Goal: Task Accomplishment & Management: Complete application form

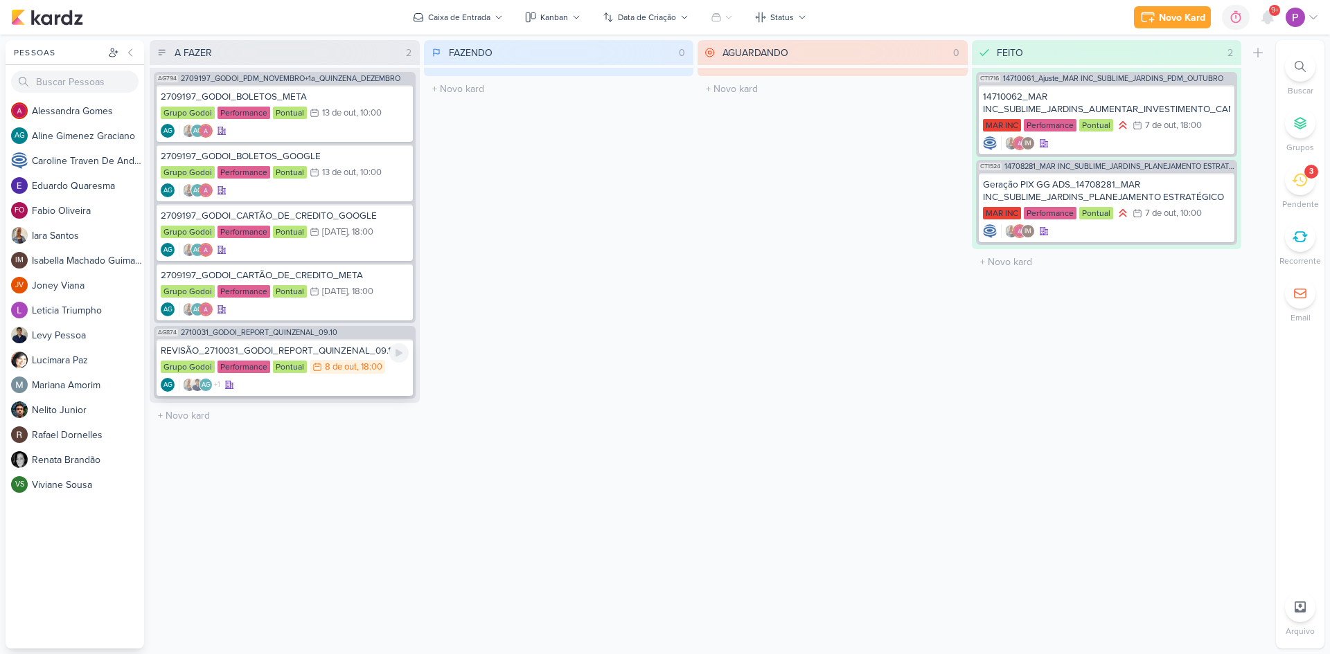
click at [313, 382] on div "AG +1 AG" at bounding box center [285, 385] width 248 height 14
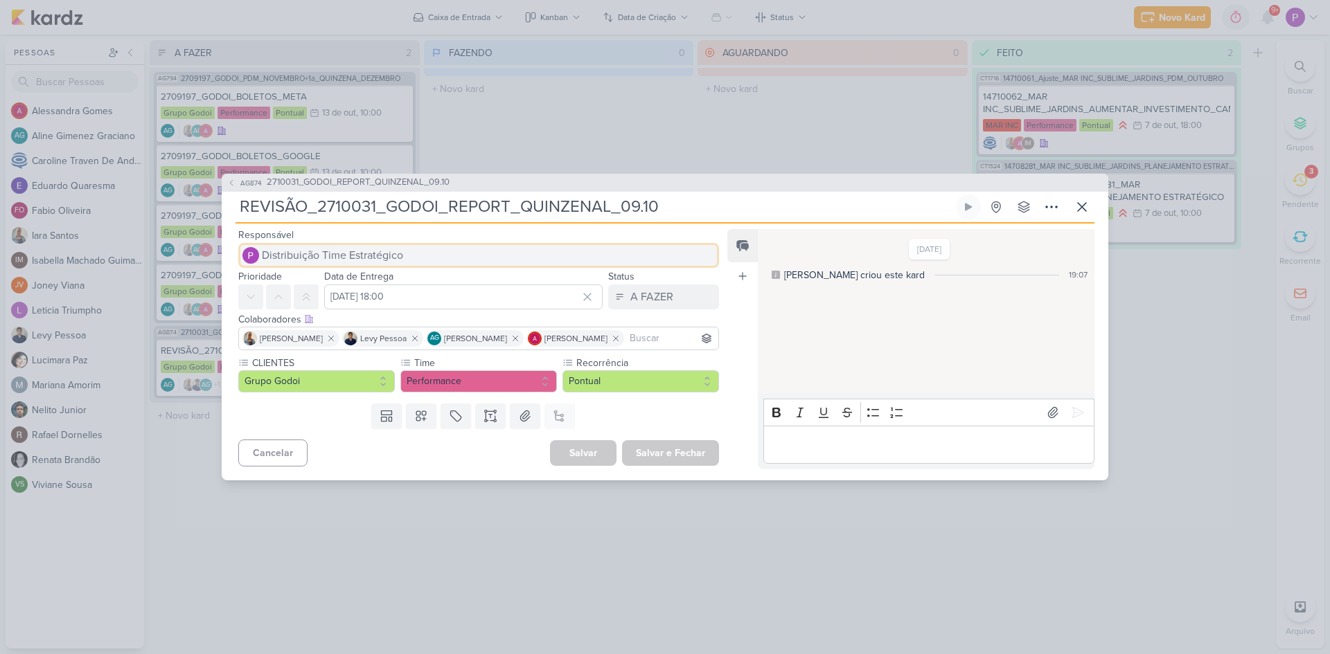
click at [346, 253] on span "Distribuição Time Estratégico" at bounding box center [332, 255] width 141 height 17
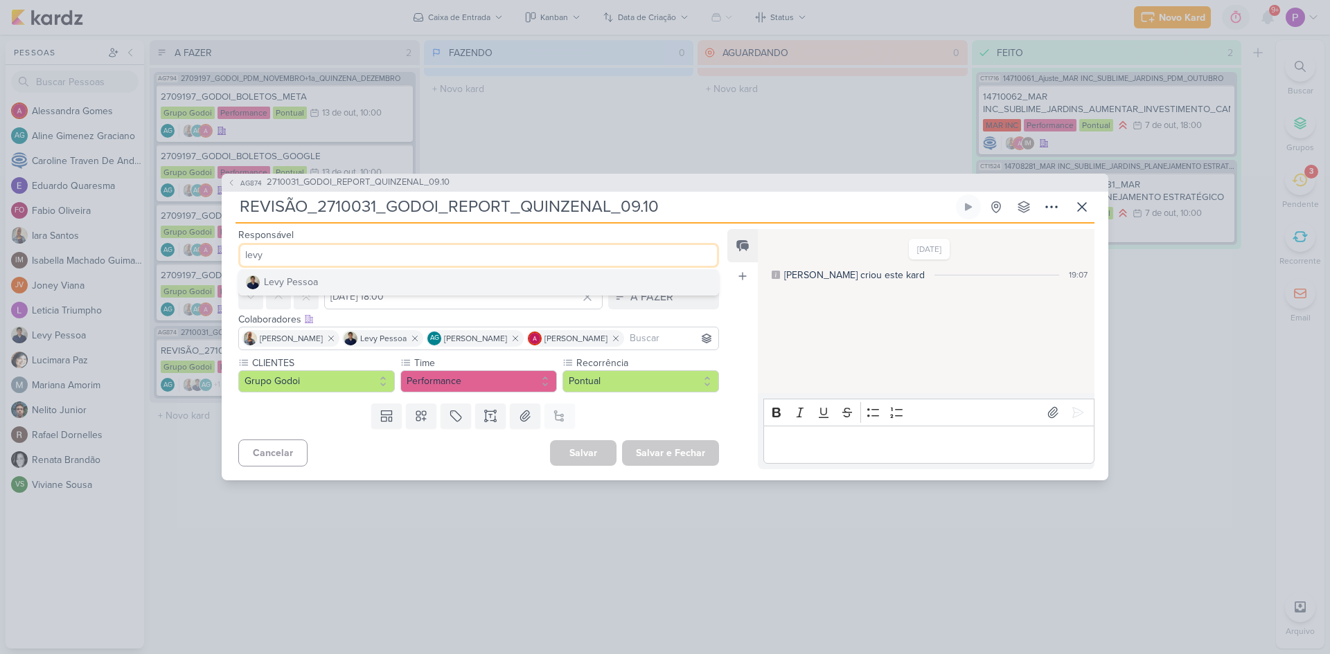
type input "levy"
click at [328, 276] on button "Levy Pessoa" at bounding box center [478, 282] width 479 height 25
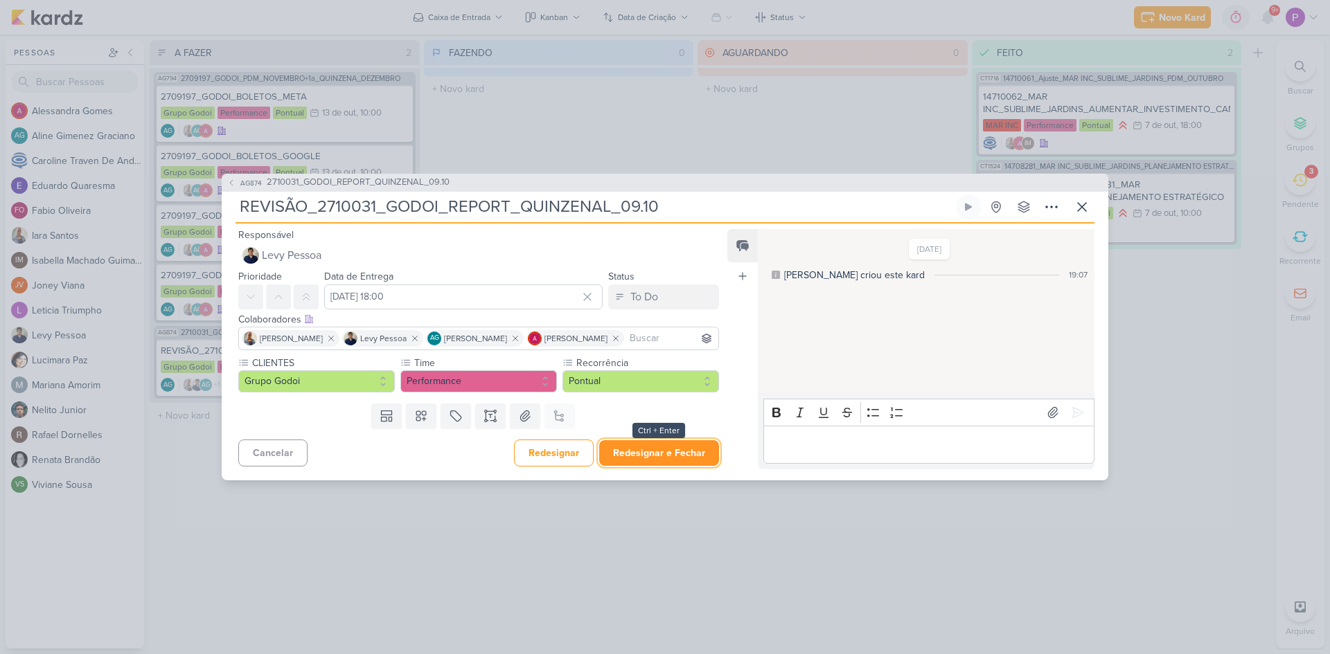
click at [662, 459] on button "Redesignar e Fechar" at bounding box center [659, 453] width 120 height 26
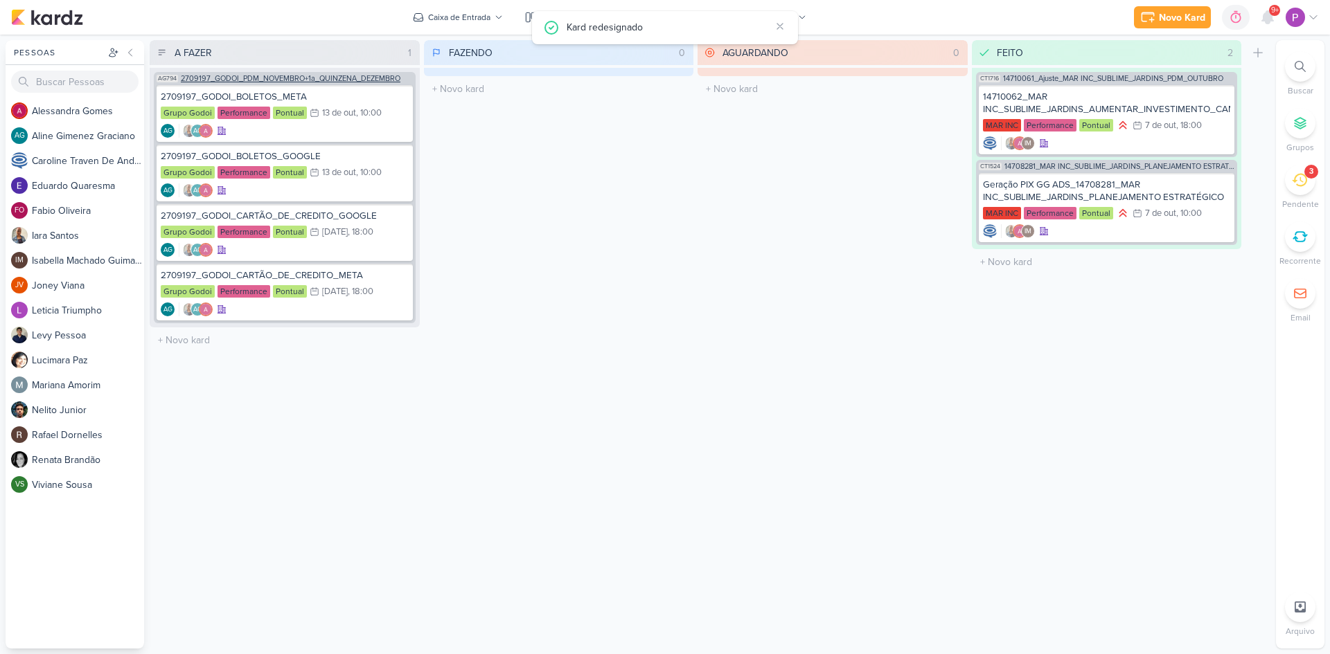
click at [286, 74] on div "AG794 2709197_GODOI_PDM_NOVEMBRO+1a_QUINZENA_DEZEMBRO" at bounding box center [285, 77] width 262 height 10
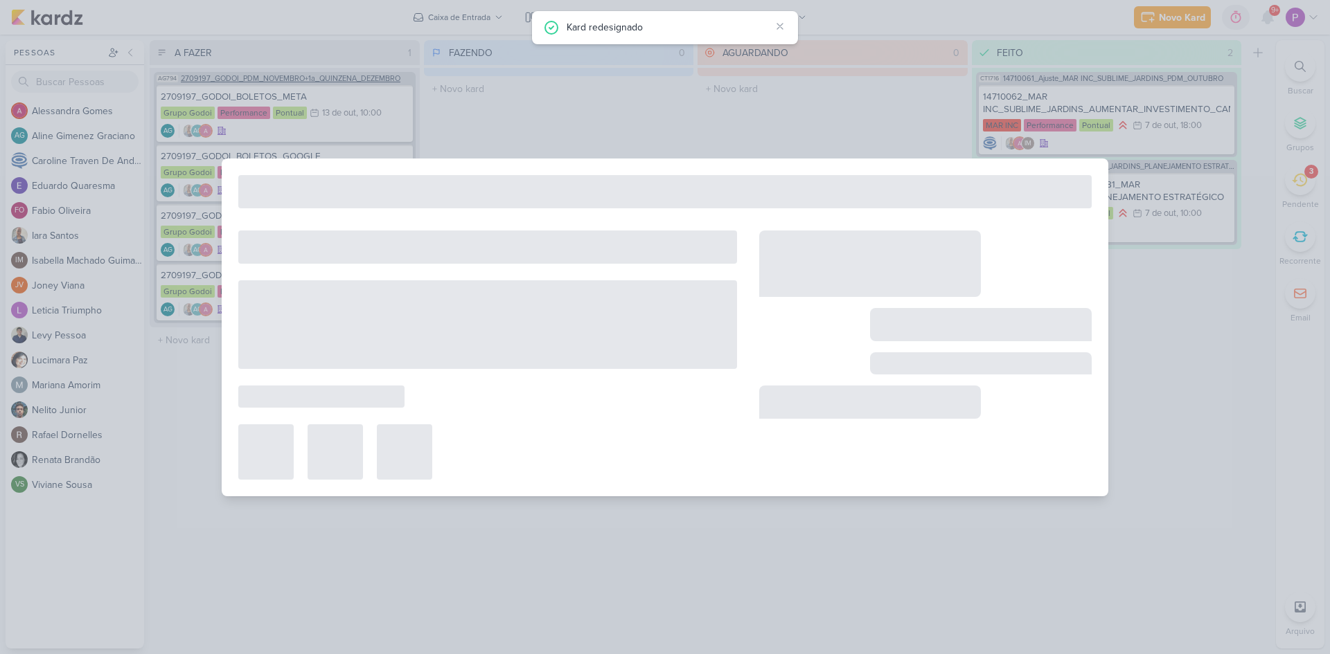
type input "2709197_GODOI_PDM_NOVEMBRO+1a_QUINZENA_DEZEMBRO"
type input "[DATE] 10:00"
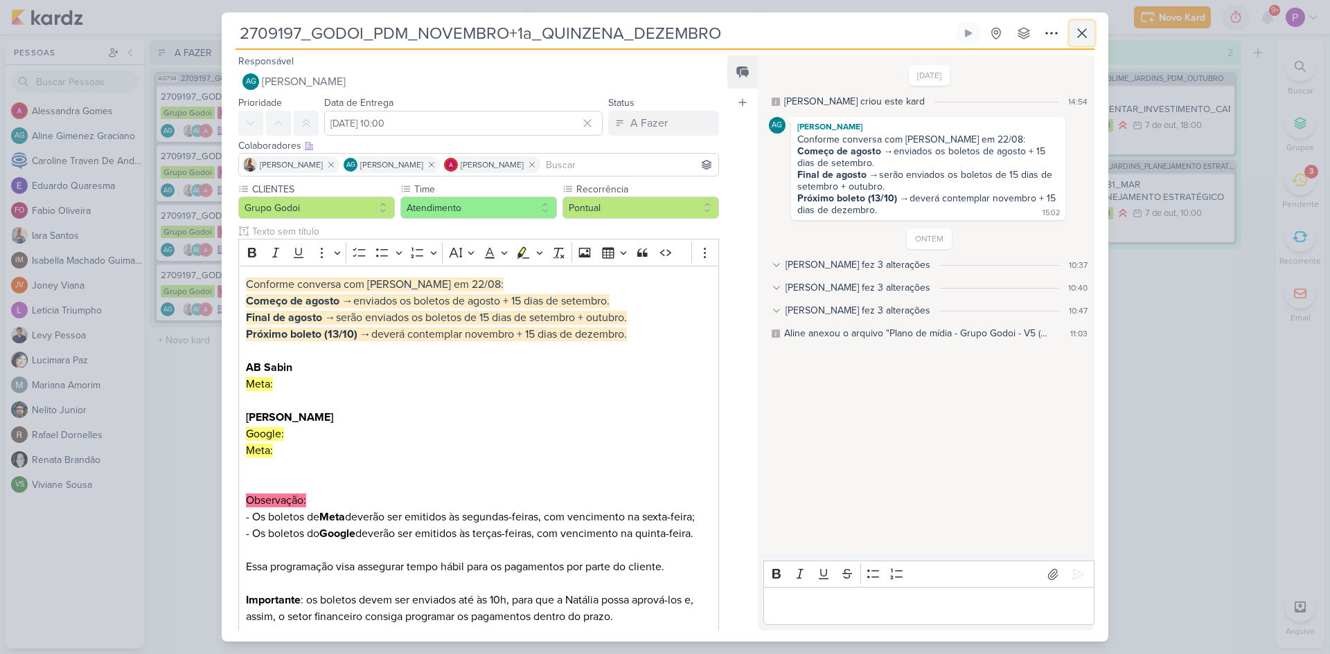
click at [1082, 39] on icon at bounding box center [1081, 33] width 17 height 17
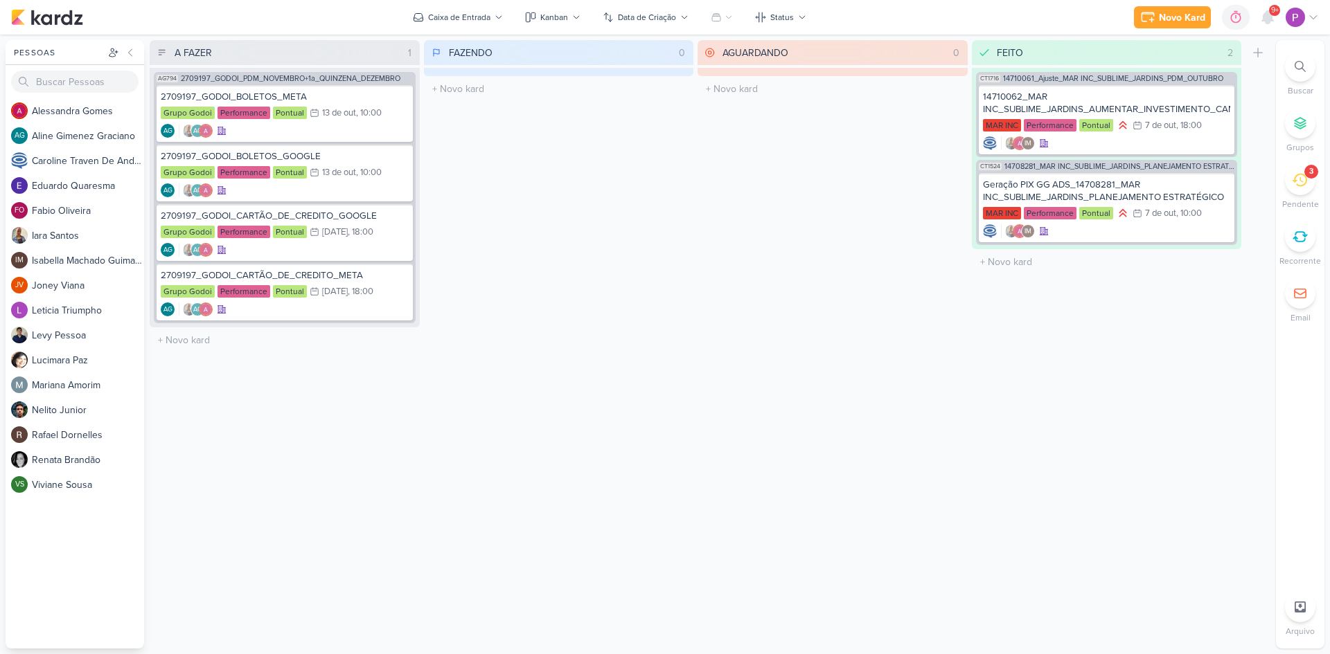
click at [1300, 191] on div "3" at bounding box center [1300, 180] width 30 height 30
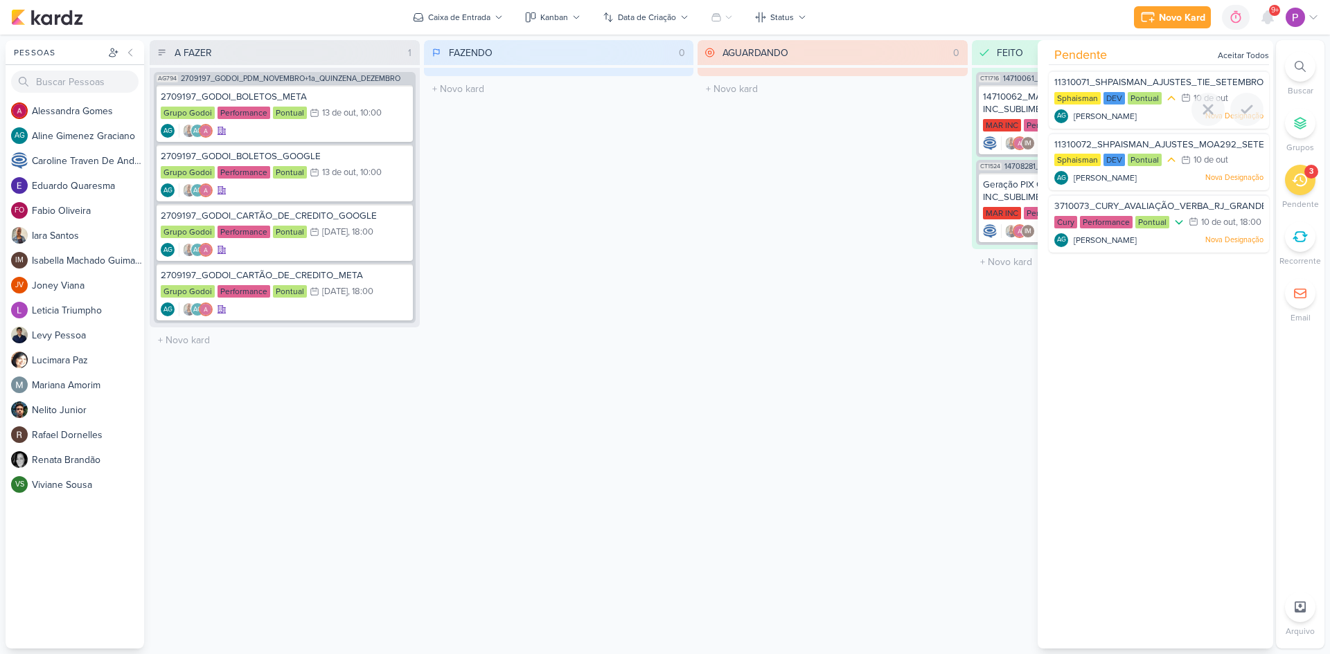
click at [1139, 122] on div at bounding box center [1159, 126] width 220 height 11
click at [1151, 231] on div "Cury Performance Pontual 10/10 [DATE] 18:00" at bounding box center [1158, 222] width 209 height 15
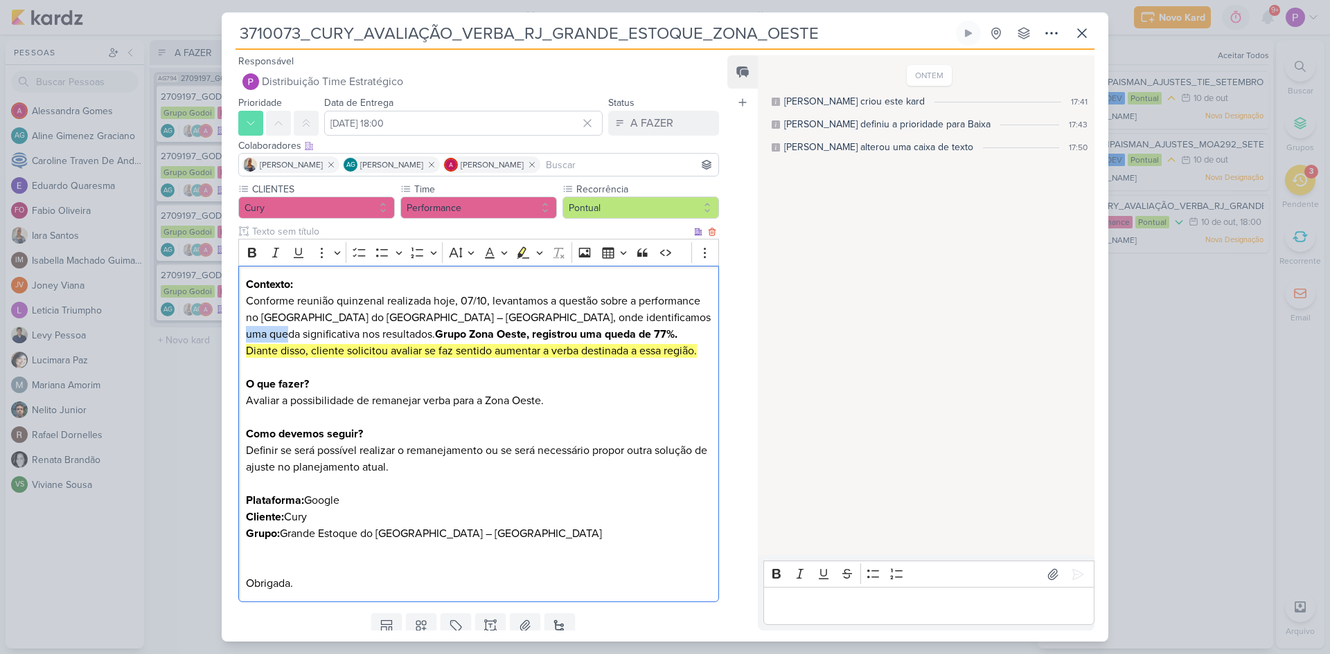
drag, startPoint x: 267, startPoint y: 334, endPoint x: 656, endPoint y: 317, distance: 389.6
click at [656, 317] on p "Contexto: Conforme reunião quinzenal realizada hoje, 07/10, levantamos a questã…" at bounding box center [478, 317] width 465 height 83
click at [591, 328] on p "Contexto: Conforme reunião quinzenal realizada hoje, 07/10, levantamos a questã…" at bounding box center [478, 317] width 465 height 83
drag, startPoint x: 268, startPoint y: 353, endPoint x: 600, endPoint y: 344, distance: 331.8
click at [600, 344] on mark "Diante disso, cliente solicitou avaliar se faz sentido aumentar a verba destina…" at bounding box center [471, 351] width 451 height 14
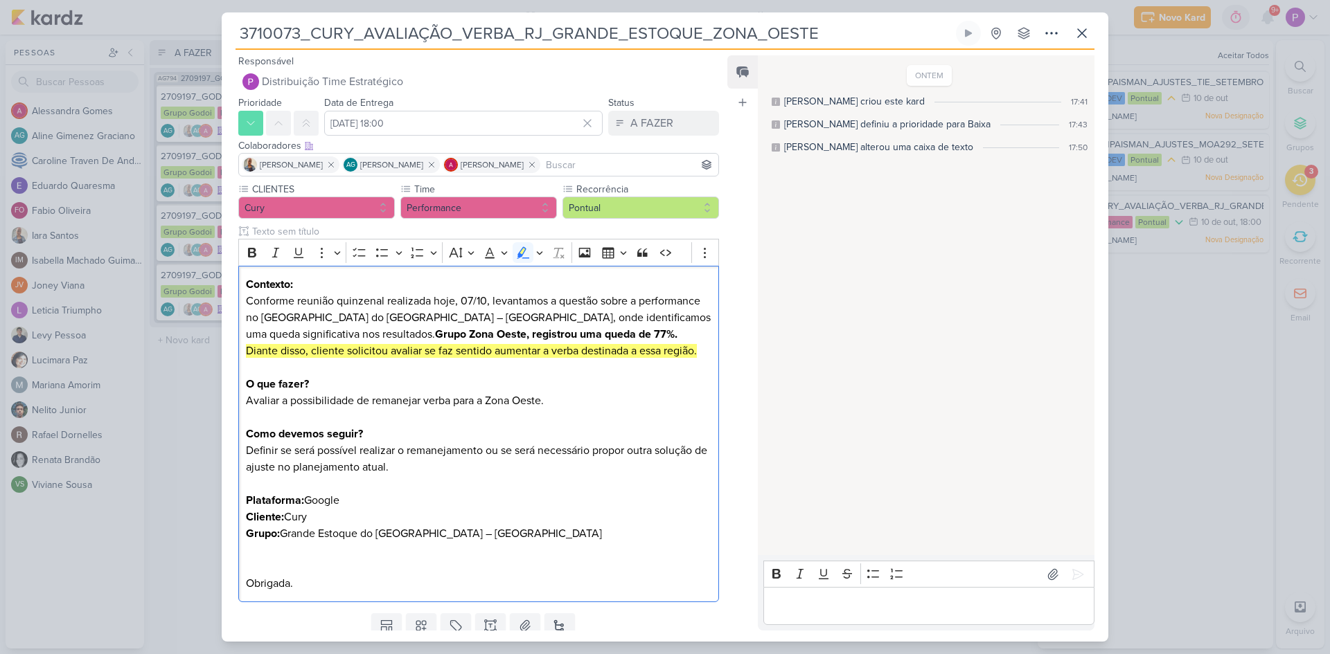
click at [871, 607] on p "Editor editing area: main" at bounding box center [928, 606] width 317 height 17
click at [936, 609] on p "Não podemos fazer isto neste momento, porque acabamos de mudar a estrutura da c…" at bounding box center [928, 598] width 317 height 33
click at [886, 609] on p "Não podemos fazer isto neste momento, porque acabamos de mudar a estrutura da c…" at bounding box center [928, 590] width 317 height 50
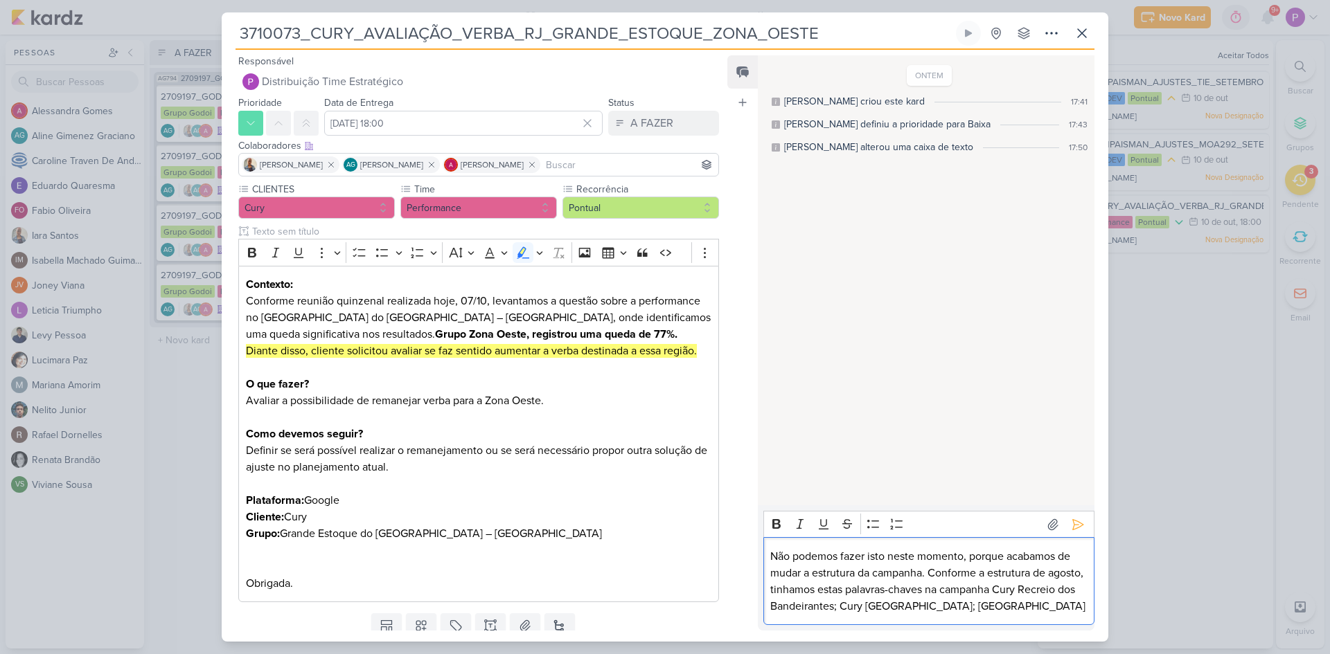
click at [1029, 590] on p "Não podemos fazer isto neste momento, porque acabamos de mudar a estrutura da c…" at bounding box center [928, 582] width 317 height 66
click at [1033, 589] on p "Não podemos fazer isto neste momento, porque acabamos de mudar a estrutura da c…" at bounding box center [928, 582] width 317 height 66
click at [1071, 607] on p "Não podemos fazer isto neste momento, porque acabamos de mudar a estrutura da c…" at bounding box center [928, 582] width 317 height 66
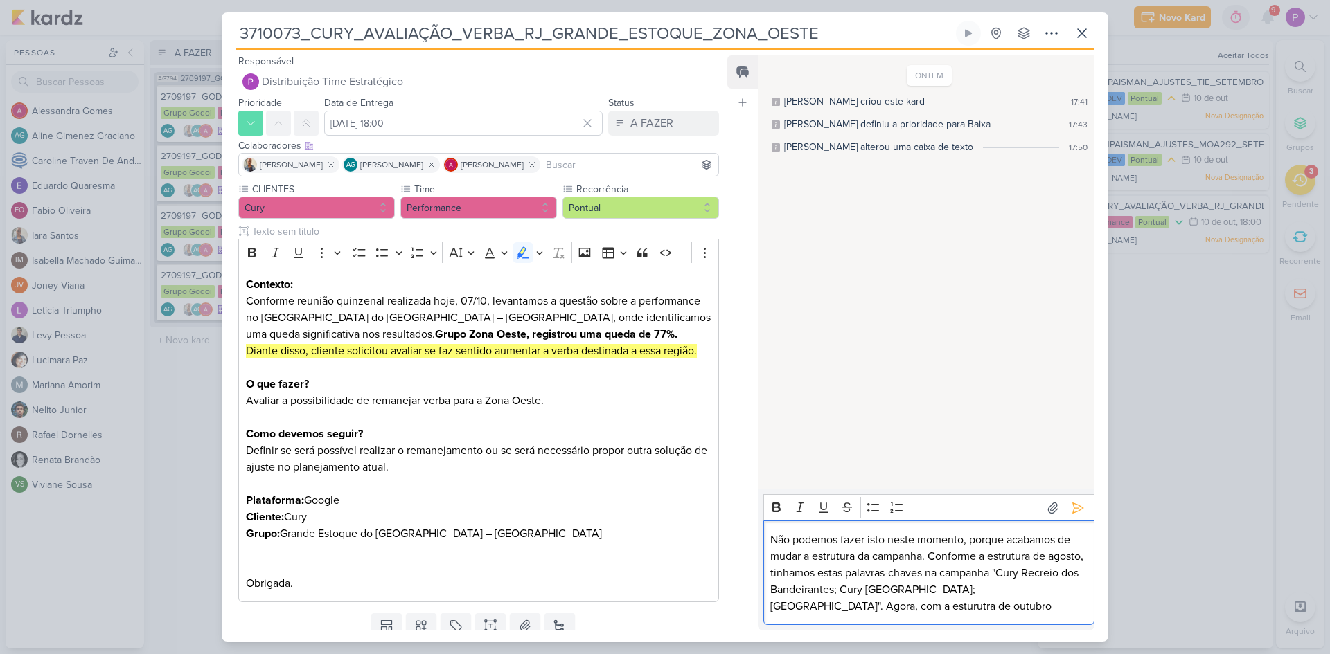
click at [837, 576] on p "Não podemos fazer isto neste momento, porque acabamos de mudar a estrutura da c…" at bounding box center [928, 573] width 317 height 83
click at [803, 576] on p "Não podemos fazer isto neste momento, porque acabamos de mudar a estrutura da c…" at bounding box center [928, 573] width 317 height 83
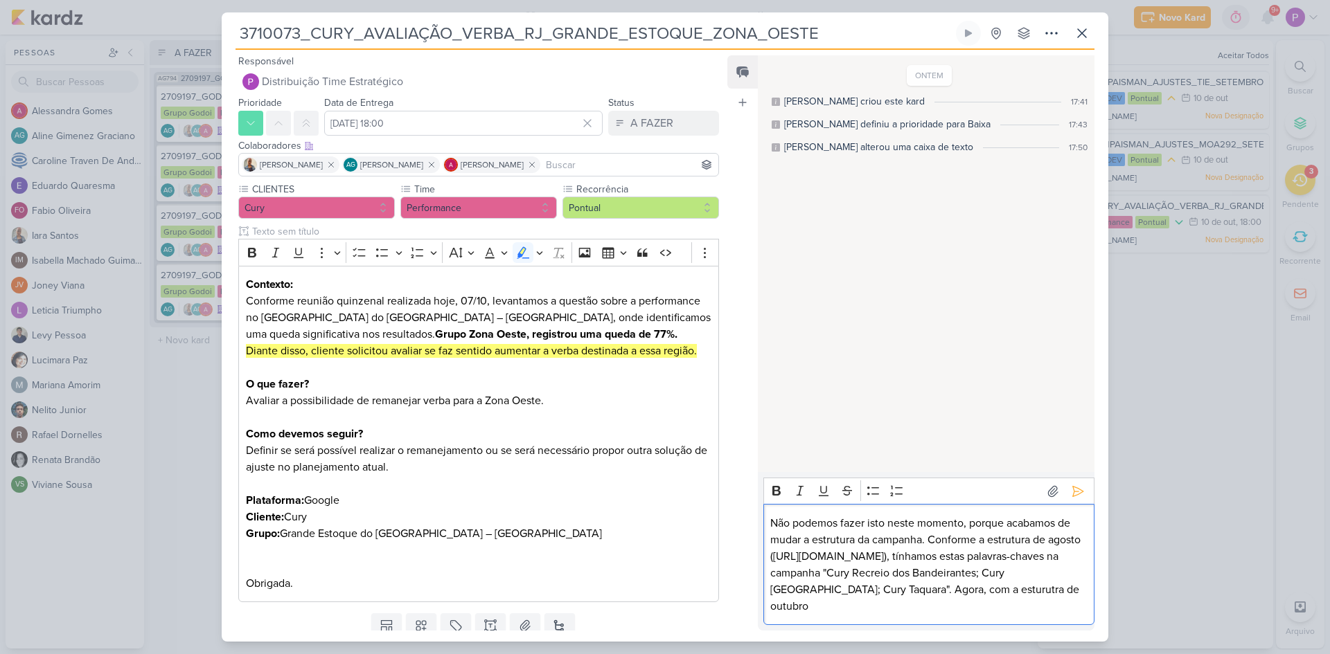
click at [883, 603] on p "Não podemos fazer isto neste momento, porque acabamos de mudar a estrutura da c…" at bounding box center [928, 565] width 317 height 100
click at [988, 610] on p "Não podemos fazer isto neste momento, porque acabamos de mudar a estrutura da c…" at bounding box center [928, 565] width 317 height 100
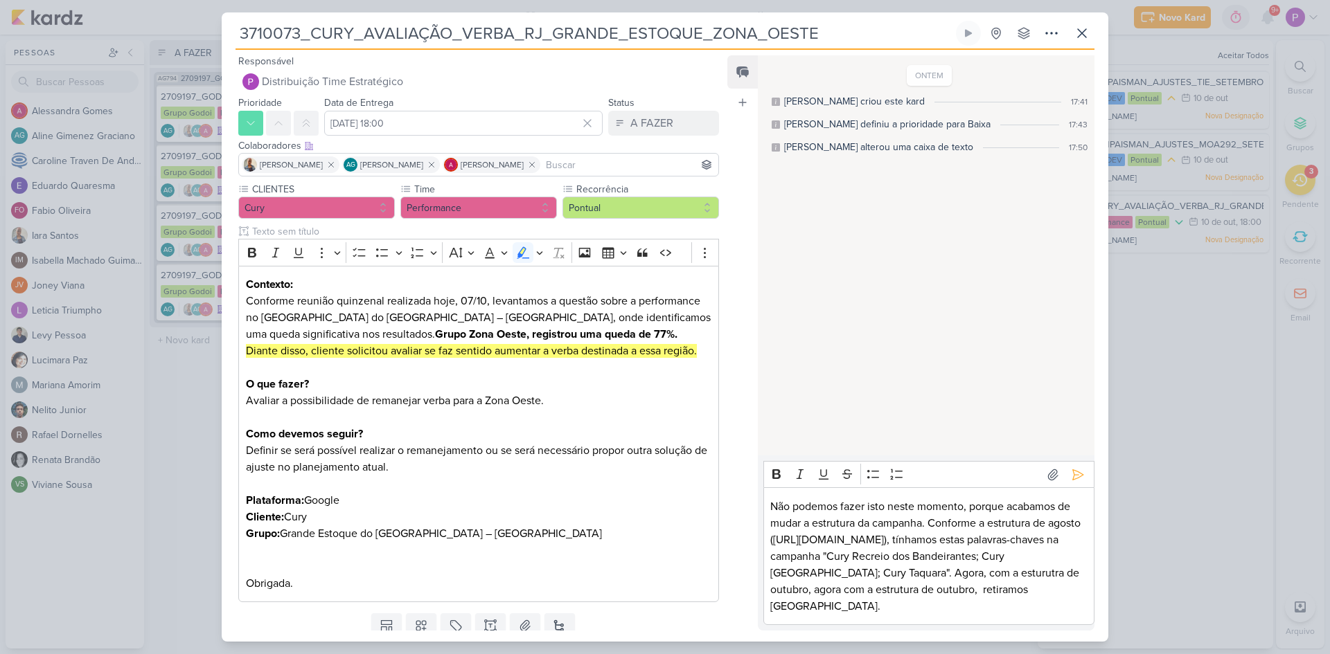
click at [977, 591] on p "Não podemos fazer isto neste momento, porque acabamos de mudar a estrutura da c…" at bounding box center [928, 557] width 317 height 116
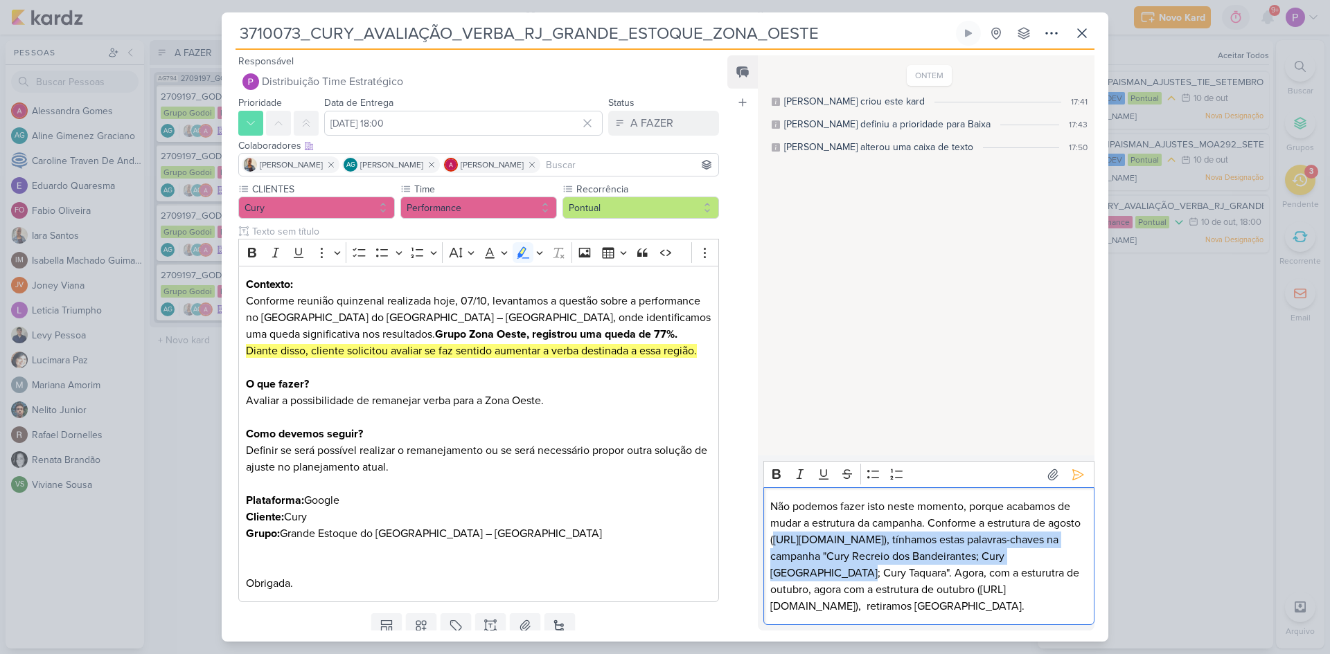
drag, startPoint x: 941, startPoint y: 504, endPoint x: 773, endPoint y: 476, distance: 170.6
click at [773, 499] on p "Não podemos fazer isto neste momento, porque acabamos de mudar a estrutura da c…" at bounding box center [928, 557] width 317 height 116
copy p "[URL][DOMAIN_NAME]"
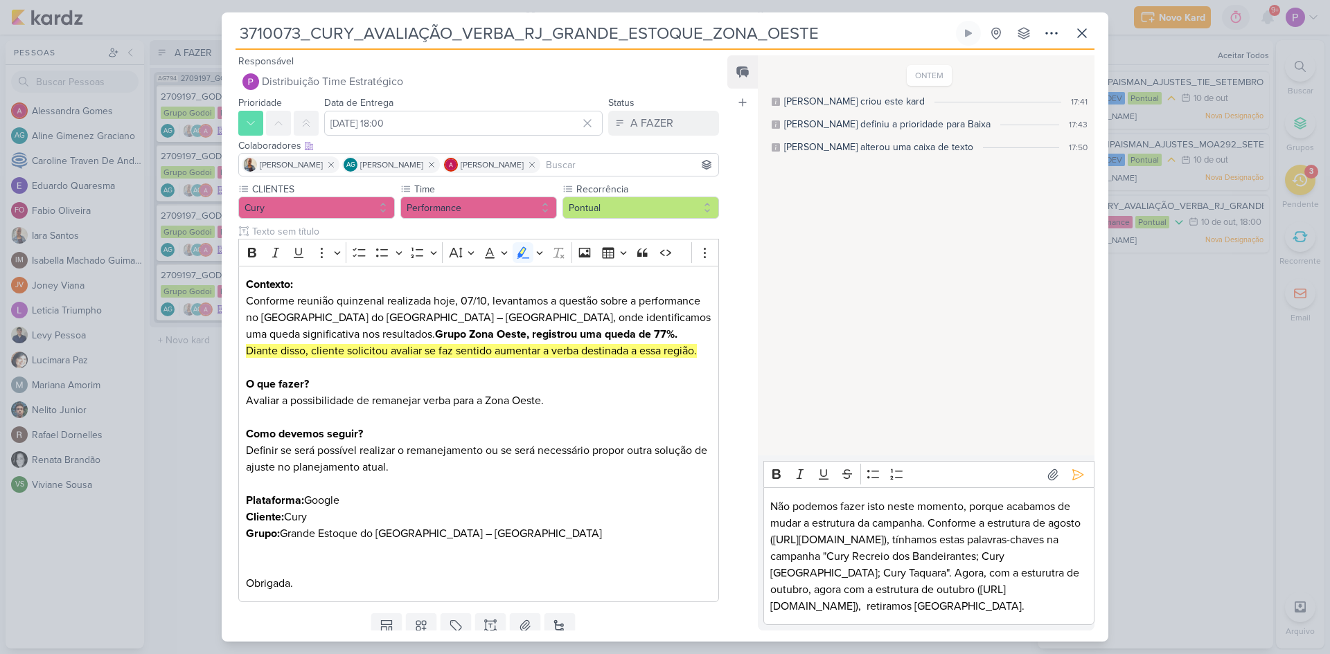
click at [930, 561] on p "Não podemos fazer isto neste momento, porque acabamos de mudar a estrutura da c…" at bounding box center [928, 557] width 317 height 116
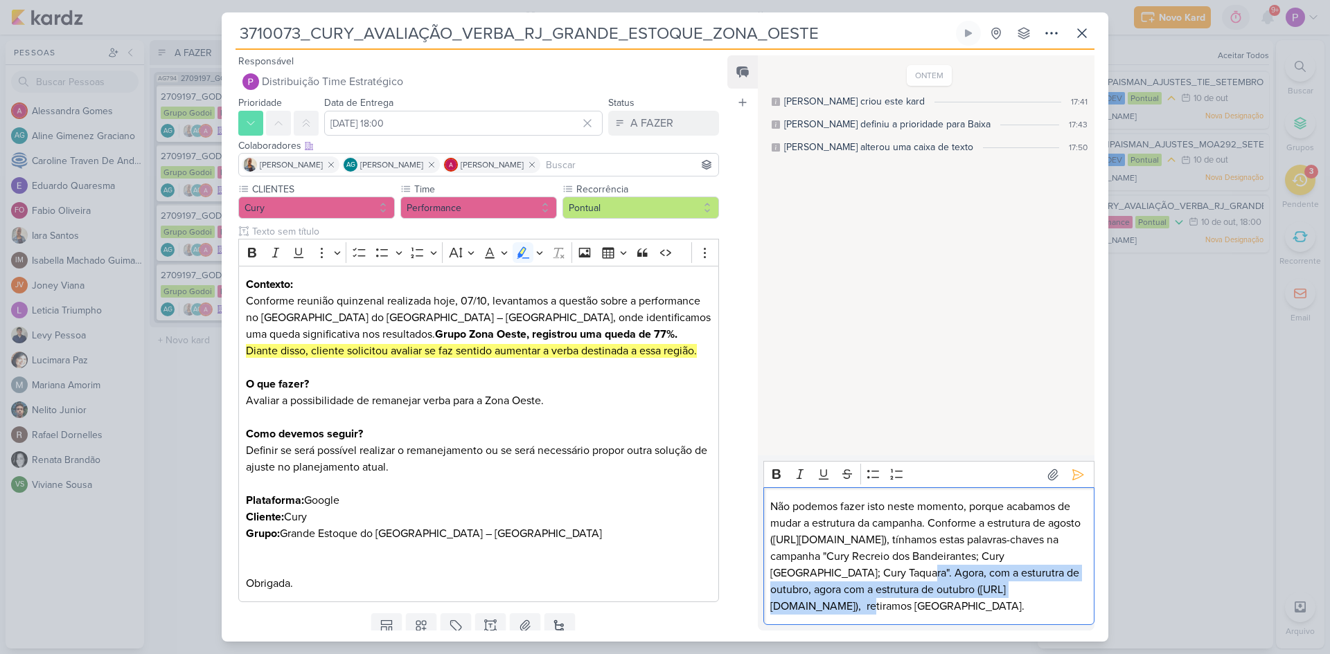
drag, startPoint x: 995, startPoint y: 507, endPoint x: 916, endPoint y: 540, distance: 86.3
click at [916, 540] on p "Não podemos fazer isto neste momento, porque acabamos de mudar a estrutura da c…" at bounding box center [928, 557] width 317 height 116
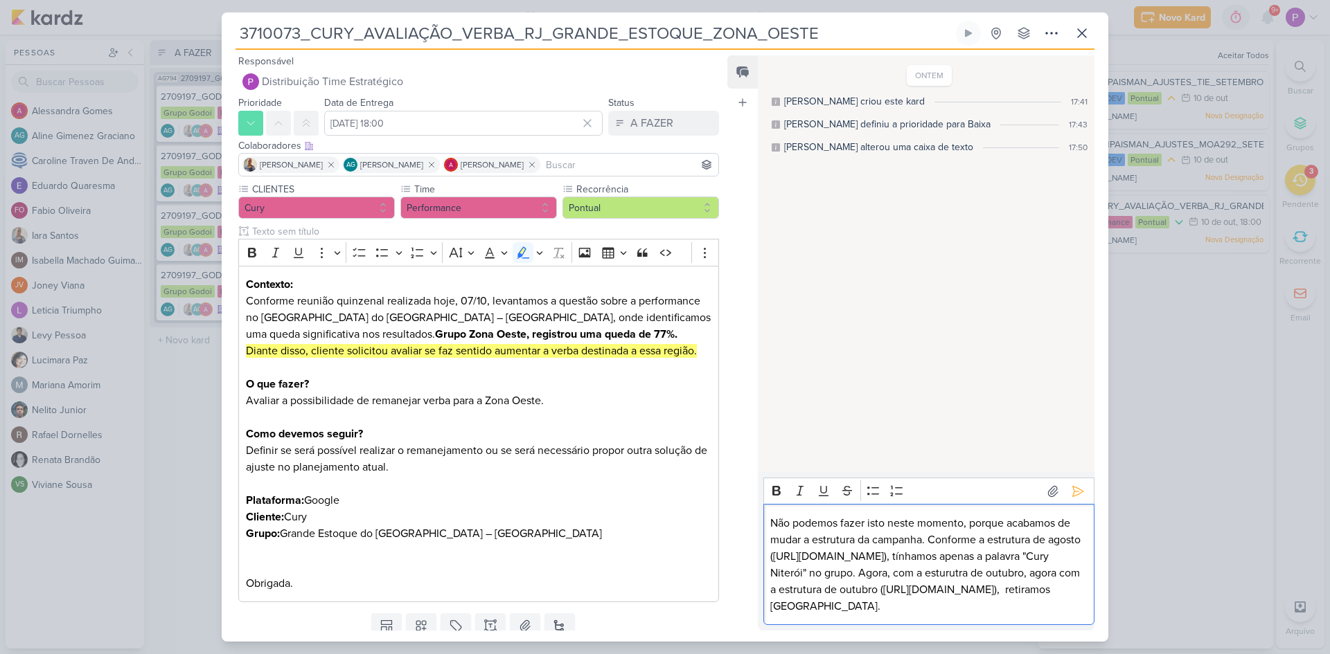
drag, startPoint x: 958, startPoint y: 605, endPoint x: 1133, endPoint y: 606, distance: 175.2
click at [1133, 606] on div "3710073_CURY_AVALIAÇÃO_VERBA_RJ_GRANDE_ESTOQUE_ZONA_OESTE" at bounding box center [665, 327] width 1330 height 654
click at [907, 612] on p "Não podemos fazer isto neste momento, porque acabamos de mudar a estrutura da c…" at bounding box center [928, 565] width 317 height 100
drag, startPoint x: 1001, startPoint y: 591, endPoint x: 1010, endPoint y: 569, distance: 24.6
click at [1002, 590] on p "Não podemos fazer isto neste momento, porque acabamos de mudar a estrutura da c…" at bounding box center [928, 557] width 317 height 116
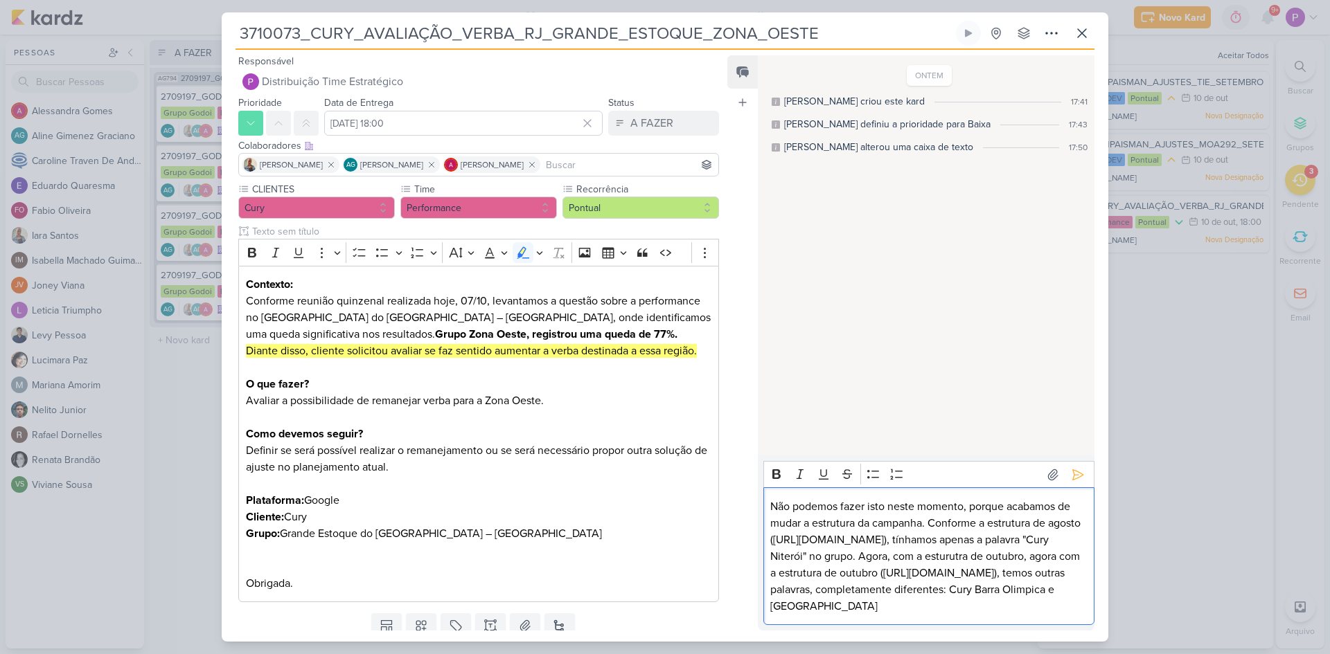
click at [876, 614] on p "Não podemos fazer isto neste momento, porque acabamos de mudar a estrutura da c…" at bounding box center [928, 557] width 317 height 116
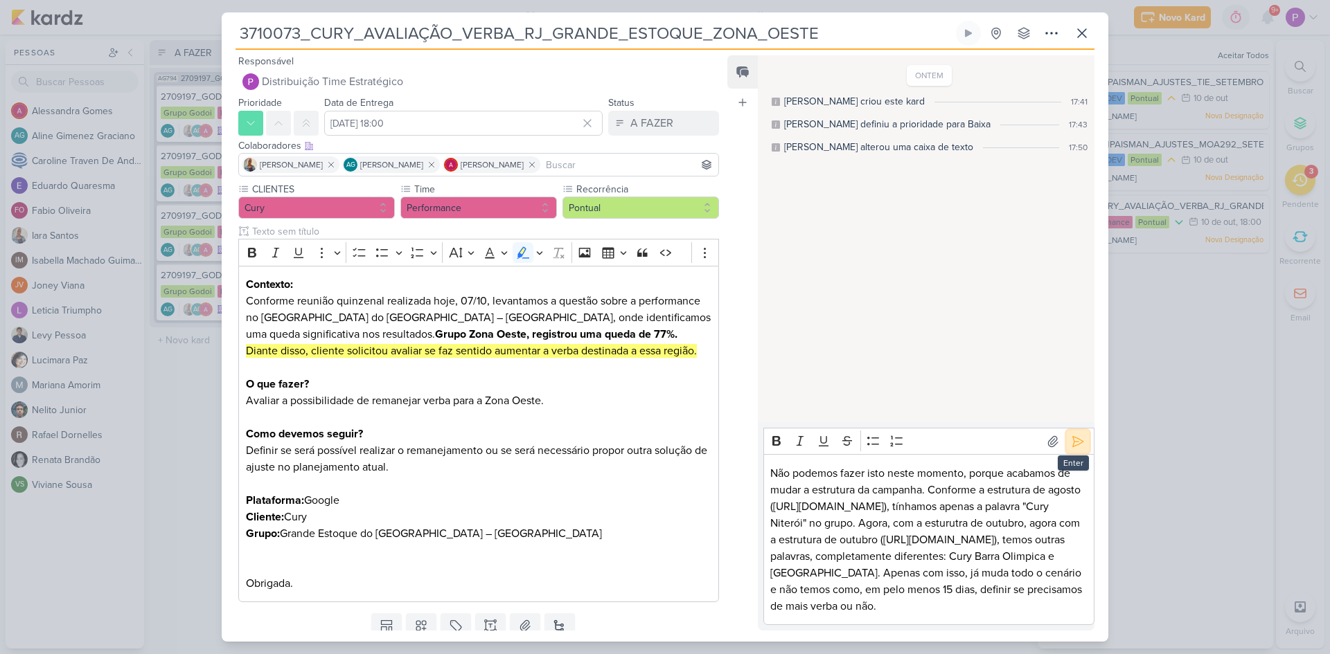
click at [1078, 435] on icon at bounding box center [1078, 442] width 14 height 14
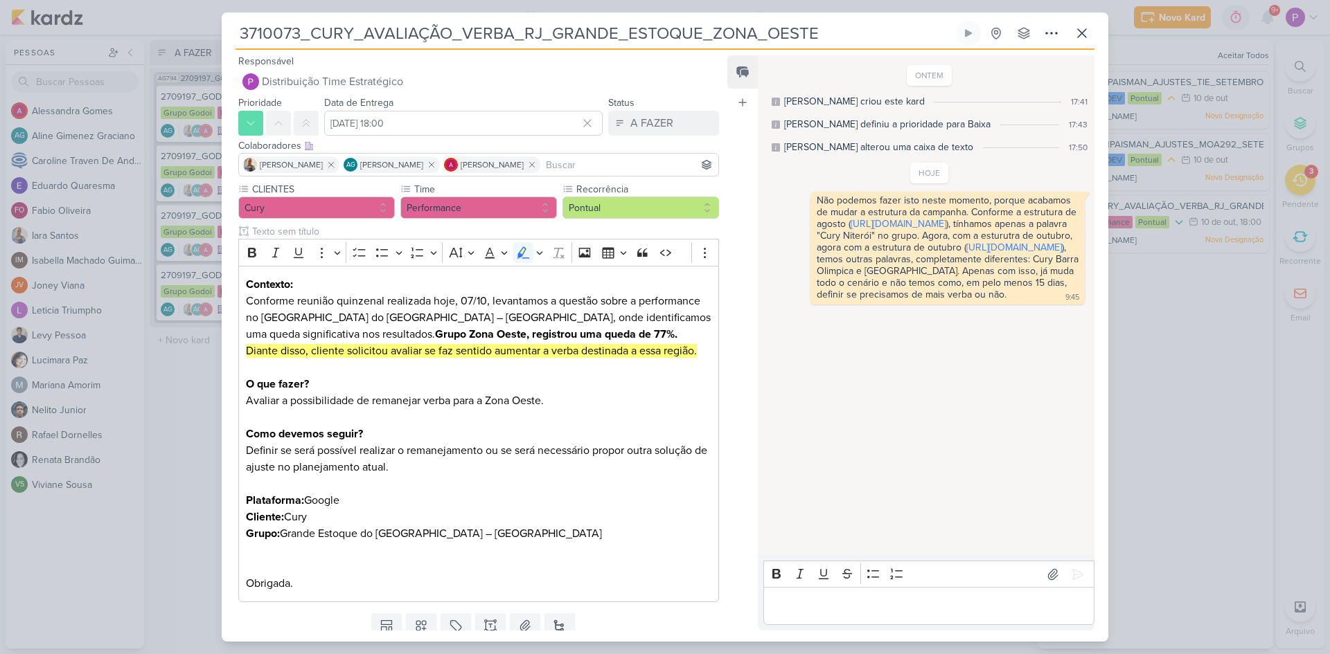
click at [896, 612] on p "Editor editing area: main" at bounding box center [928, 606] width 317 height 17
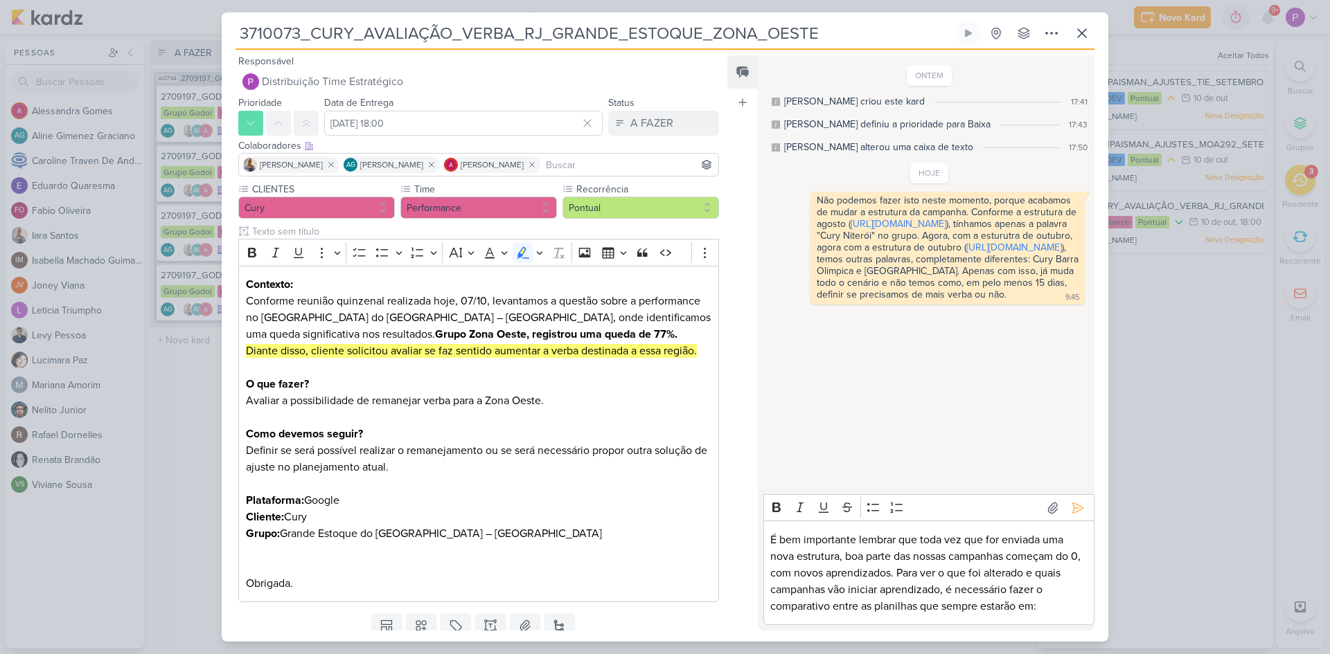
click at [1049, 603] on p "É bem importante lembrar que toda vez que for enviada uma nova estrutura, boa p…" at bounding box center [928, 573] width 317 height 83
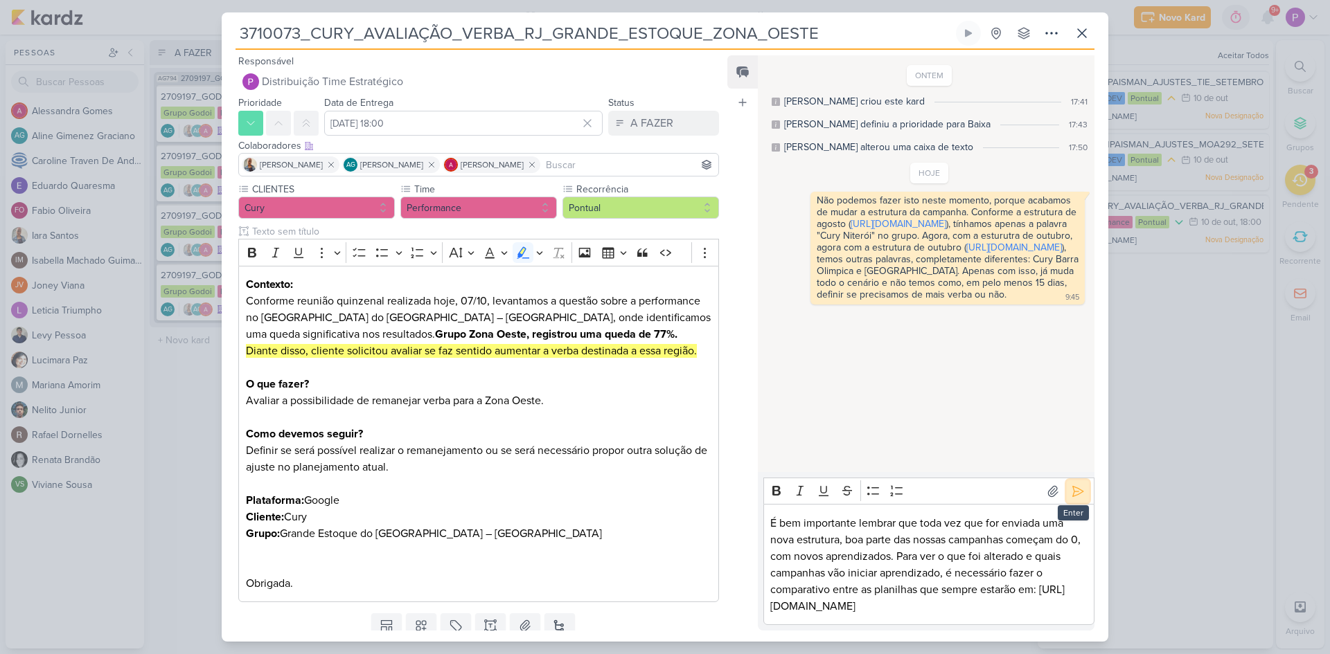
click at [1072, 484] on button at bounding box center [1078, 492] width 22 height 22
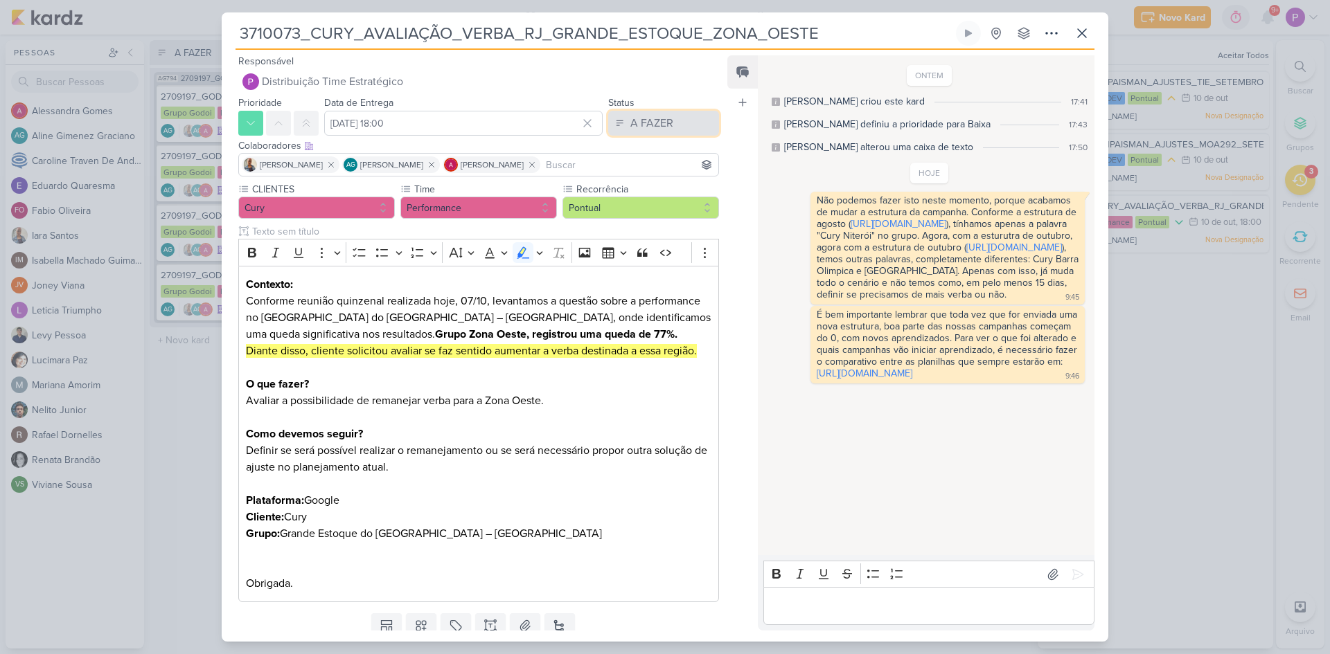
click at [666, 132] on button "A FAZER" at bounding box center [663, 123] width 111 height 25
click at [663, 216] on button "FEITO" at bounding box center [656, 223] width 123 height 23
click at [1048, 40] on icon at bounding box center [1051, 33] width 17 height 17
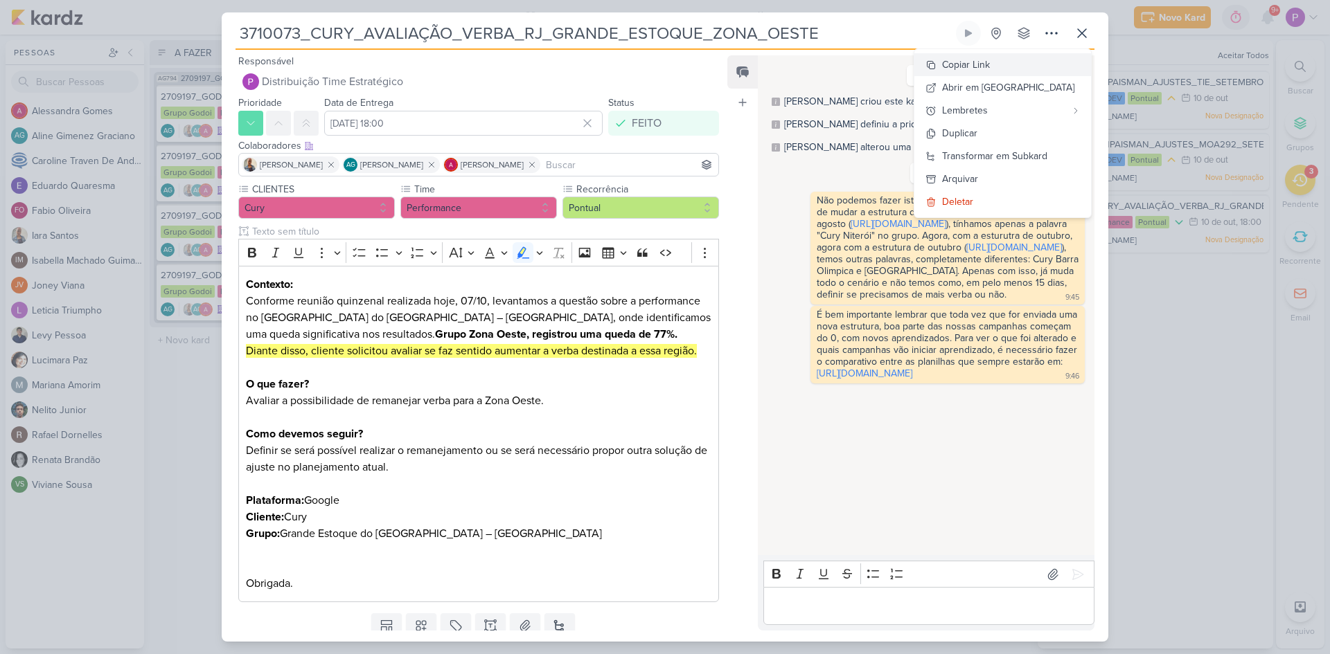
click at [990, 71] on div "Copiar Link" at bounding box center [966, 64] width 48 height 15
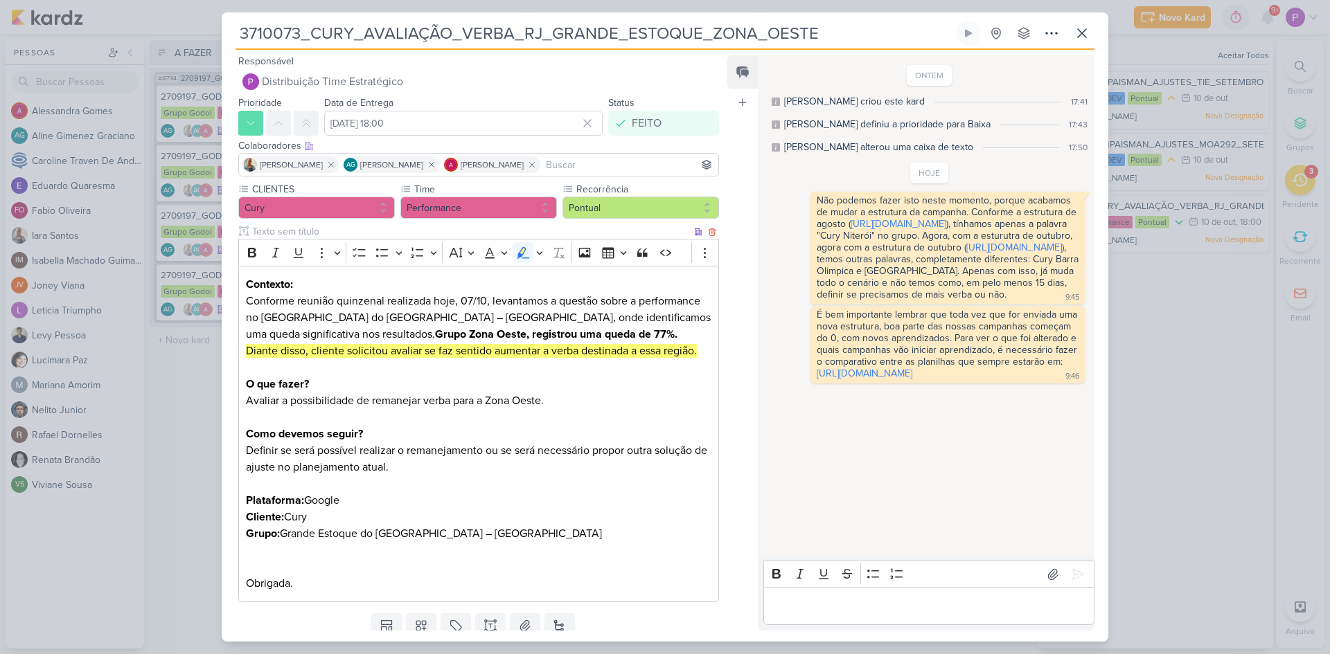
click at [654, 590] on p "Grupo: Grande Estoque do RJ – Zona Oeste Obrigada." at bounding box center [478, 559] width 465 height 66
click at [731, 589] on div "Feed Atrelar email Solte o email para atrelar ao kard" at bounding box center [742, 343] width 30 height 576
click at [1089, 30] on icon at bounding box center [1081, 33] width 17 height 17
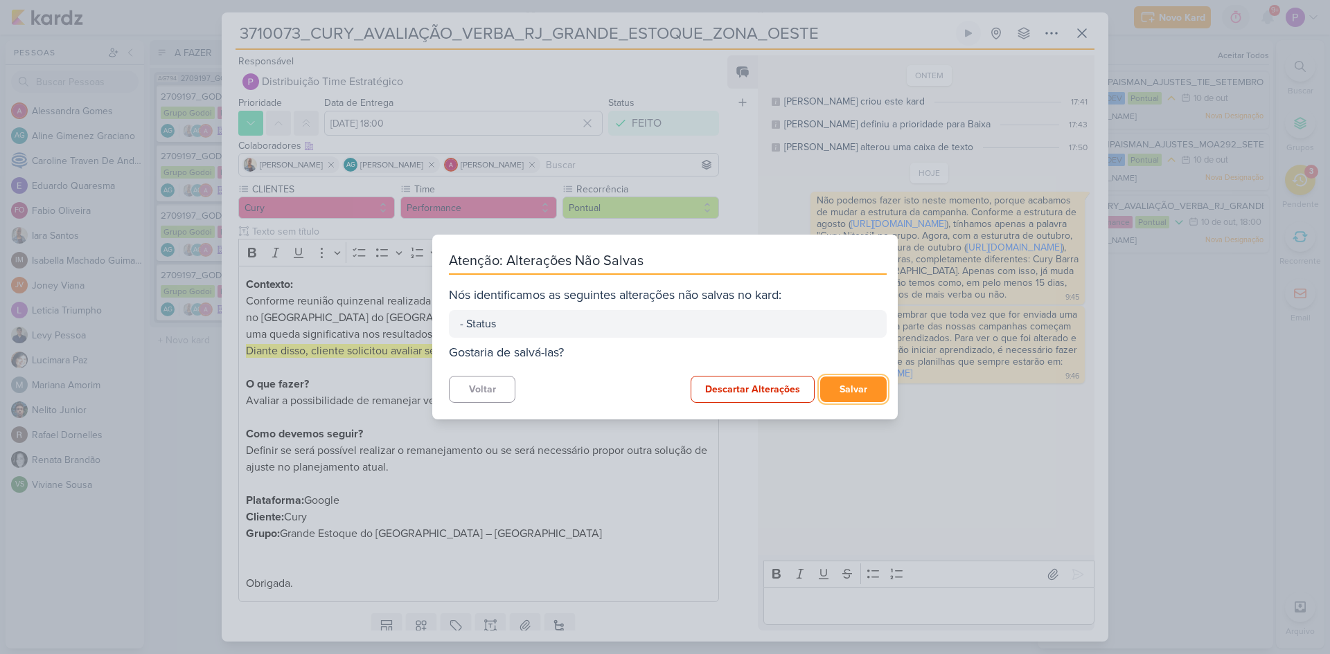
click at [855, 392] on button "Salvar" at bounding box center [853, 390] width 66 height 26
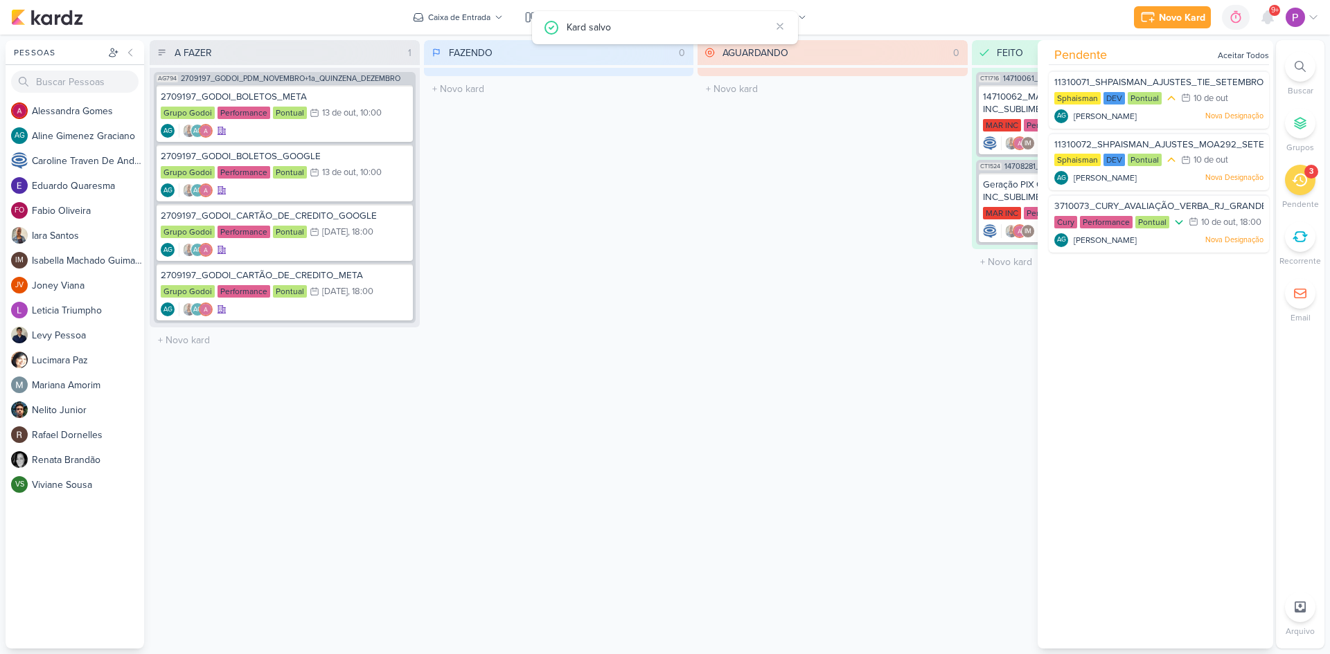
click at [979, 305] on div "FEITO 2 Mover Para Esquerda Mover Para Direita [GEOGRAPHIC_DATA] CT1716 1471006…" at bounding box center [1107, 344] width 270 height 609
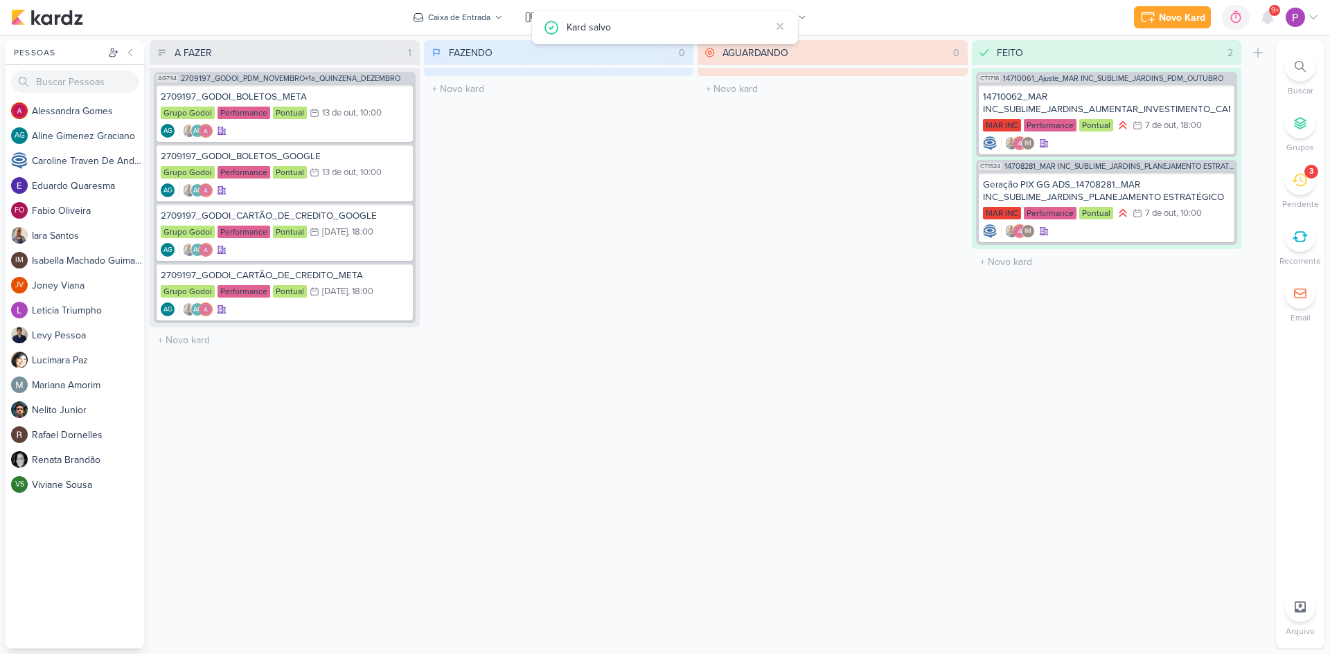
click at [1308, 186] on div "3" at bounding box center [1300, 180] width 30 height 30
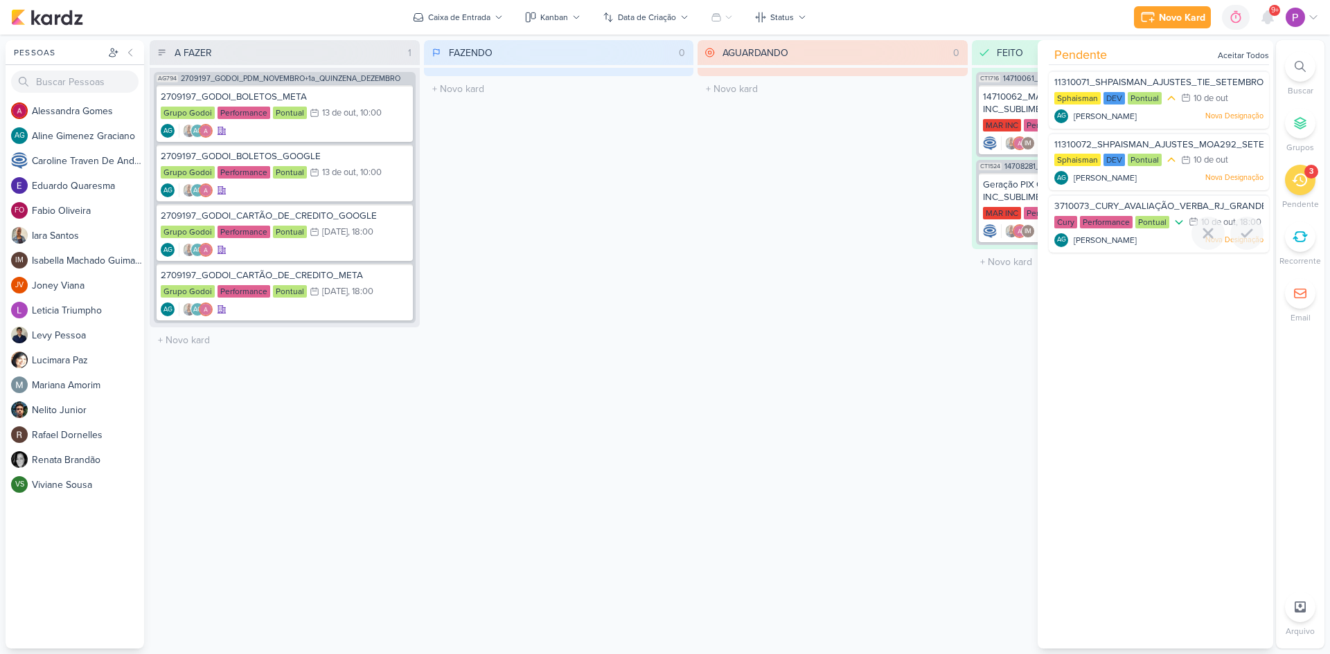
click at [1193, 208] on span "3710073_CURY_AVALIAÇÃO_VERBA_RJ_GRANDE_ESTOQUE_ZONA_OESTE" at bounding box center [1217, 206] width 326 height 11
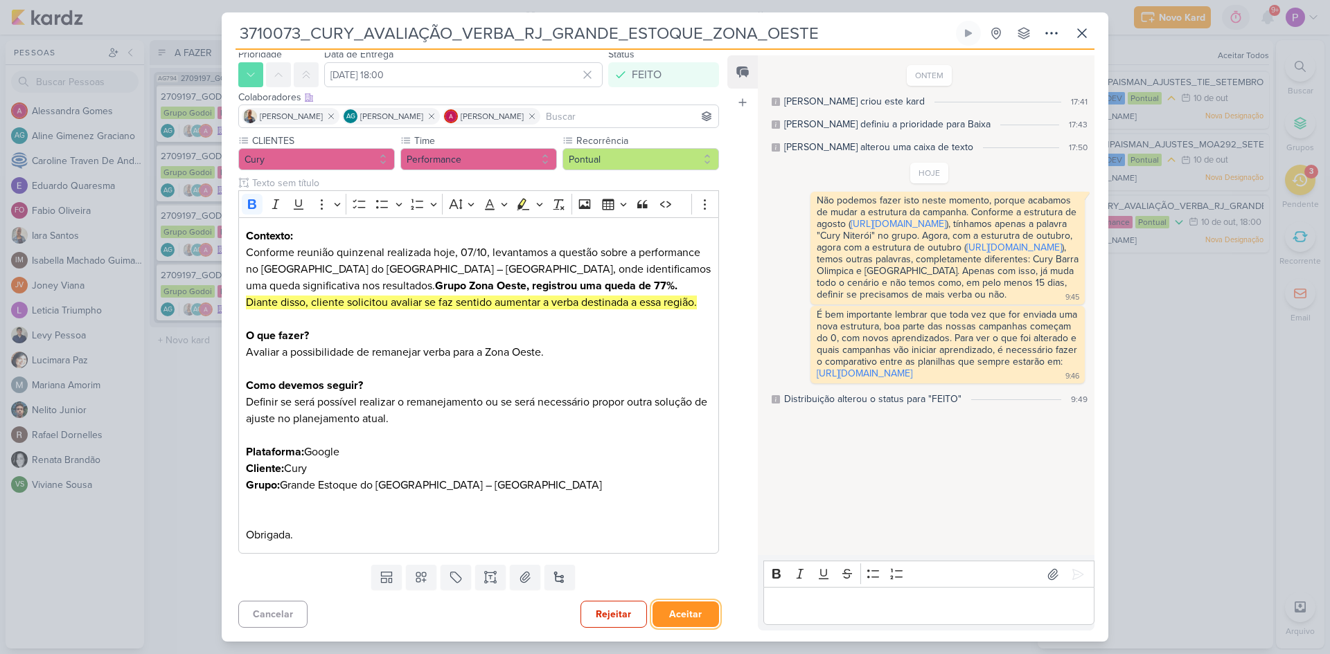
click at [670, 615] on button "Aceitar" at bounding box center [685, 615] width 66 height 26
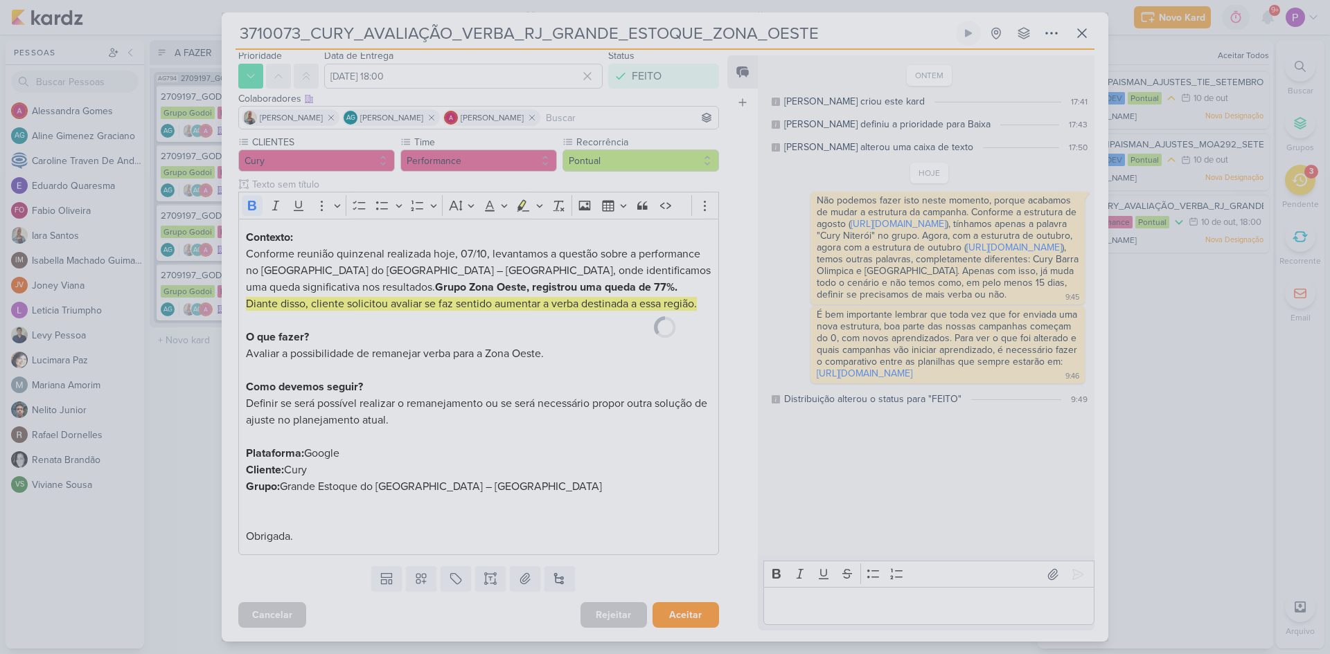
scroll to position [48, 0]
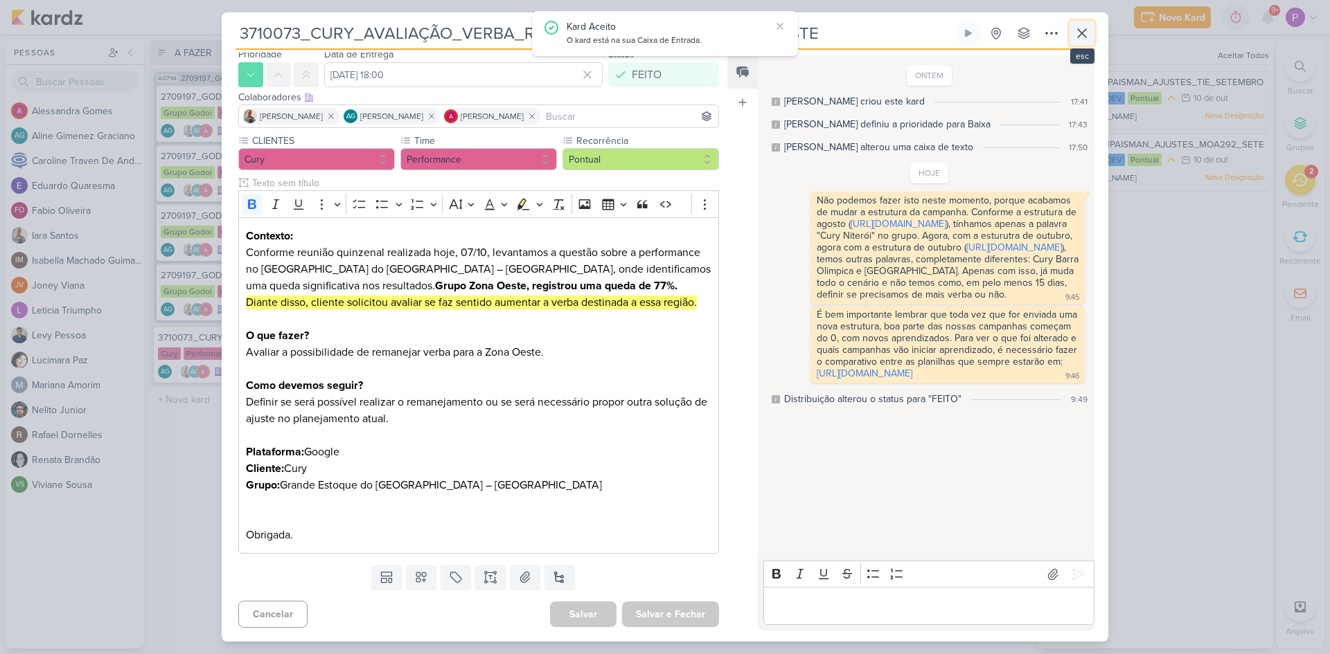
click at [1090, 37] on button at bounding box center [1081, 33] width 25 height 25
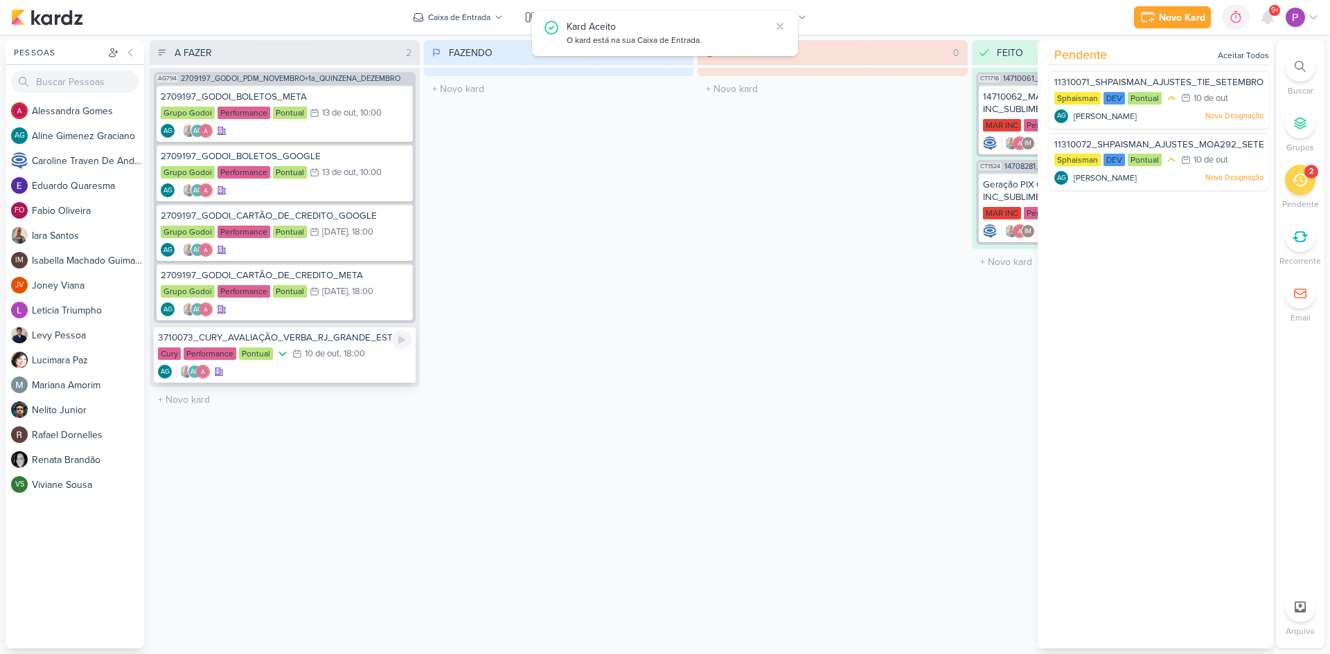
click at [310, 368] on div "AG AG" at bounding box center [284, 372] width 253 height 14
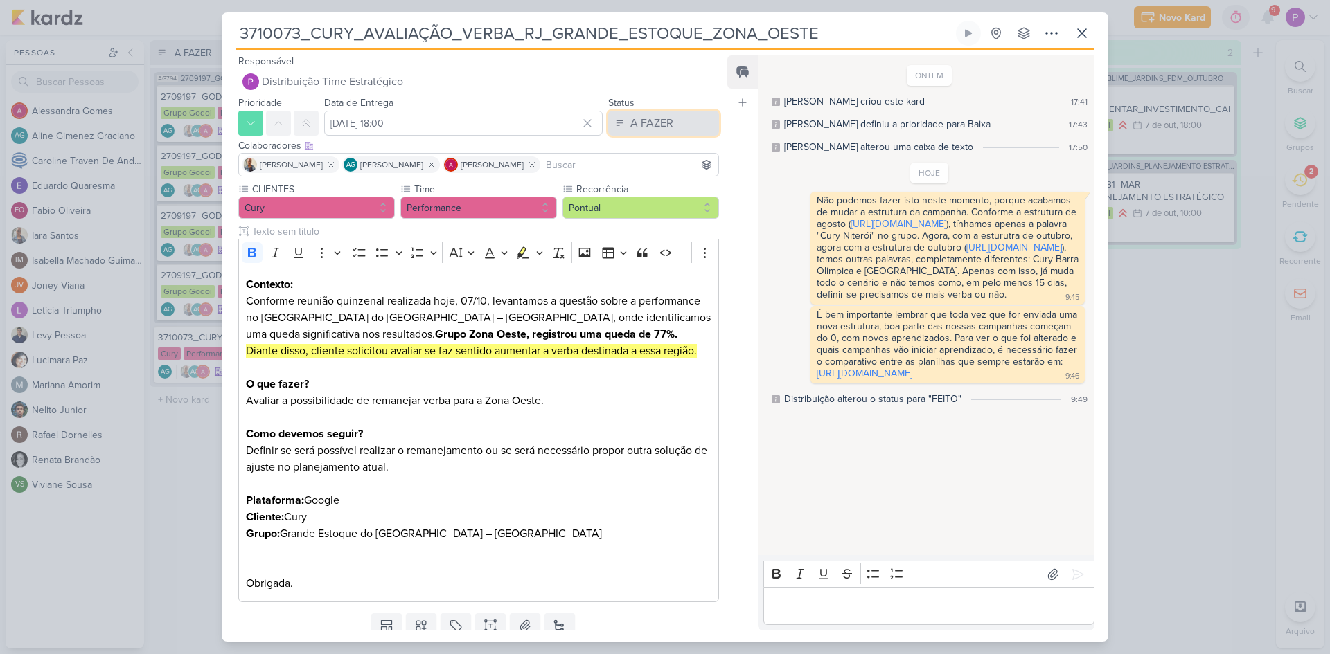
click at [661, 119] on div "A FAZER" at bounding box center [651, 123] width 43 height 17
click at [655, 220] on button "FEITO" at bounding box center [656, 223] width 123 height 23
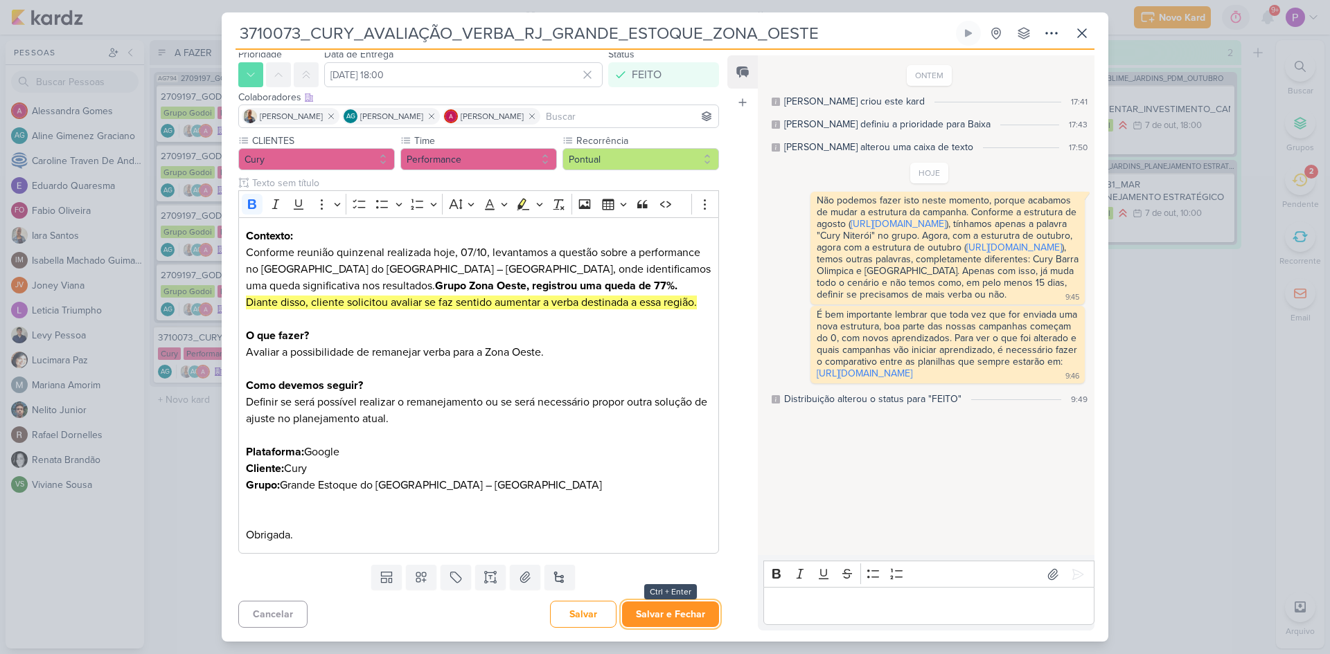
click at [661, 620] on button "Salvar e Fechar" at bounding box center [670, 615] width 97 height 26
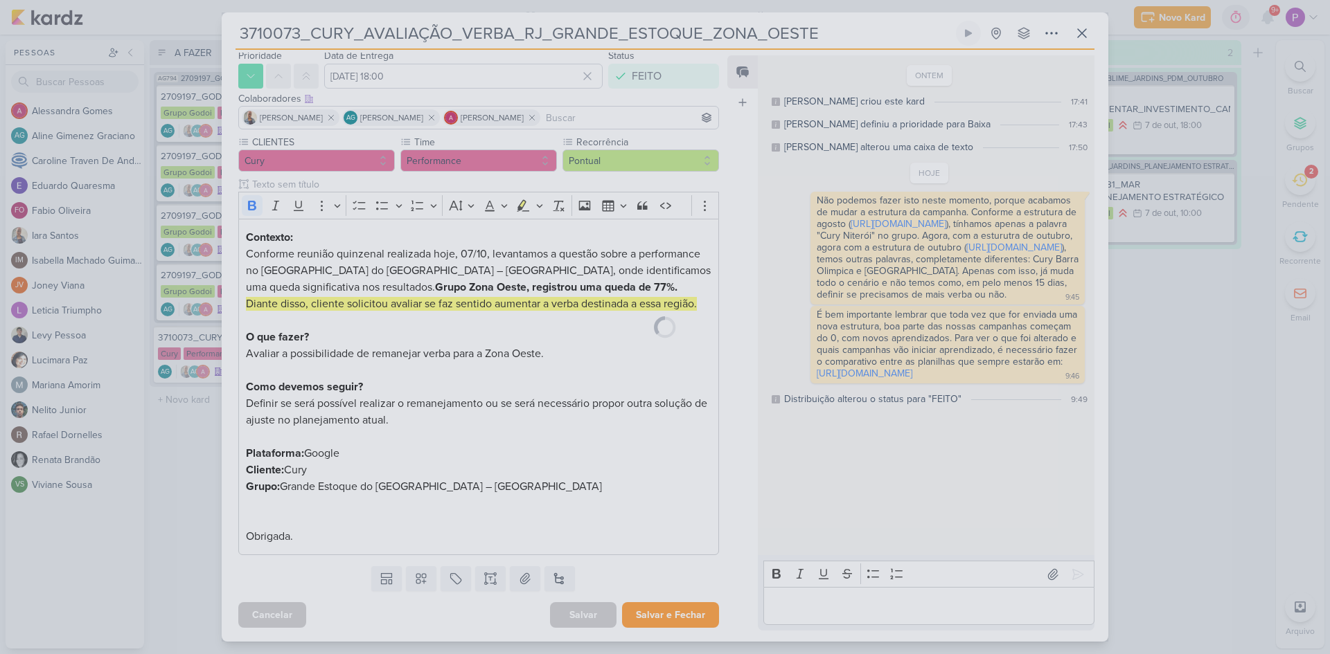
scroll to position [47, 0]
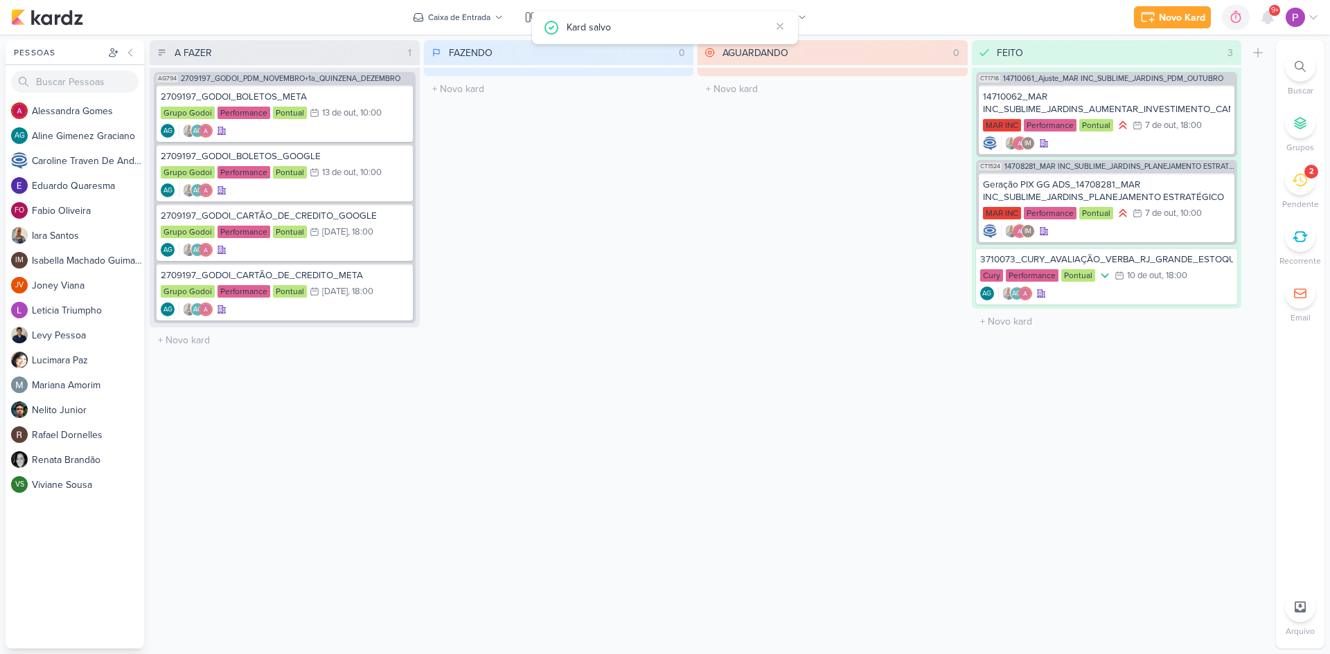
click at [1305, 182] on icon at bounding box center [1299, 179] width 15 height 15
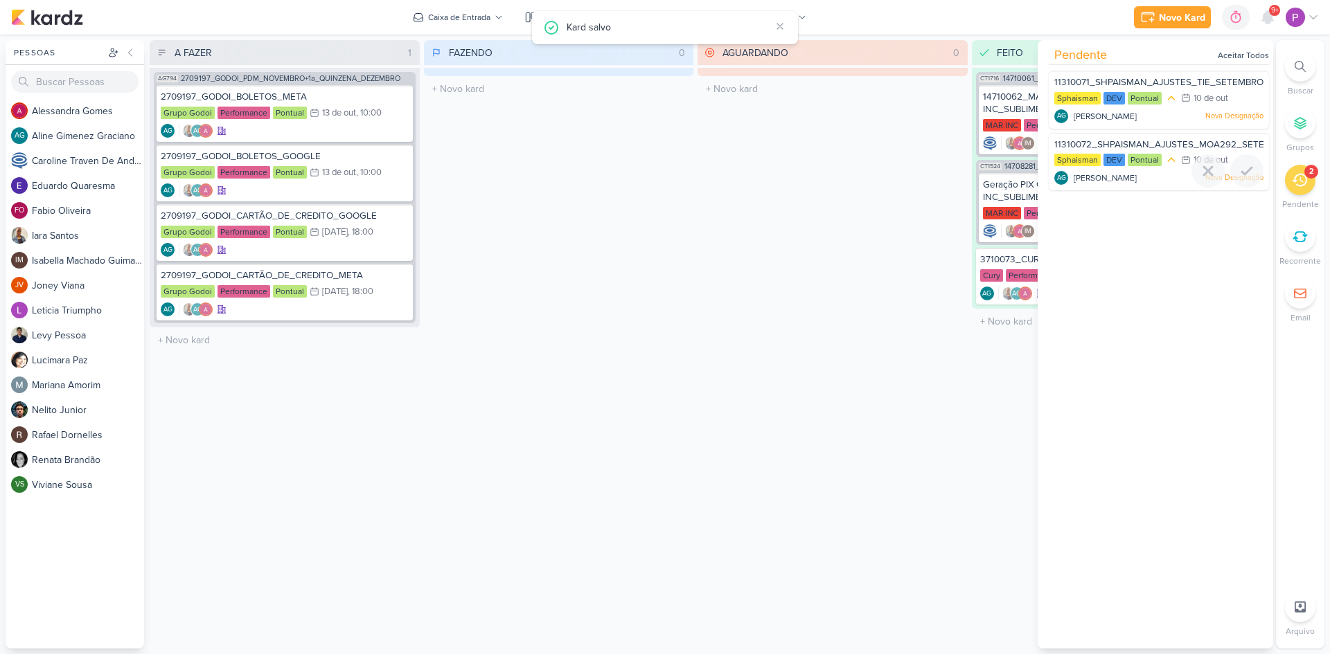
click at [1094, 139] on div "11310072_SHPAISMAN_AJUSTES_MOA292_SETEMBRO" at bounding box center [1158, 146] width 209 height 15
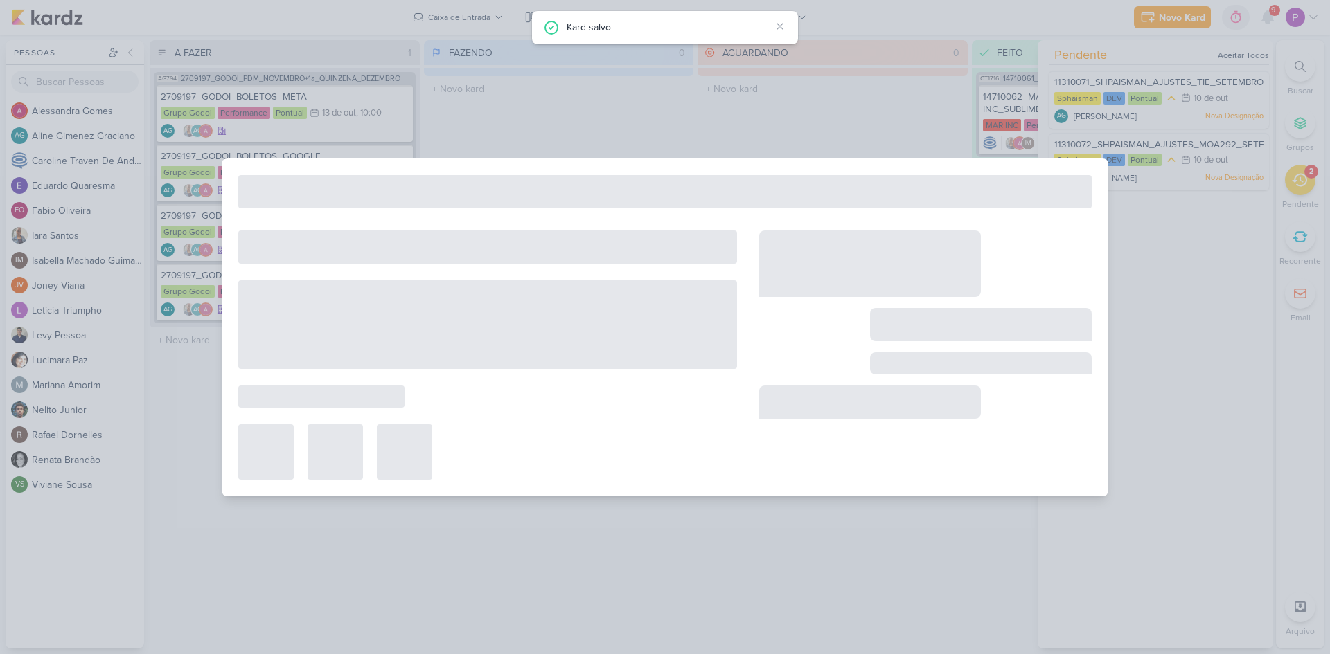
type input "11310072_SHPAISMAN_AJUSTES_MOA292_SETEMBRO"
type input "10 de outubro de 2025 às 23:59"
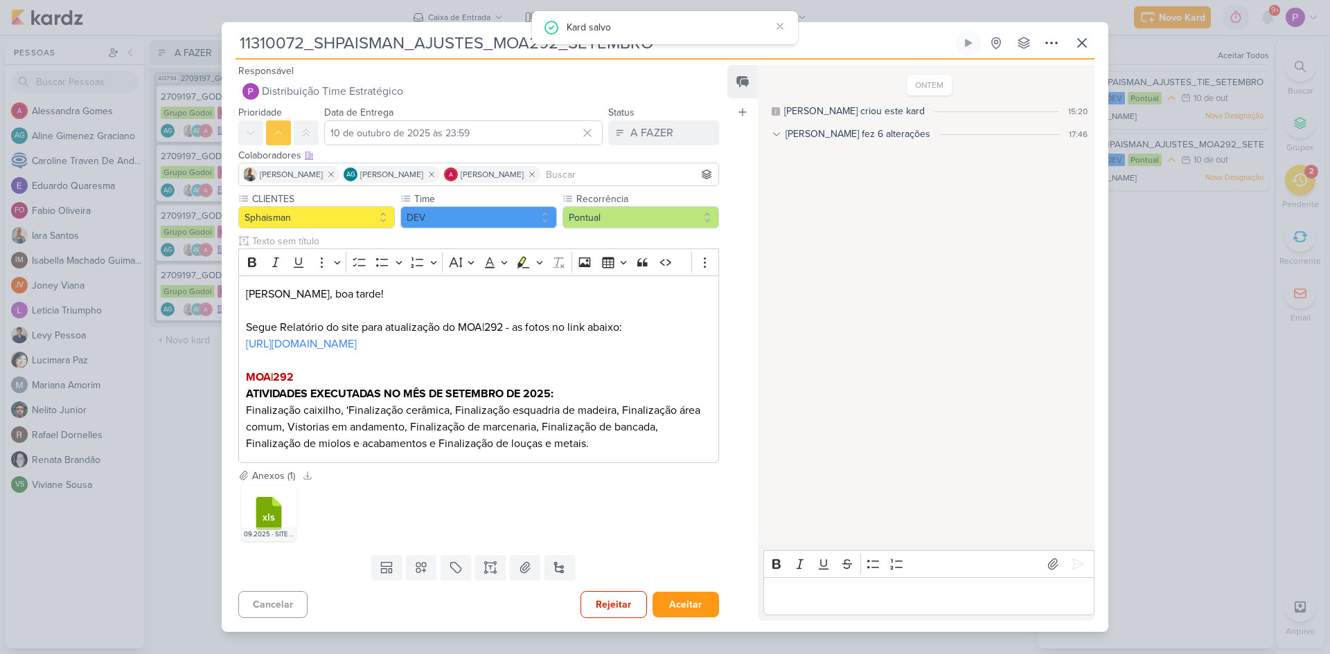
scroll to position [0, 0]
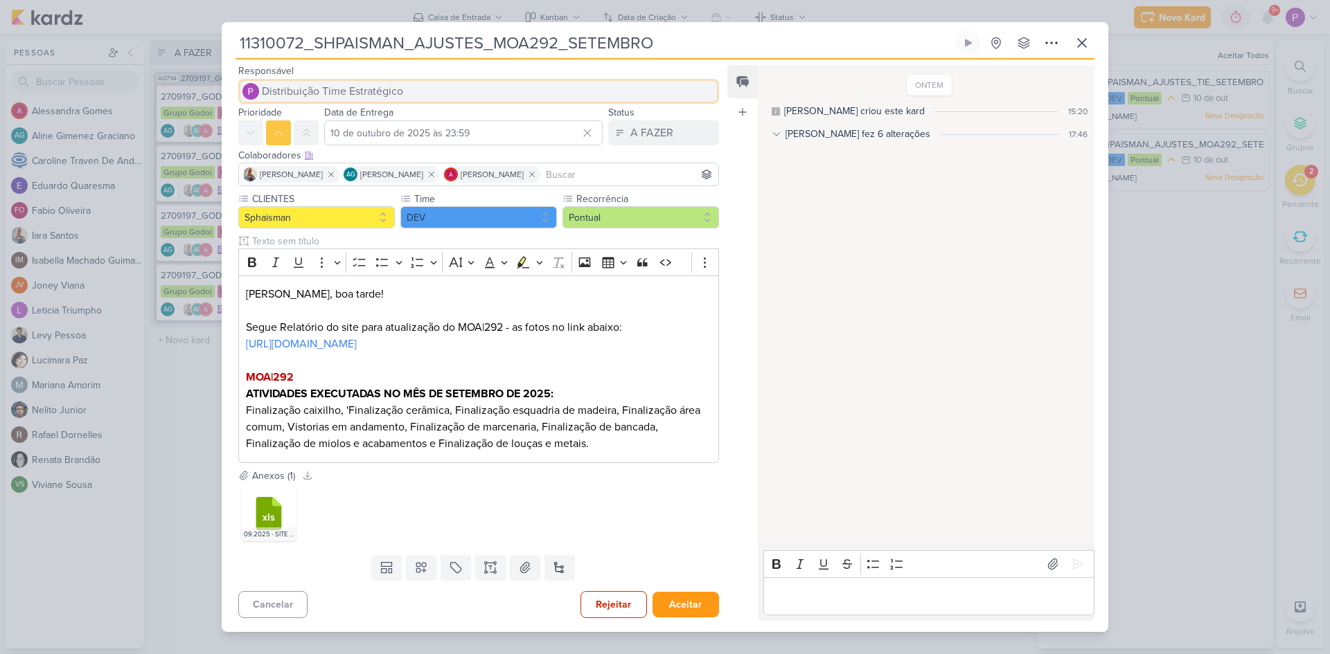
click at [295, 87] on span "Distribuição Time Estratégico" at bounding box center [332, 91] width 141 height 17
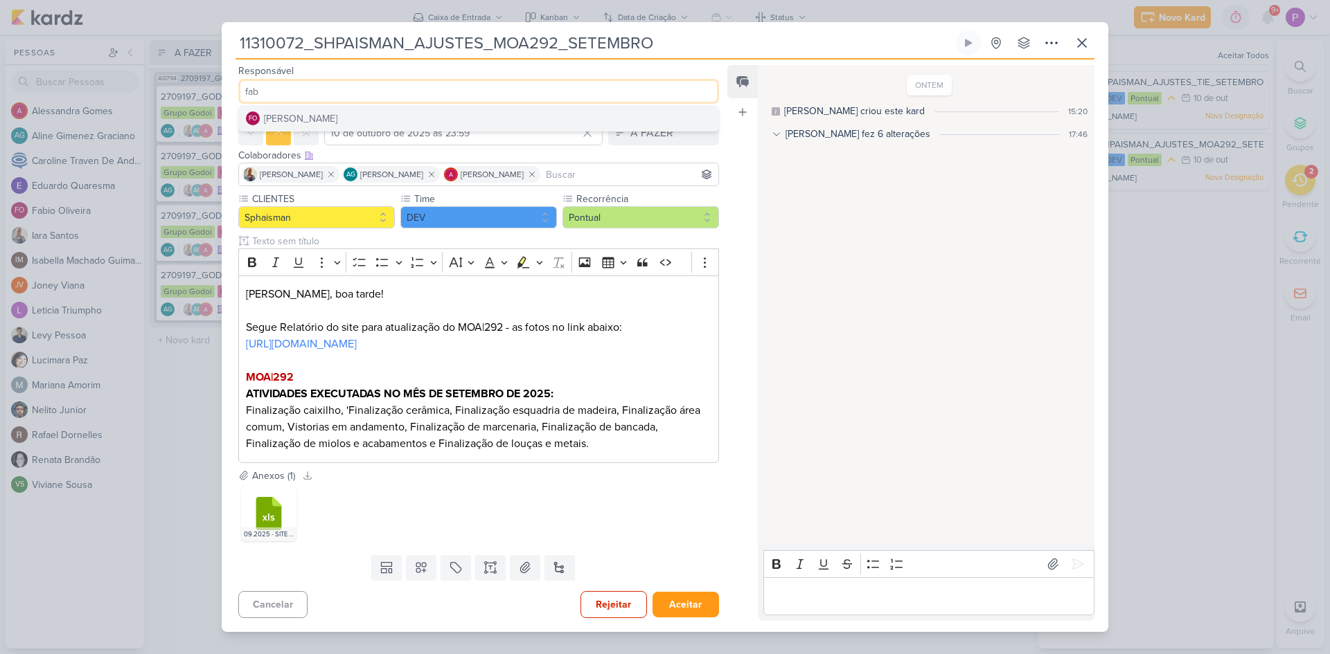
type input "fab"
click at [307, 112] on div "[PERSON_NAME]" at bounding box center [300, 119] width 73 height 15
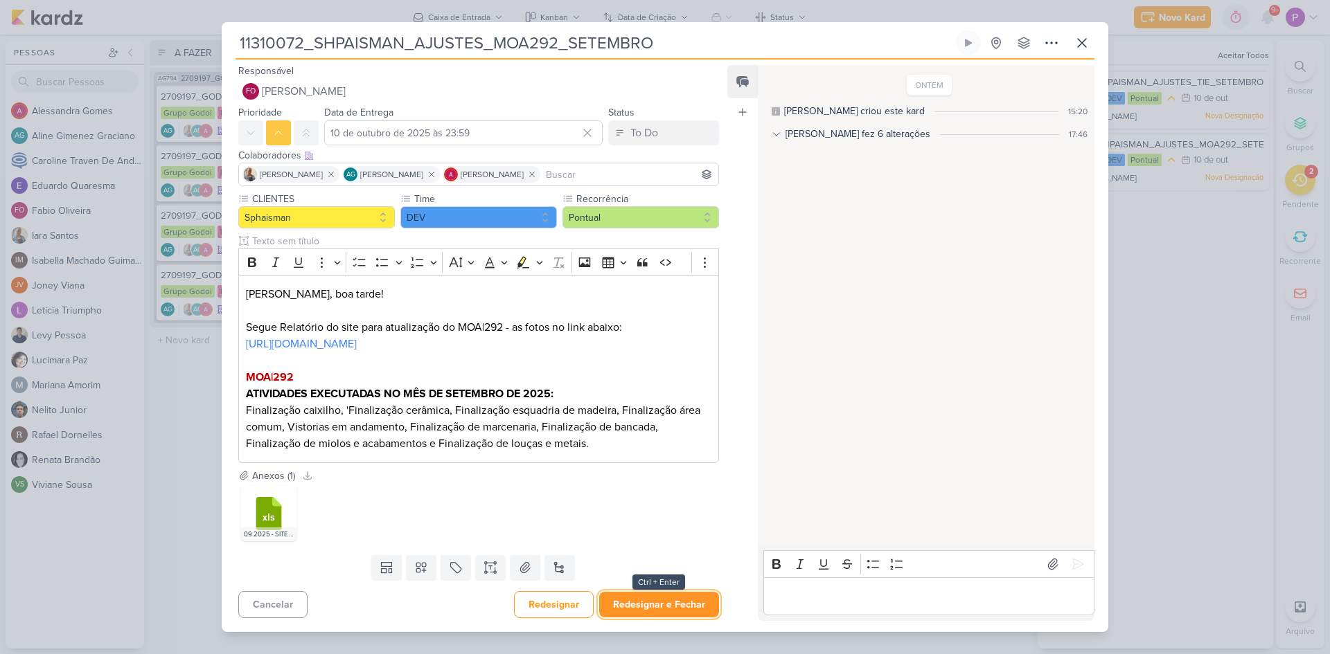
click at [650, 602] on button "Redesignar e Fechar" at bounding box center [659, 605] width 120 height 26
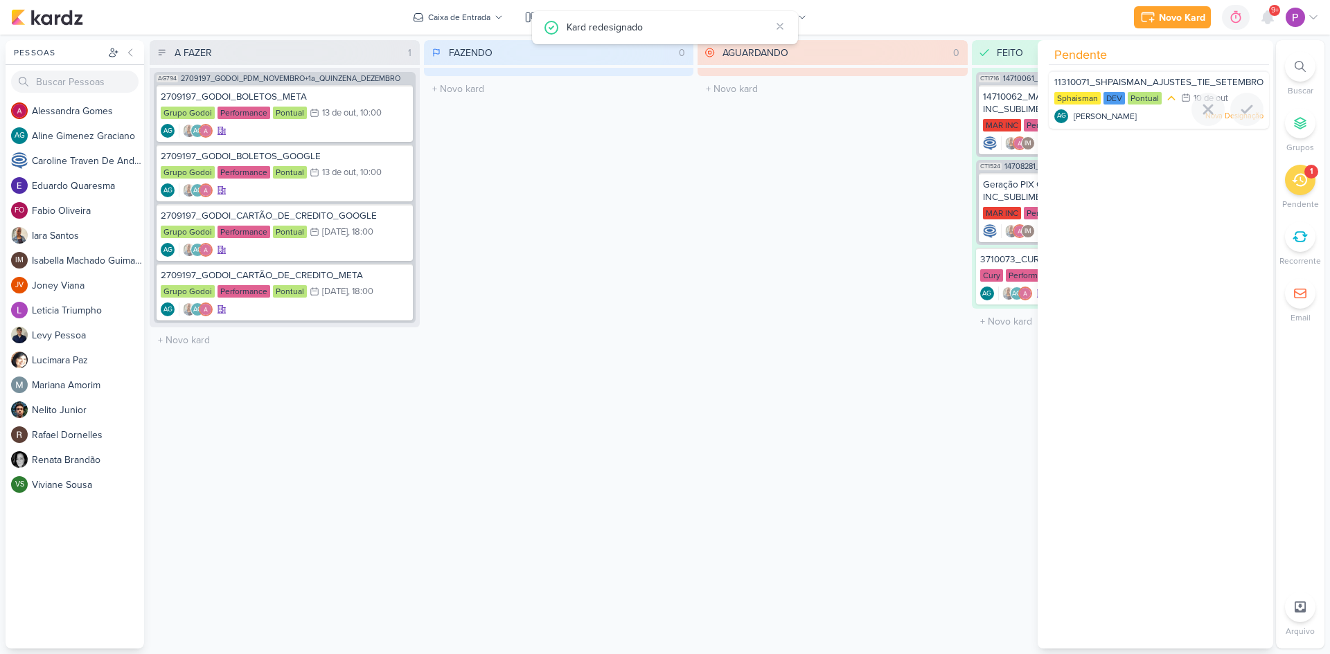
click at [1178, 83] on span "11310071_SHPAISMAN_AJUSTES_TIE_SETEMBRO" at bounding box center [1158, 82] width 209 height 11
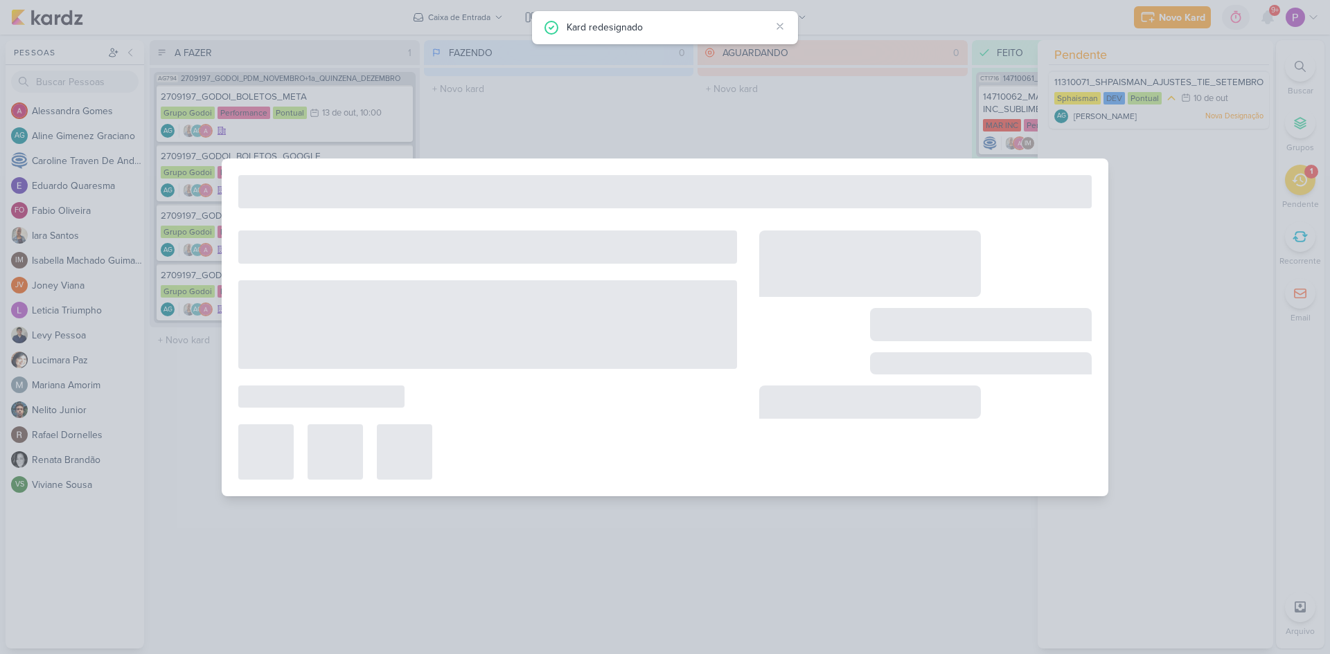
type input "11310071_SHPAISMAN_AJUSTES_TIE_SETEMBRO"
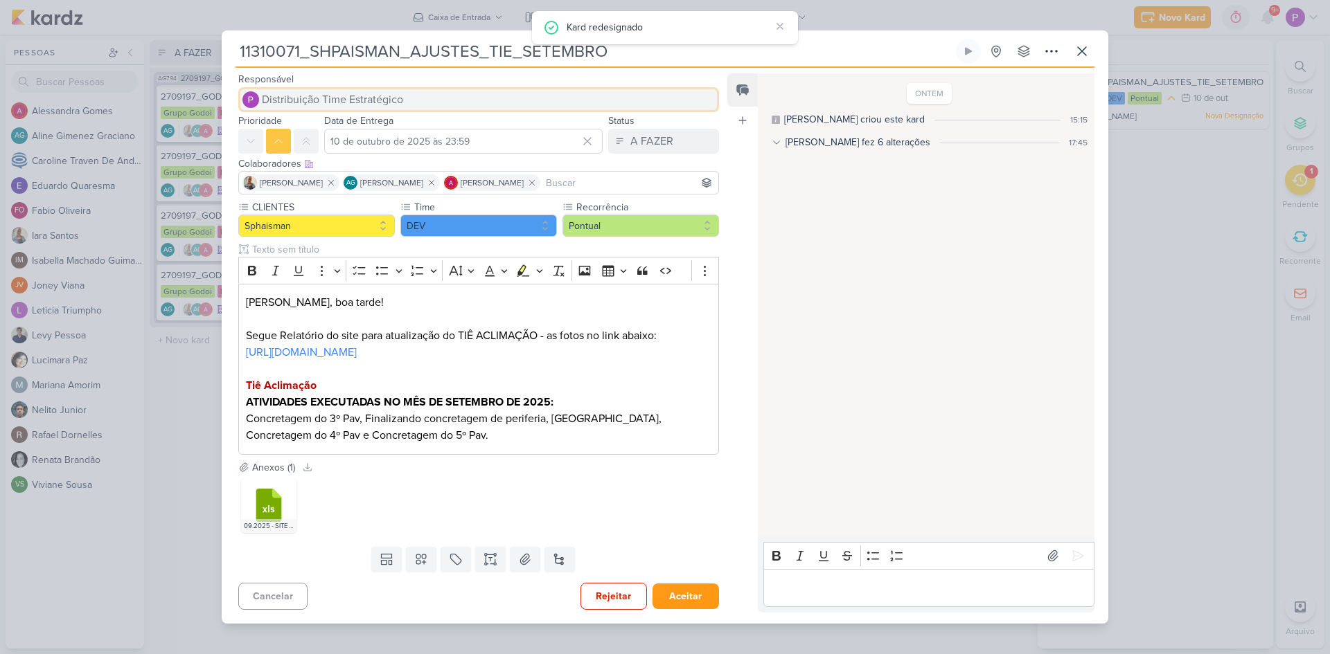
click at [314, 98] on span "Distribuição Time Estratégico" at bounding box center [332, 99] width 141 height 17
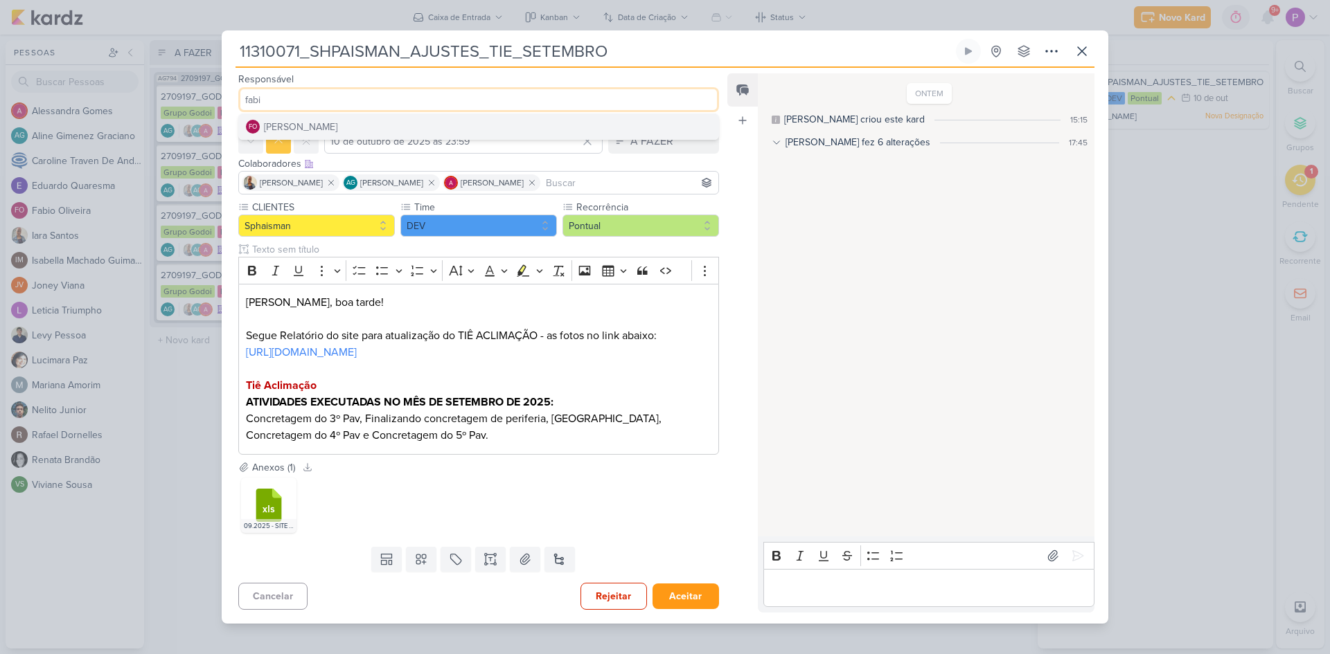
type input "fabi"
click at [318, 127] on div "[PERSON_NAME]" at bounding box center [300, 127] width 73 height 15
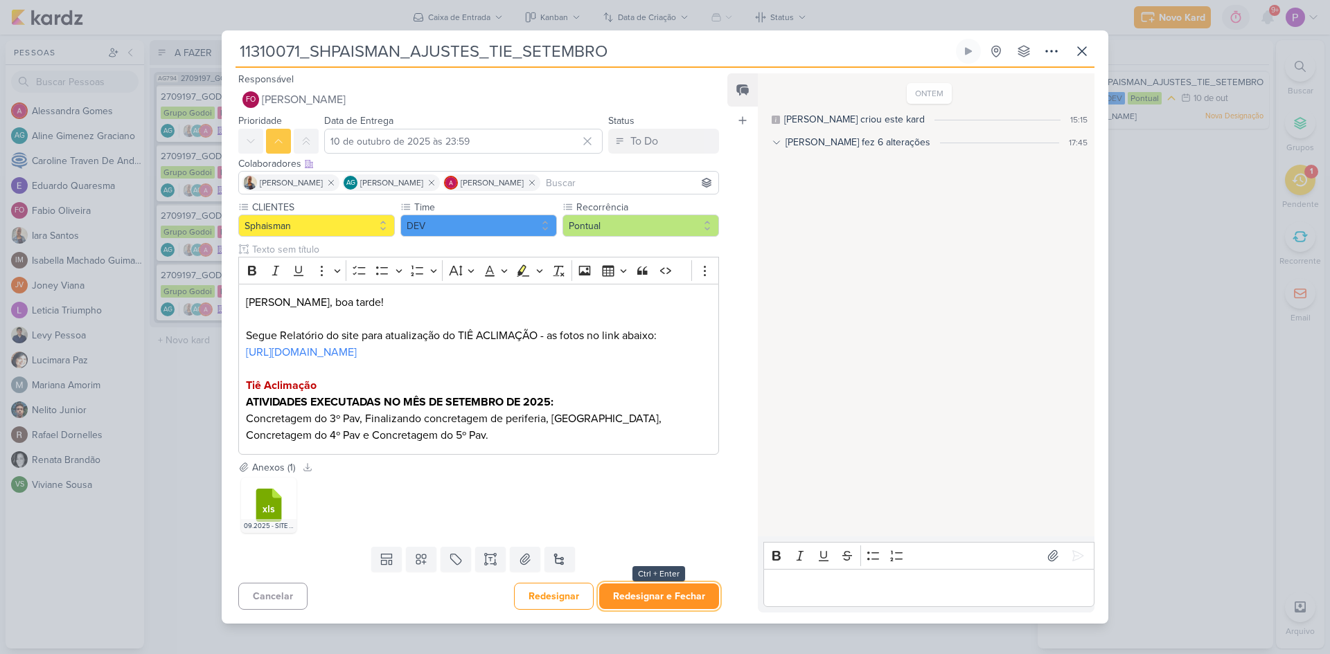
click at [672, 605] on button "Redesignar e Fechar" at bounding box center [659, 597] width 120 height 26
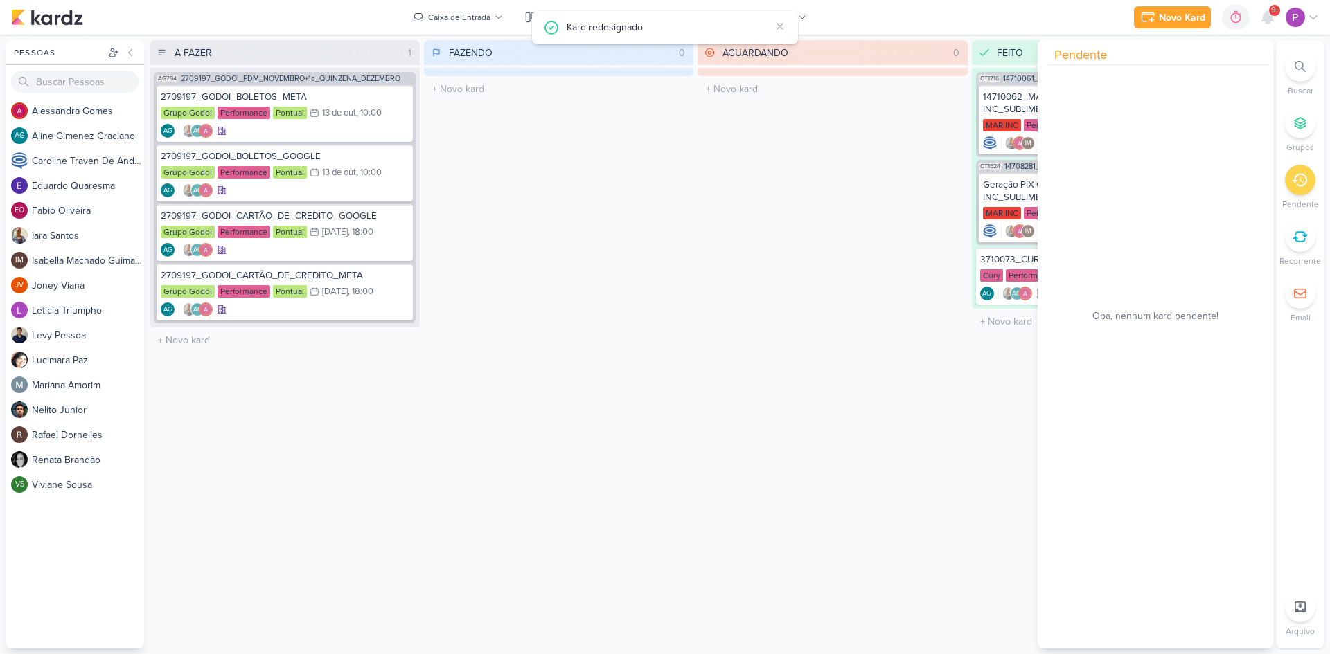
click at [625, 397] on div "FAZENDO 0 Mover Para Esquerda Mover Para Direita [GEOGRAPHIC_DATA] O título do …" at bounding box center [559, 344] width 270 height 609
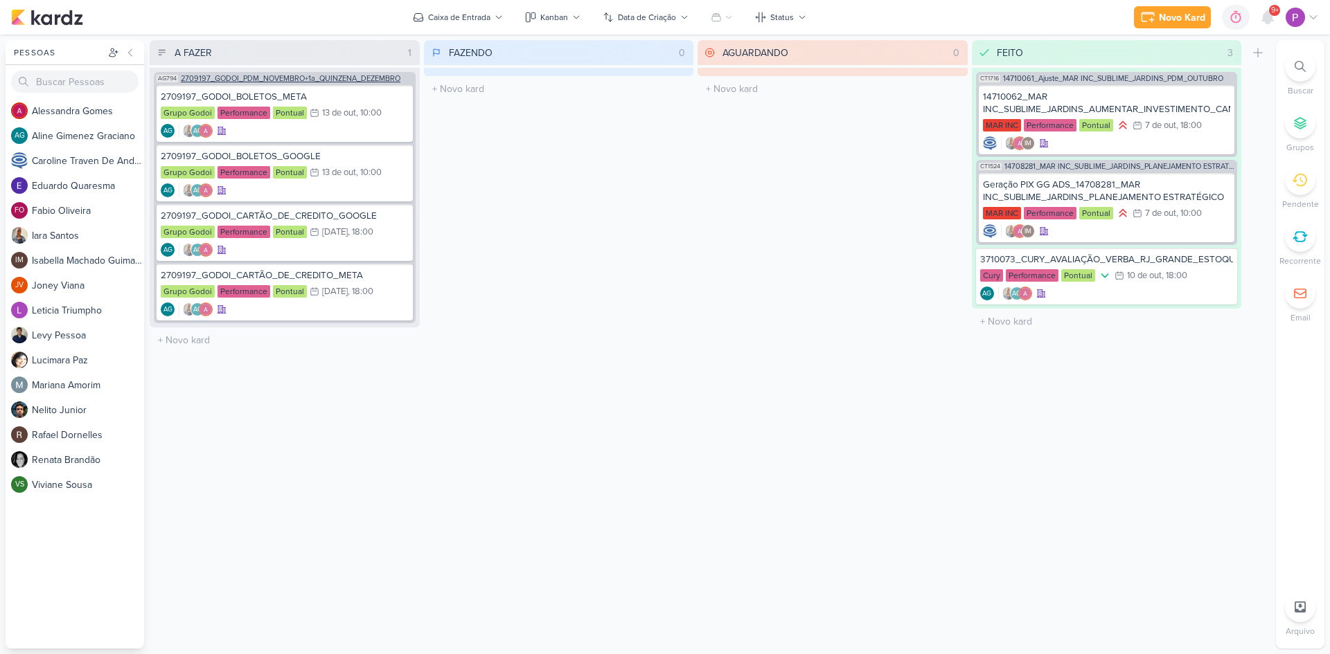
click at [252, 76] on span "2709197_GODOI_PDM_NOVEMBRO+1a_QUINZENA_DEZEMBRO" at bounding box center [291, 79] width 220 height 8
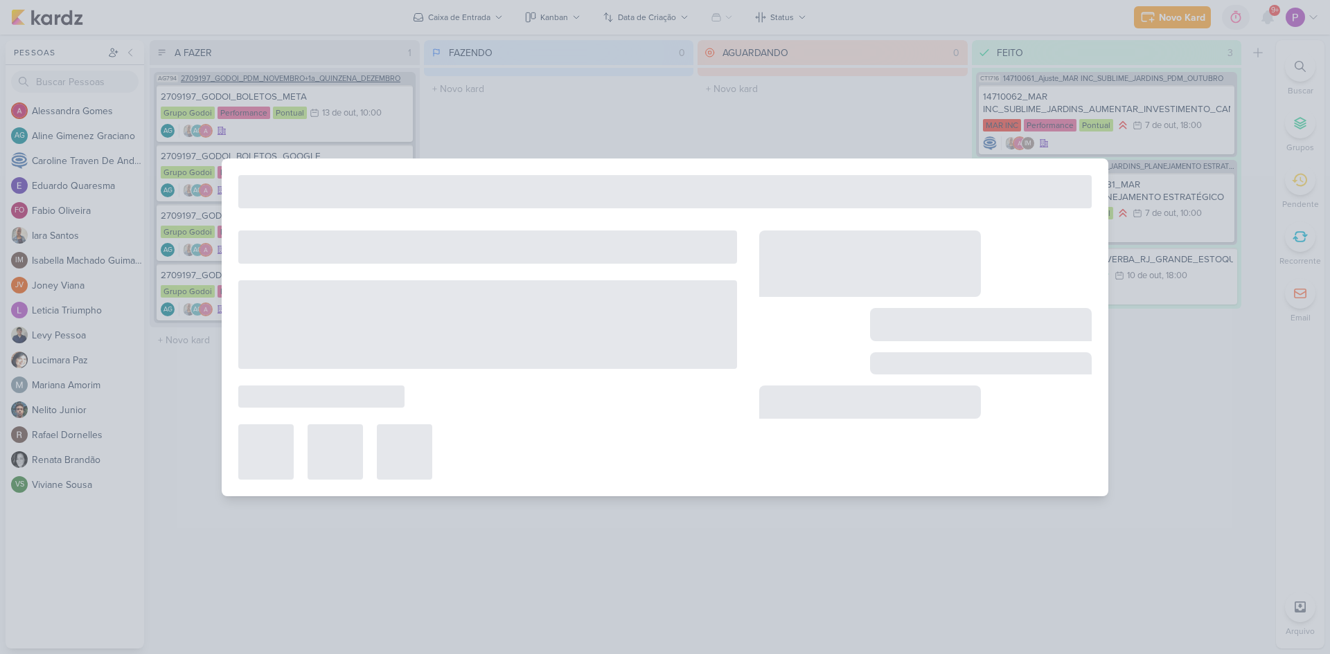
type input "2709197_GODOI_PDM_NOVEMBRO+1a_QUINZENA_DEZEMBRO"
type input "[DATE] 10:00"
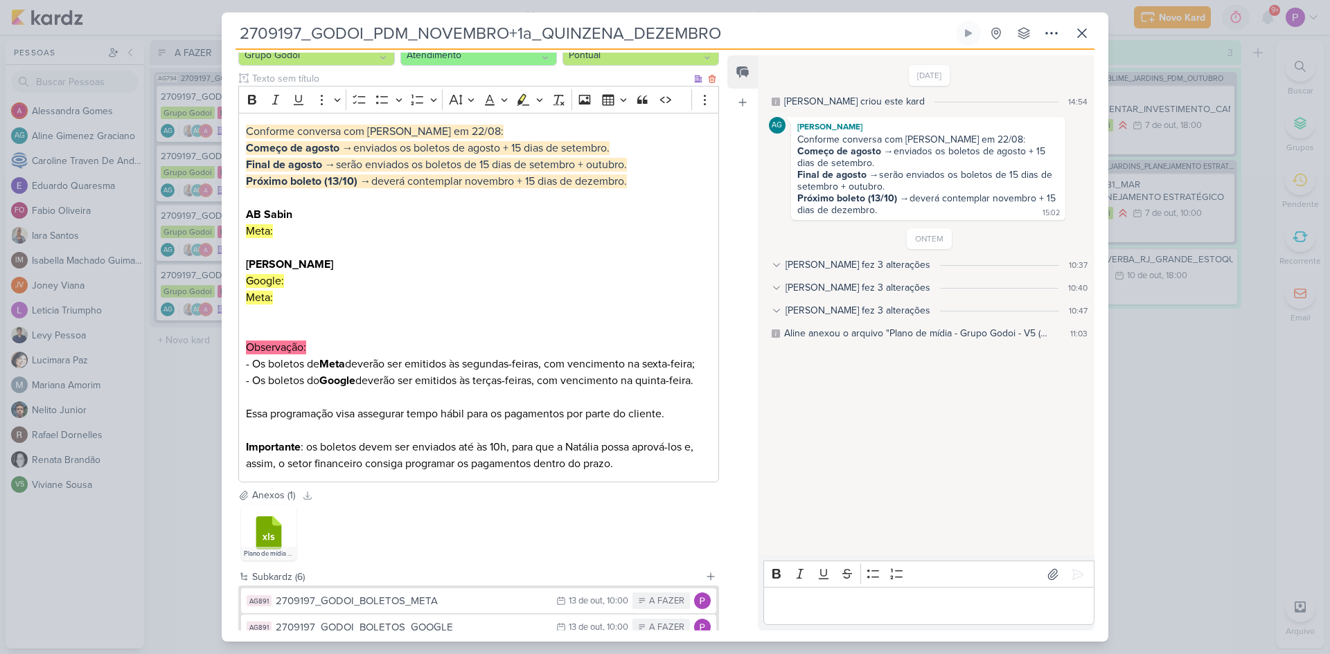
scroll to position [347, 0]
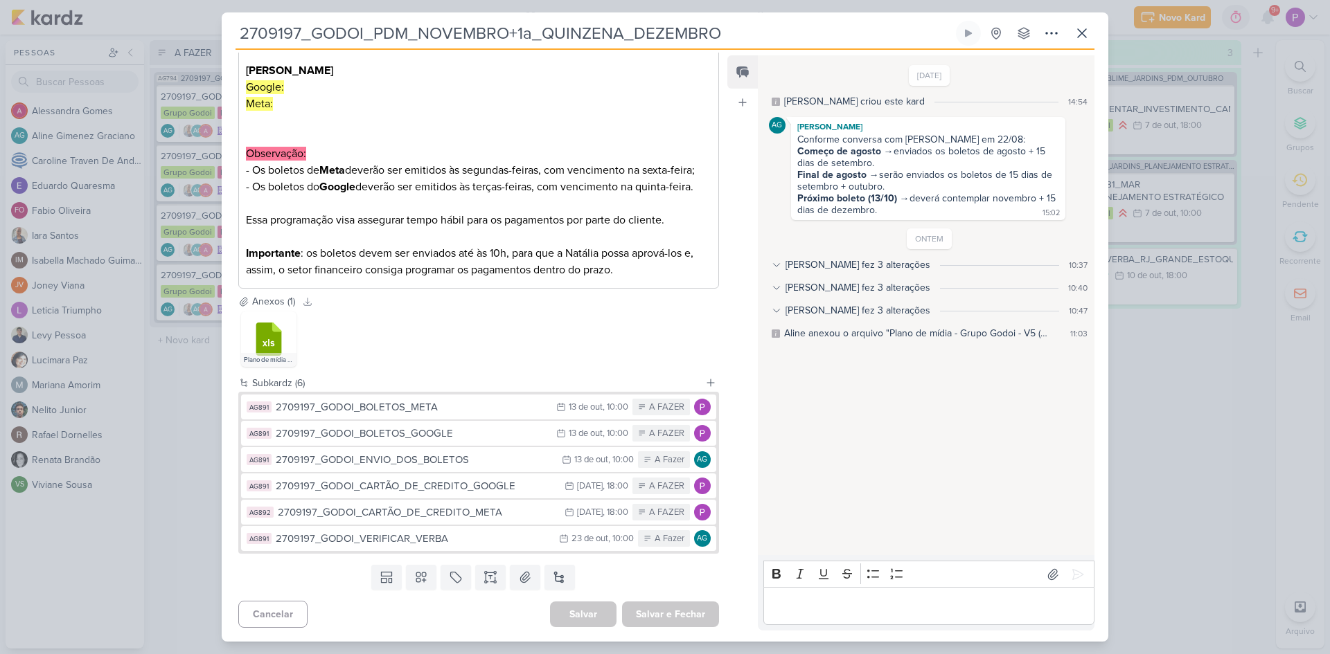
click at [1246, 431] on div "2709197_GODOI_PDM_NOVEMBRO+1a_QUINZENA_DEZEMBRO" at bounding box center [665, 327] width 1330 height 654
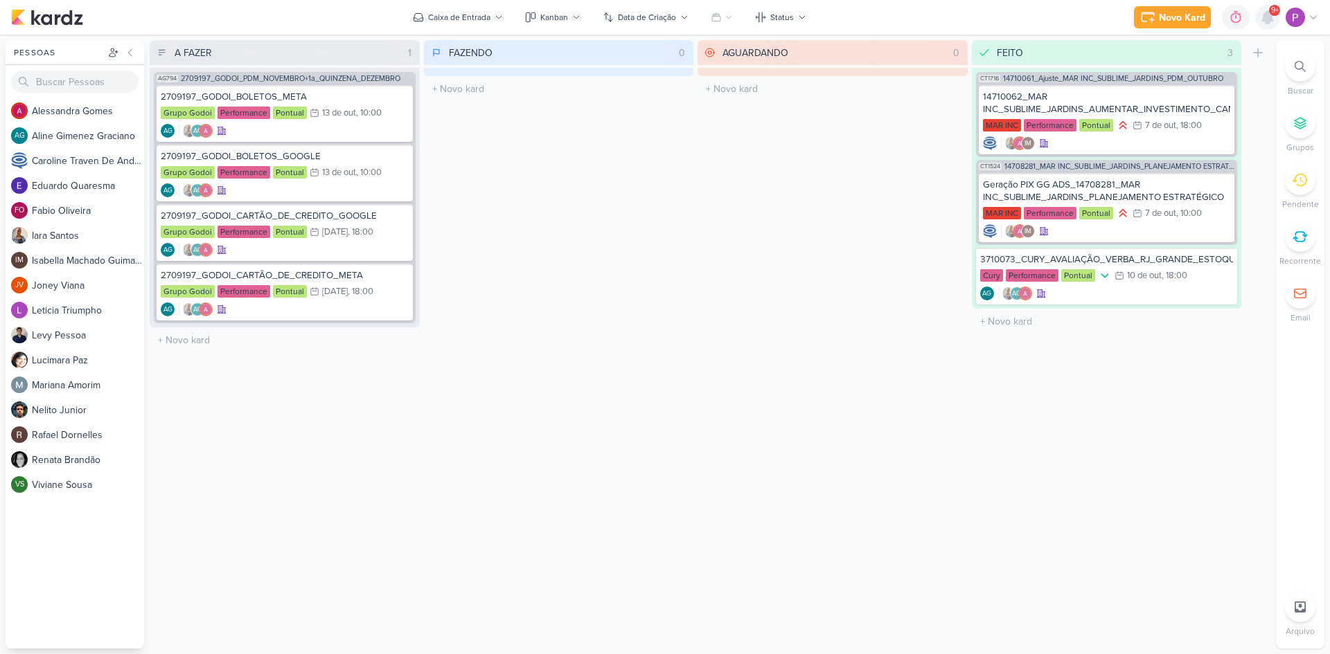
click at [1269, 21] on icon at bounding box center [1267, 17] width 11 height 12
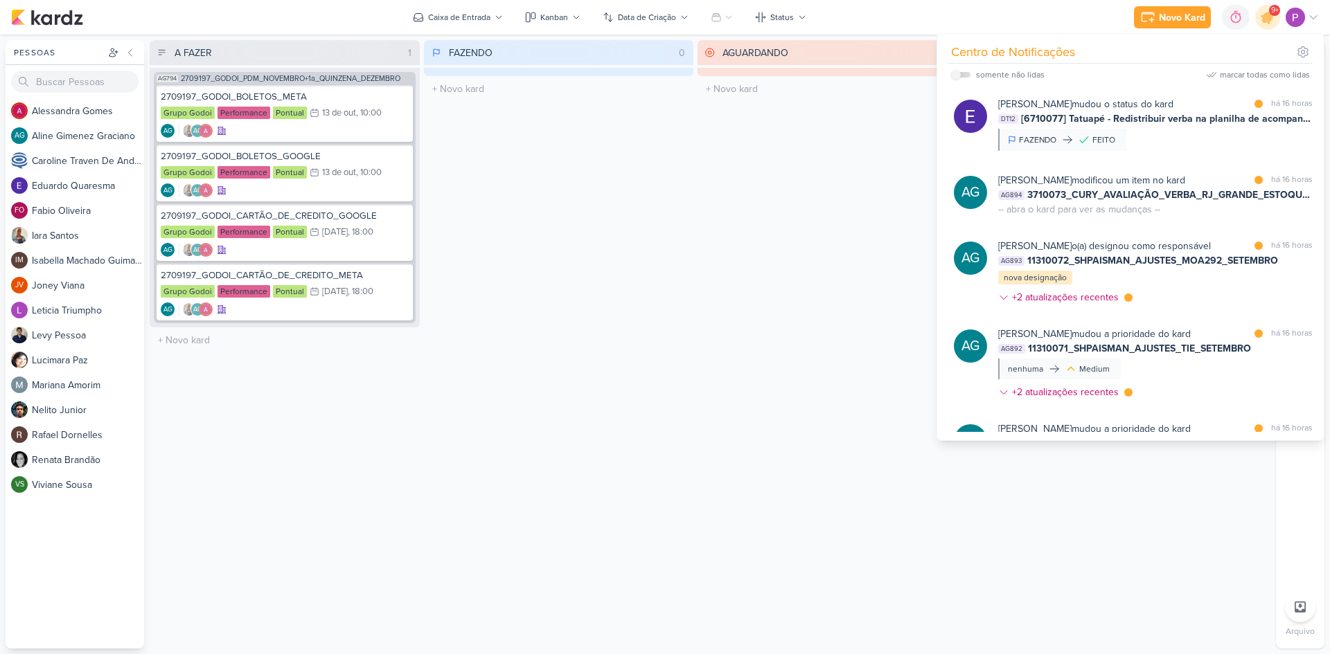
click at [783, 182] on div "AGUARDANDO 0 Mover Para Esquerda Mover Para Direita [GEOGRAPHIC_DATA] O título …" at bounding box center [832, 344] width 270 height 609
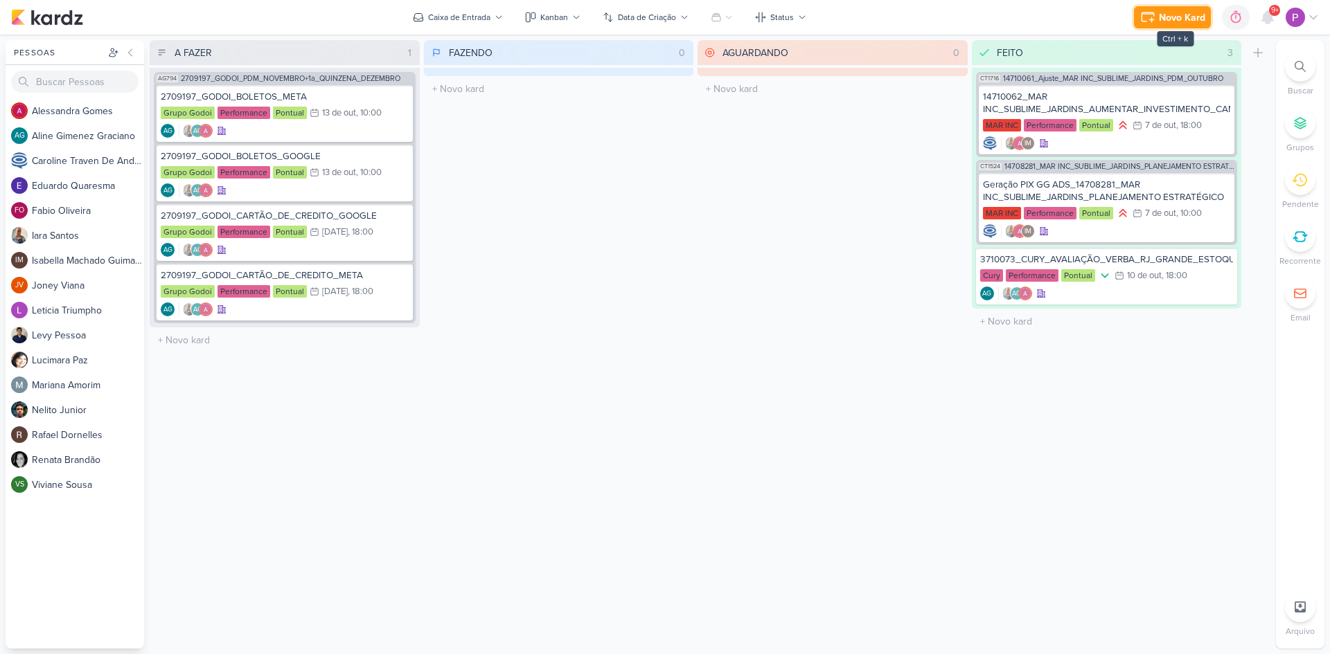
click at [1187, 19] on div "Novo Kard" at bounding box center [1182, 17] width 46 height 15
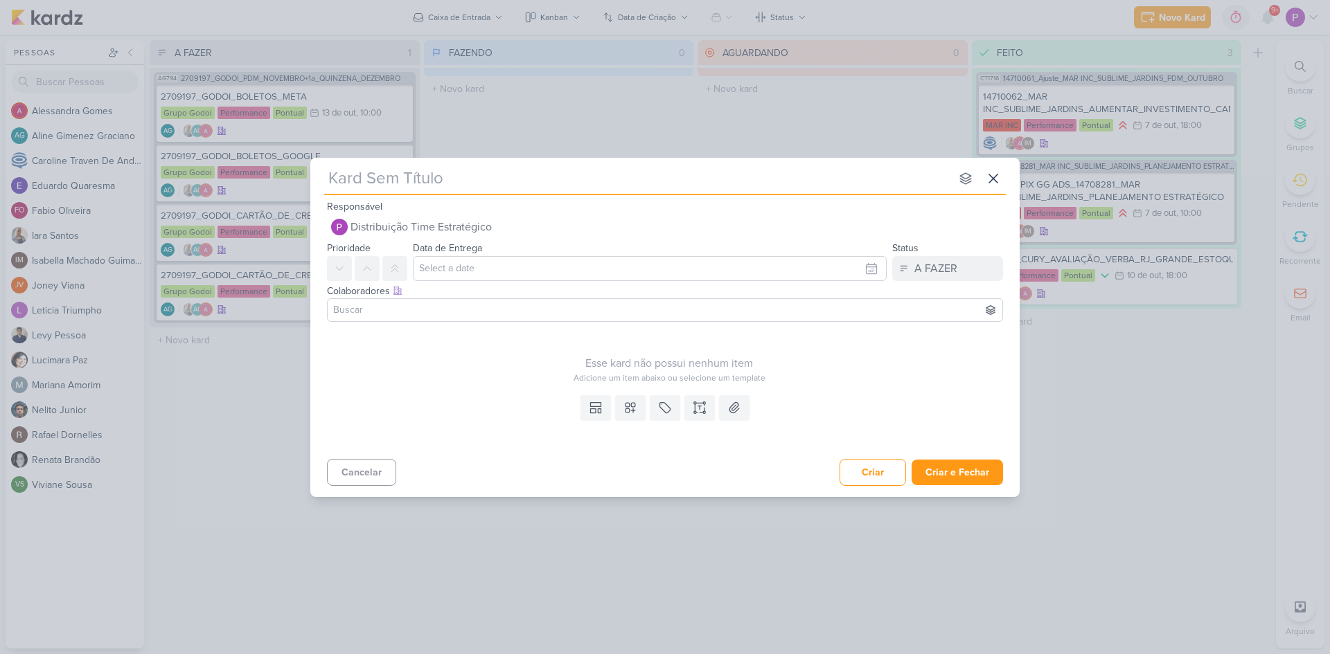
click at [373, 187] on input "text" at bounding box center [637, 178] width 626 height 25
type input "["
click at [365, 188] on input "[" at bounding box center [637, 178] width 626 height 25
type input "[7"
type input "[77"
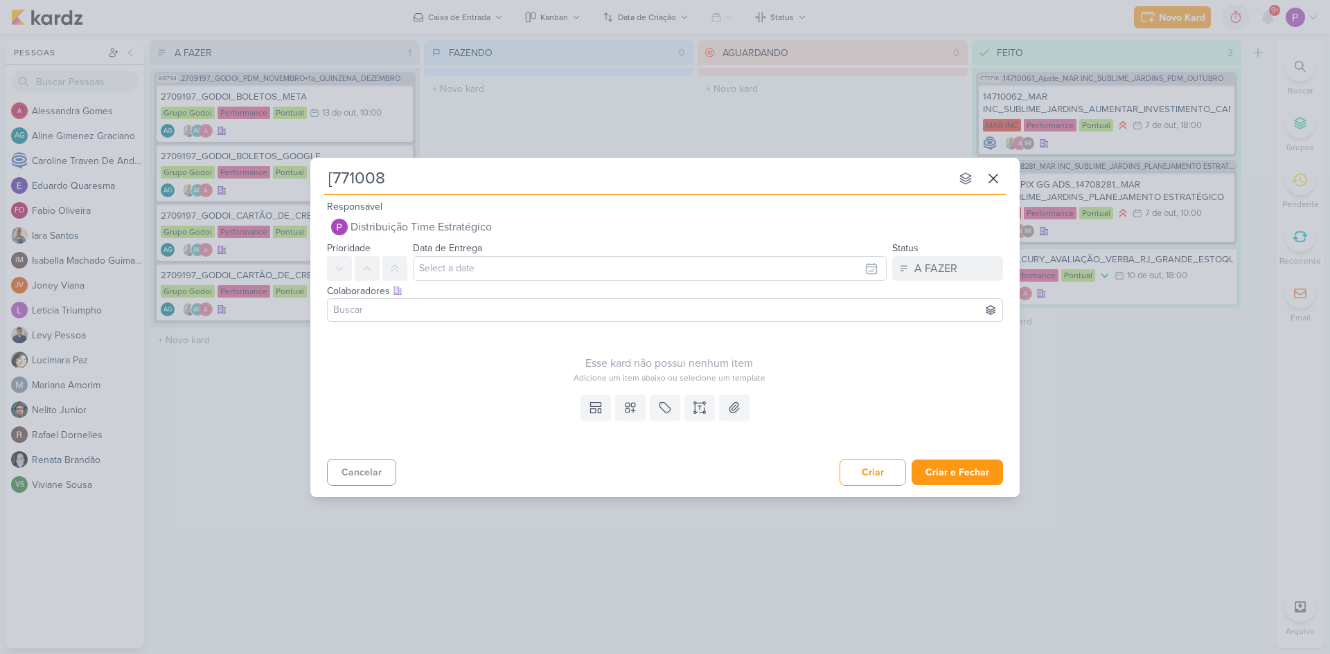
type input "[7710081"
type input "[7710081]"
type input "[7710081] Reffugio"
type input "[7710081] Reffugio - [PERSON_NAME]"
type input "[7710081] [PERSON_NAME] leads"
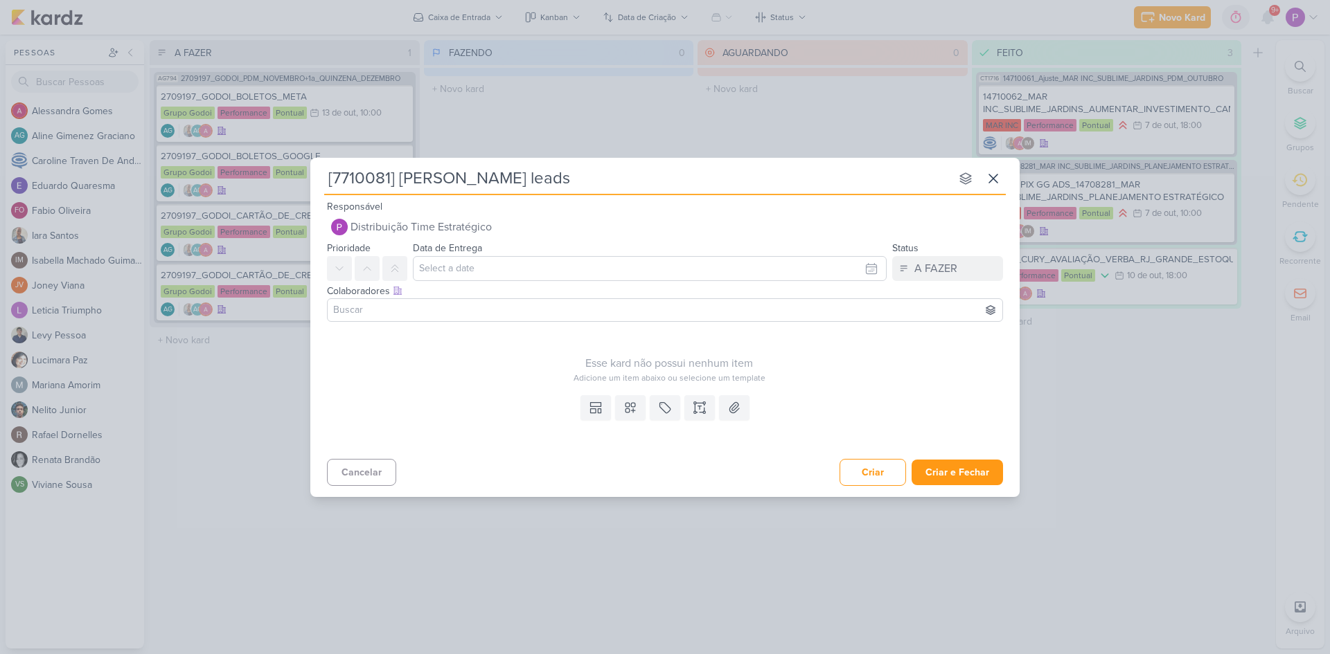
type input "[7710081] [PERSON_NAME] leads"
click at [491, 268] on input "text" at bounding box center [650, 268] width 474 height 25
click at [825, 357] on div "9" at bounding box center [824, 362] width 21 height 21
type input "[DATE] 23:59"
click at [467, 352] on div "Esse kard não possui nenhum item Adicione um item abaixo ou selecione um templa…" at bounding box center [669, 356] width 684 height 57
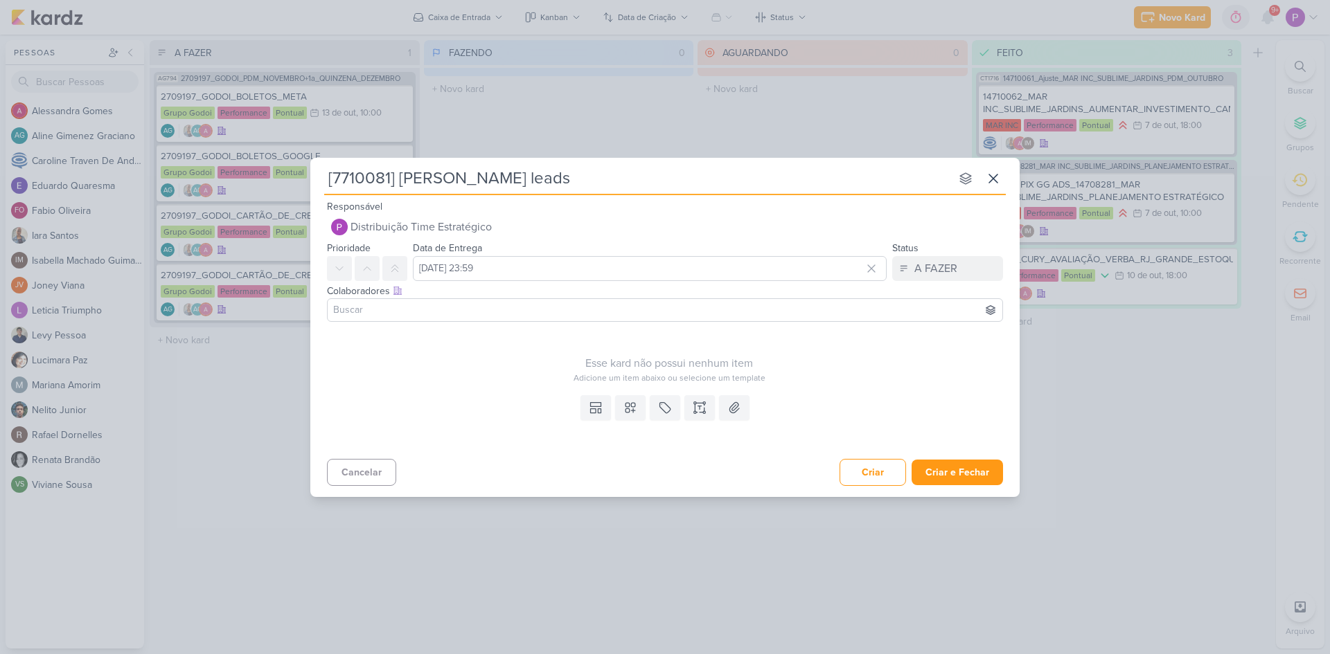
click at [400, 308] on input at bounding box center [664, 310] width 669 height 17
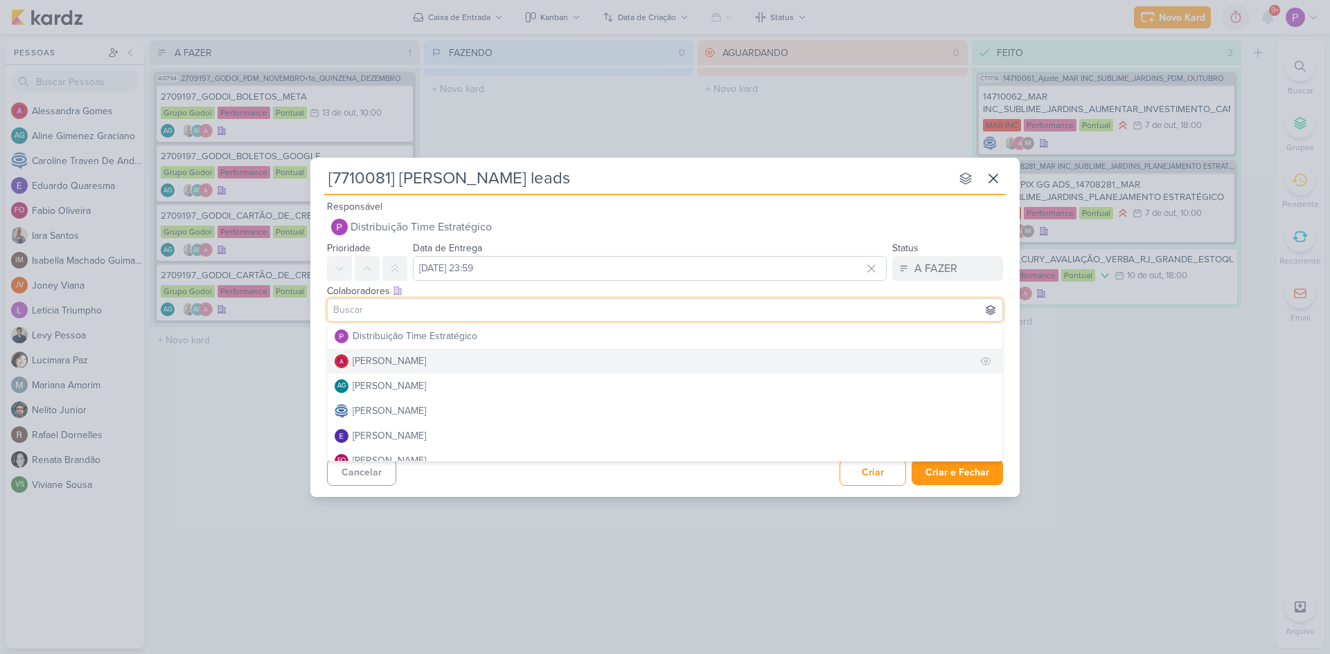
click at [463, 368] on button "[PERSON_NAME]" at bounding box center [665, 361] width 675 height 25
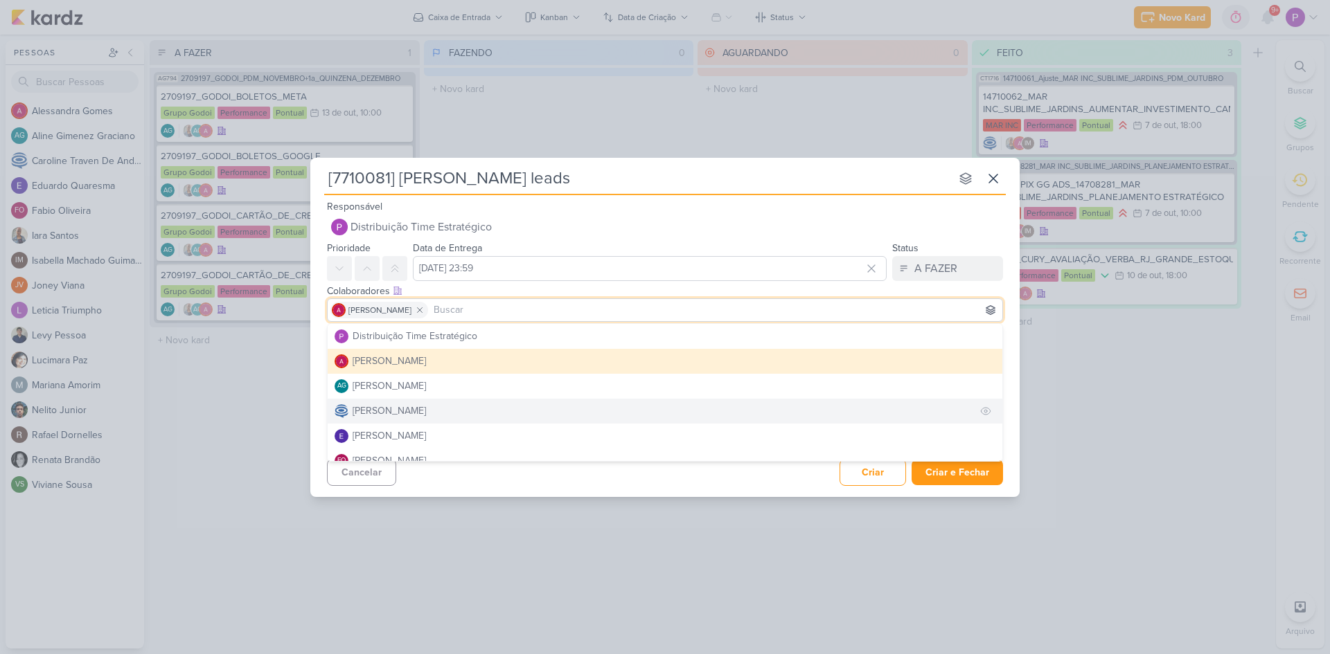
click at [485, 413] on button "[PERSON_NAME]" at bounding box center [665, 411] width 675 height 25
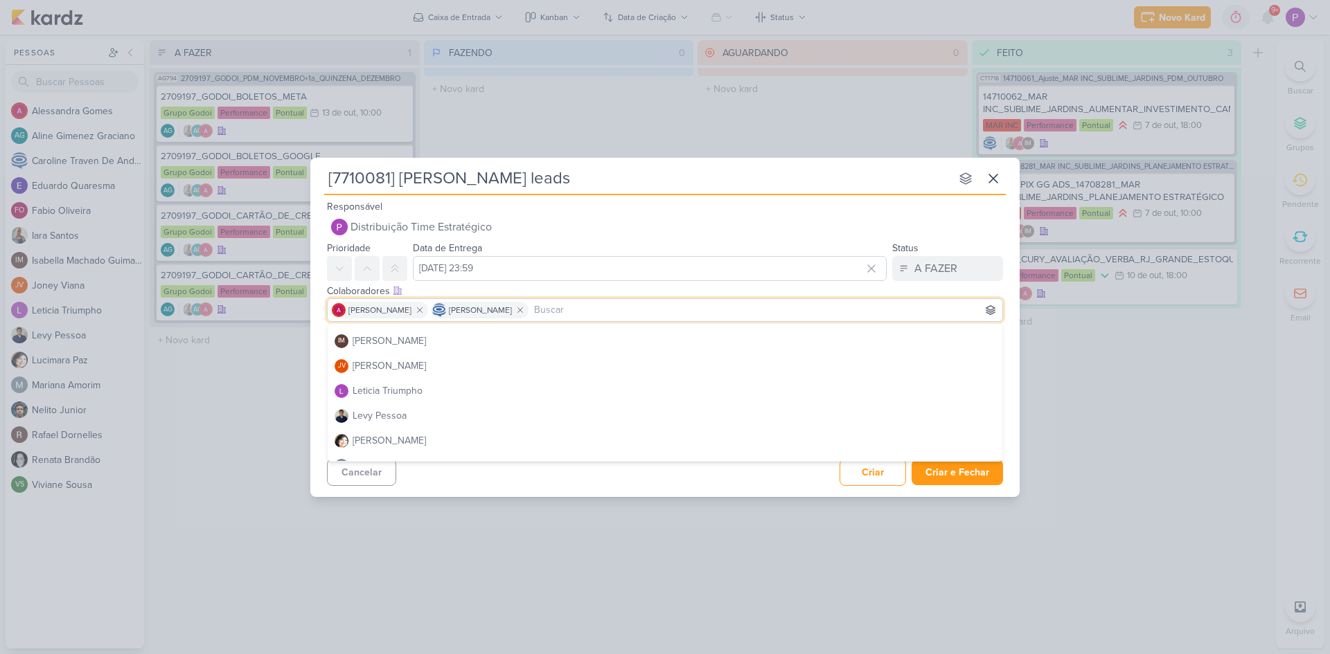
scroll to position [148, 0]
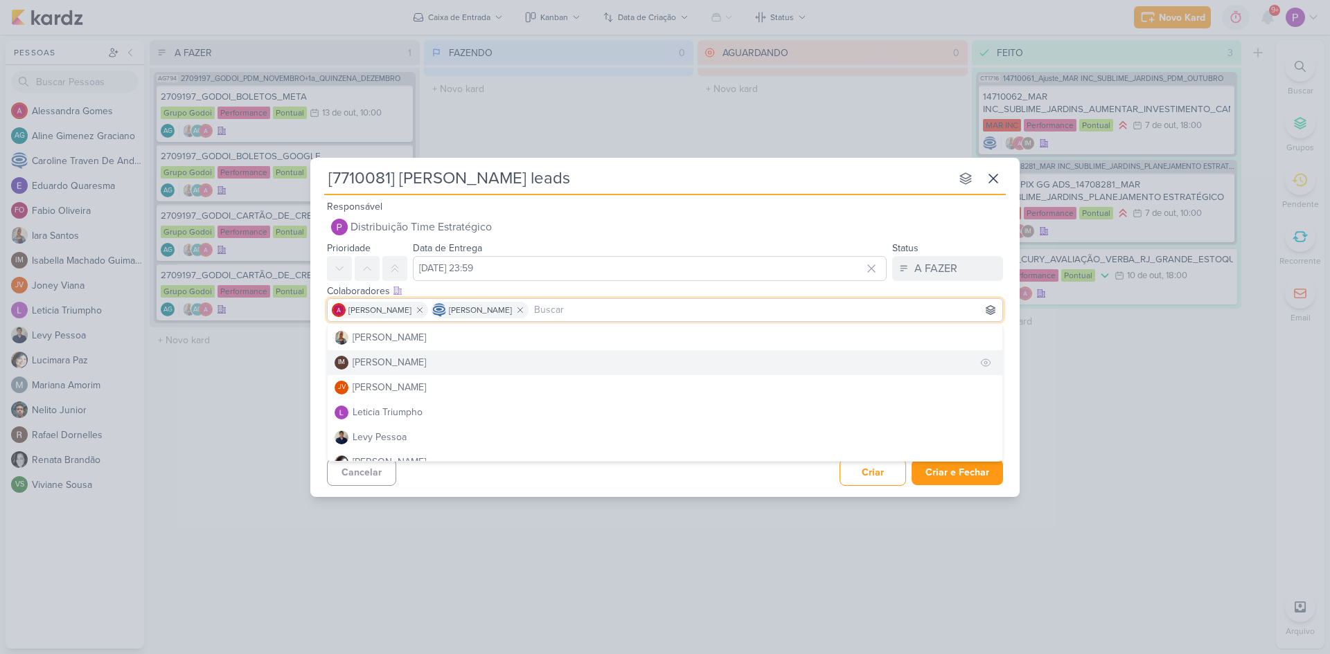
click at [467, 353] on button "IM [PERSON_NAME]" at bounding box center [665, 362] width 675 height 25
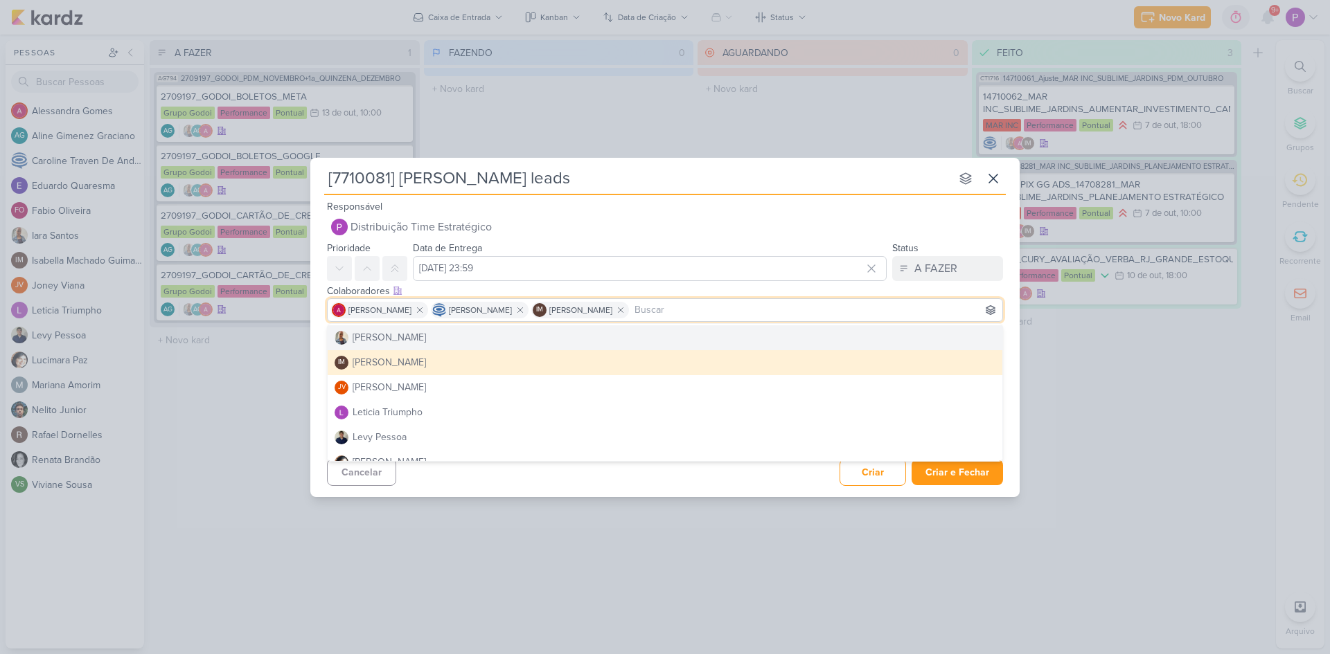
click at [1006, 337] on div "Esse kard não possui nenhum item Adicione um item abaixo ou selecione um templa…" at bounding box center [669, 356] width 684 height 57
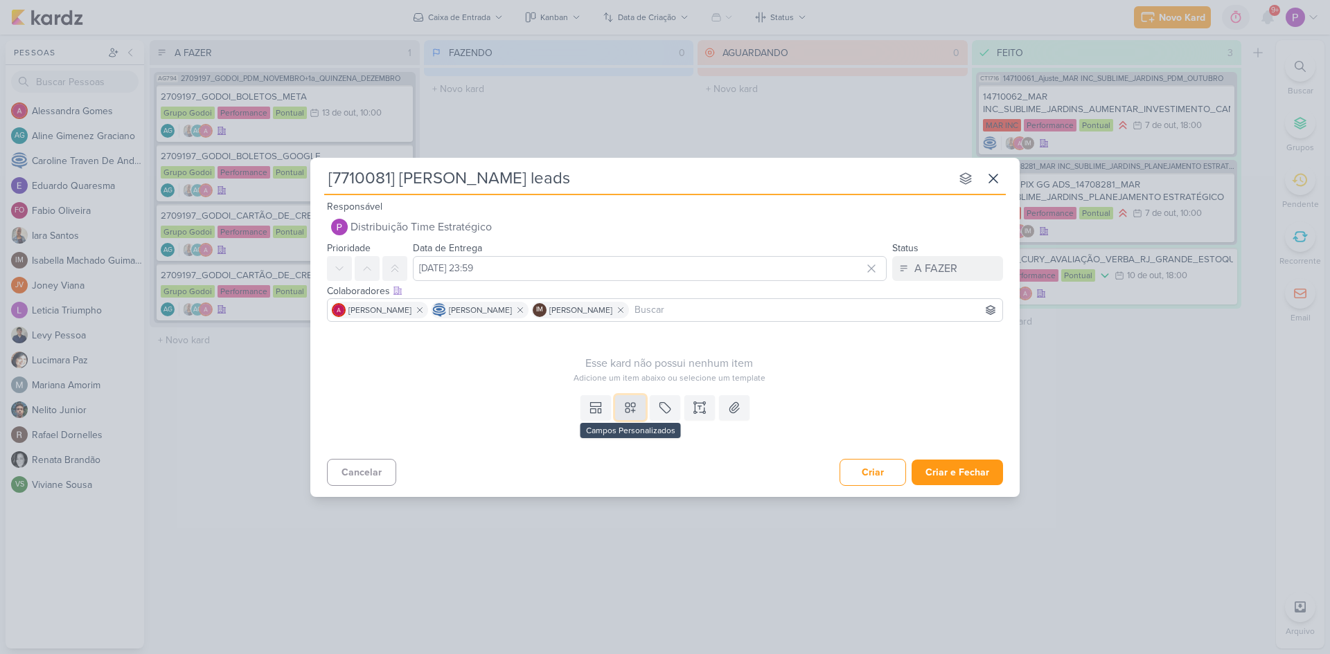
click at [642, 407] on button at bounding box center [630, 407] width 30 height 25
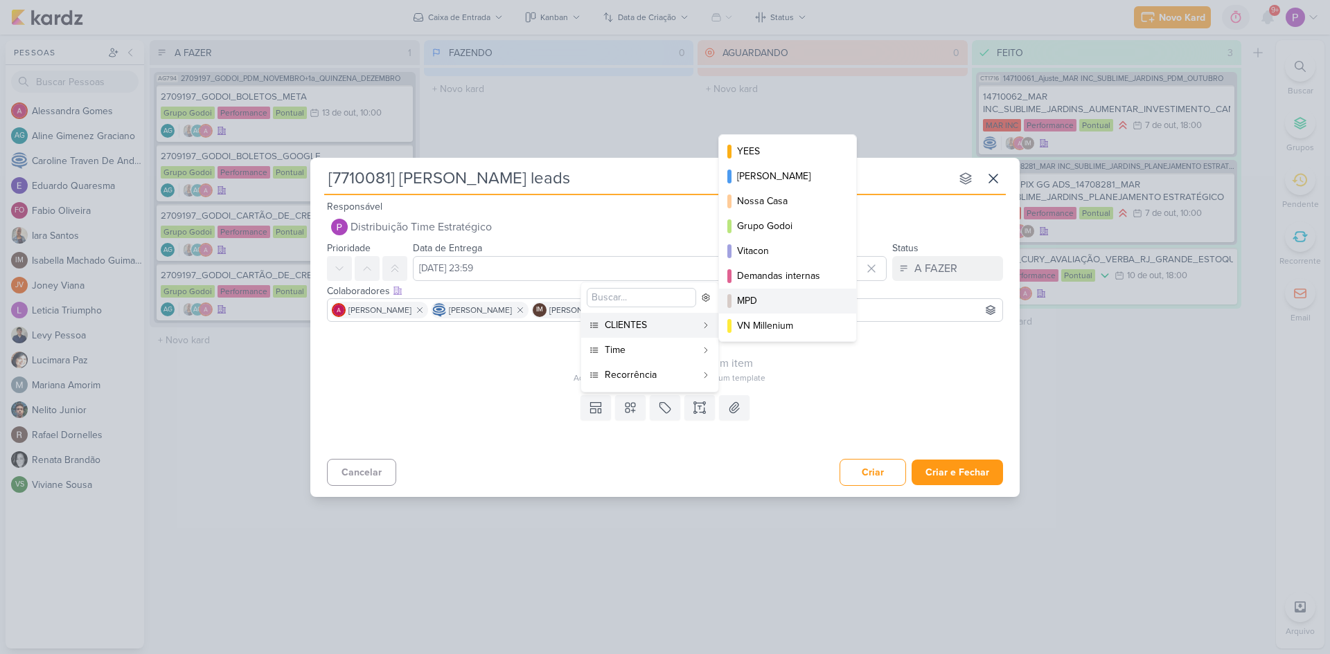
click at [793, 310] on button "MPD" at bounding box center [787, 301] width 137 height 25
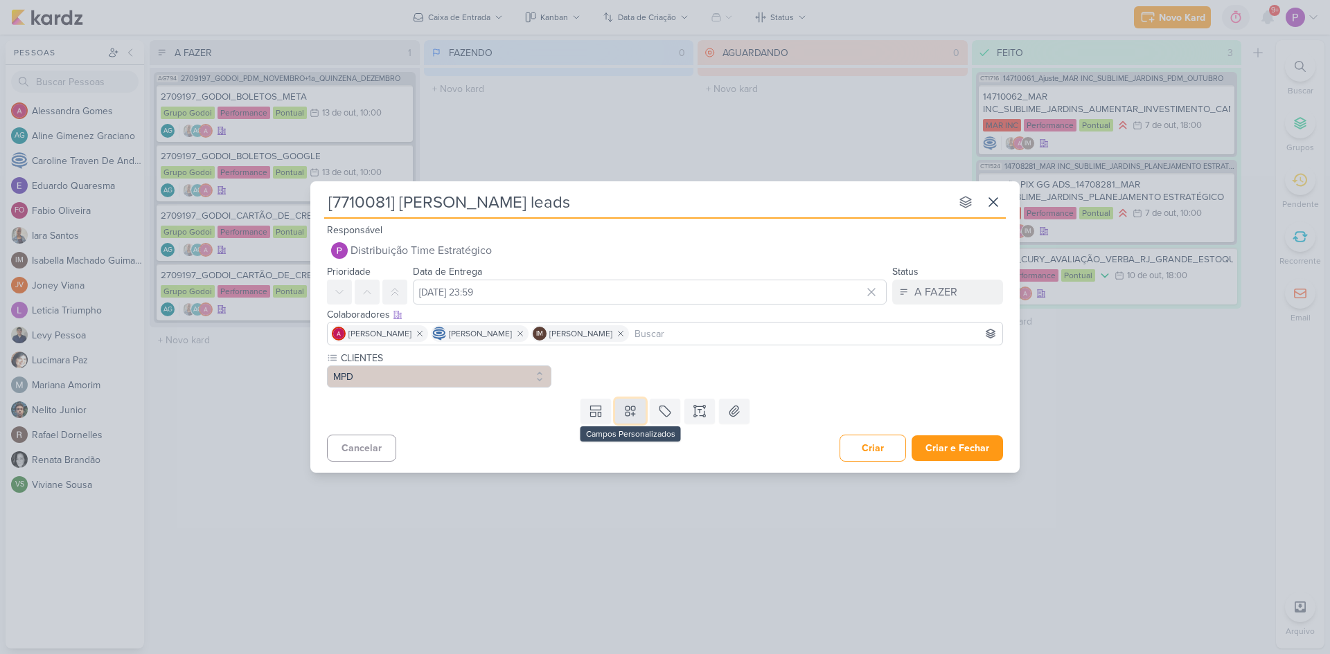
click at [627, 404] on icon at bounding box center [630, 411] width 14 height 14
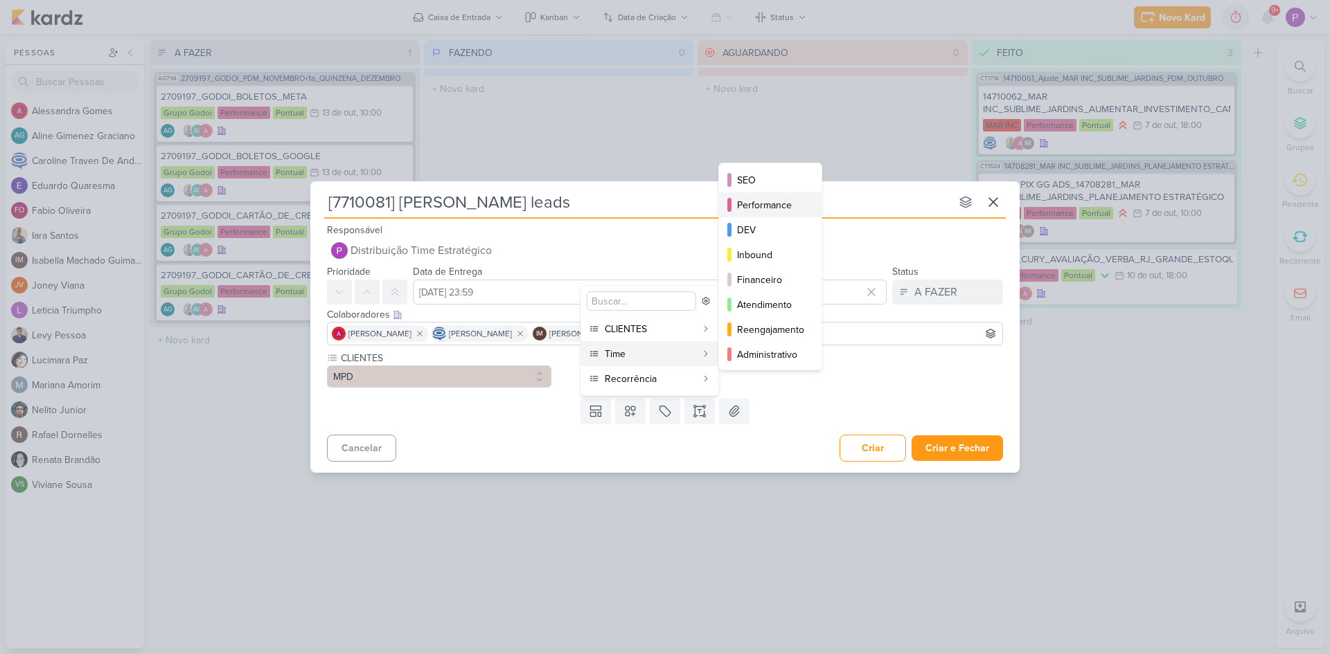
click at [775, 210] on div "Performance" at bounding box center [771, 205] width 68 height 15
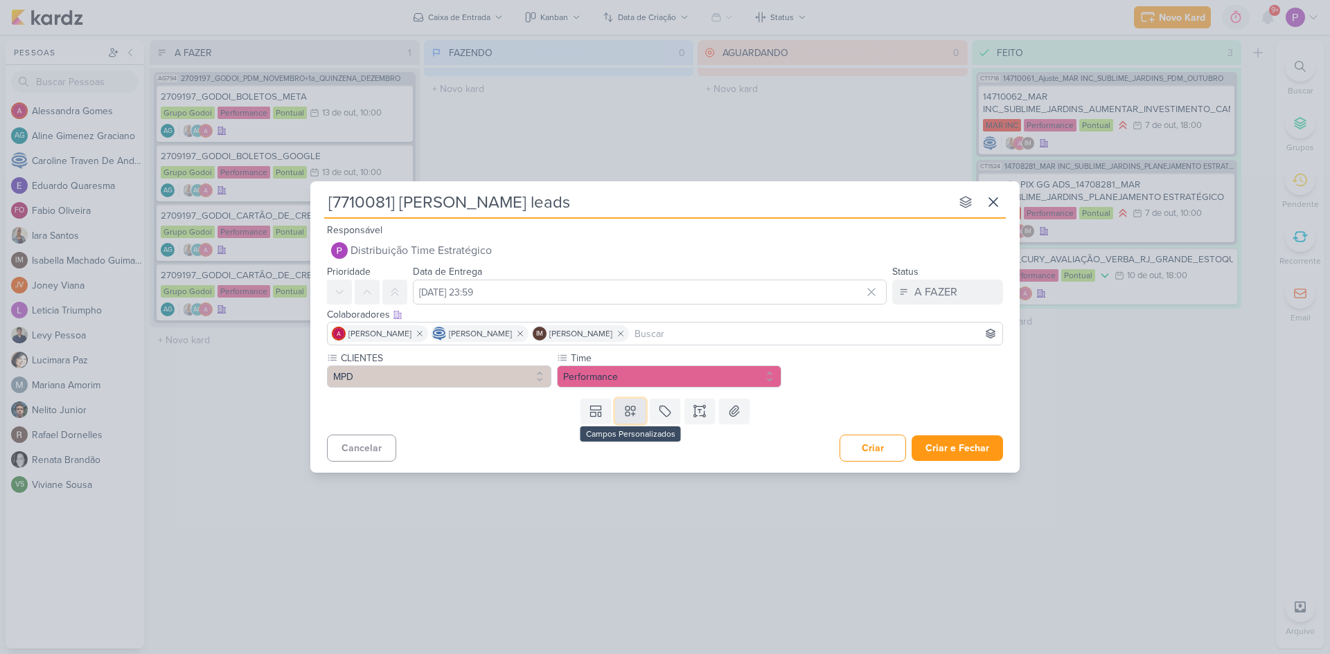
click at [636, 410] on icon at bounding box center [630, 411] width 14 height 14
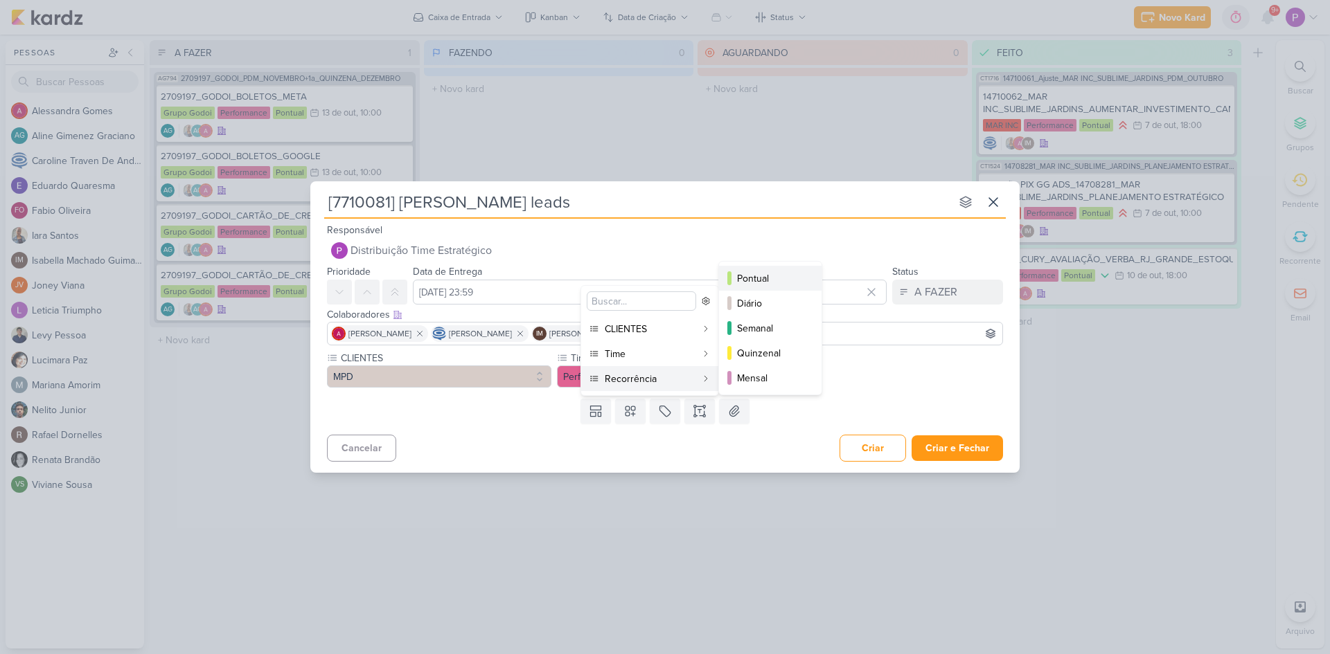
click at [774, 283] on div "Pontual" at bounding box center [771, 278] width 68 height 15
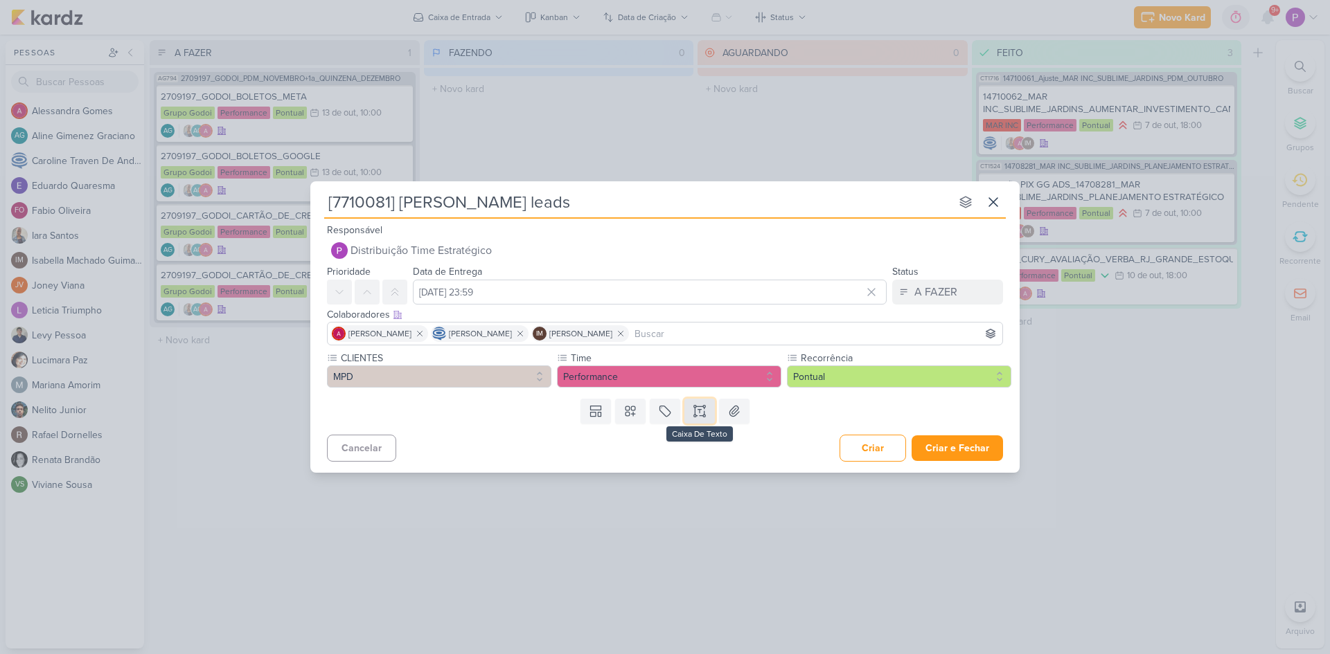
click at [709, 407] on button at bounding box center [699, 411] width 30 height 25
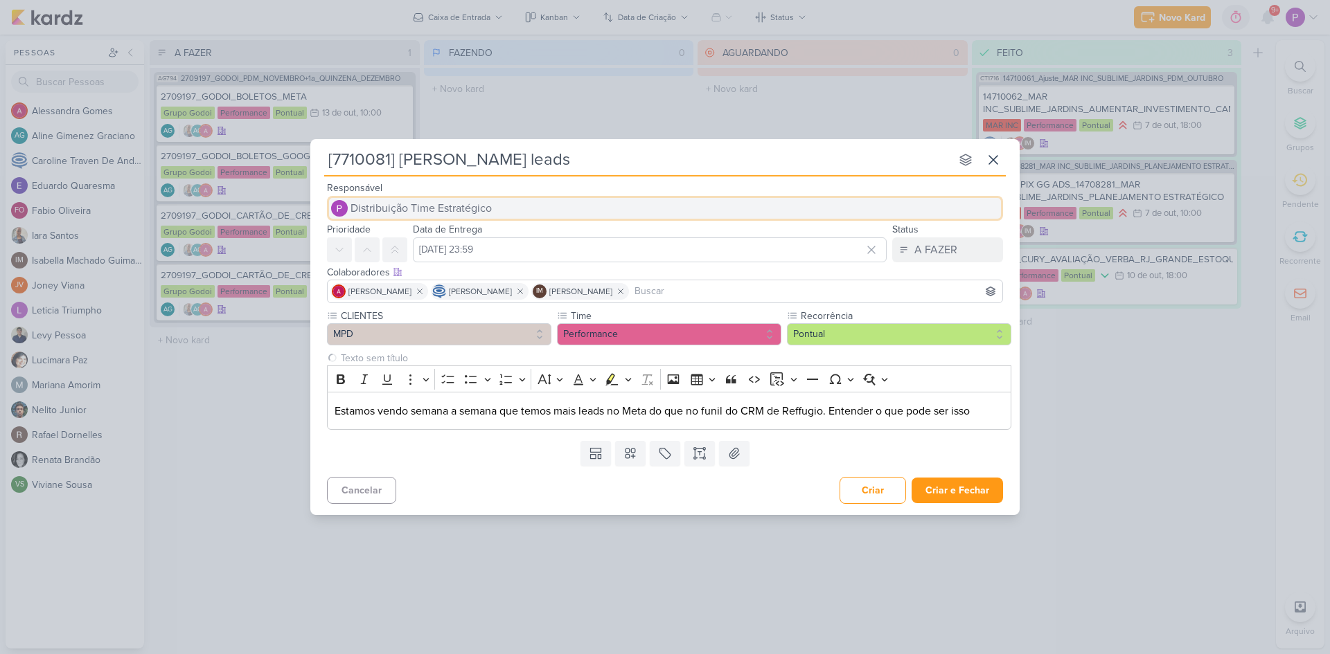
click at [439, 203] on span "Distribuição Time Estratégico" at bounding box center [420, 208] width 141 height 17
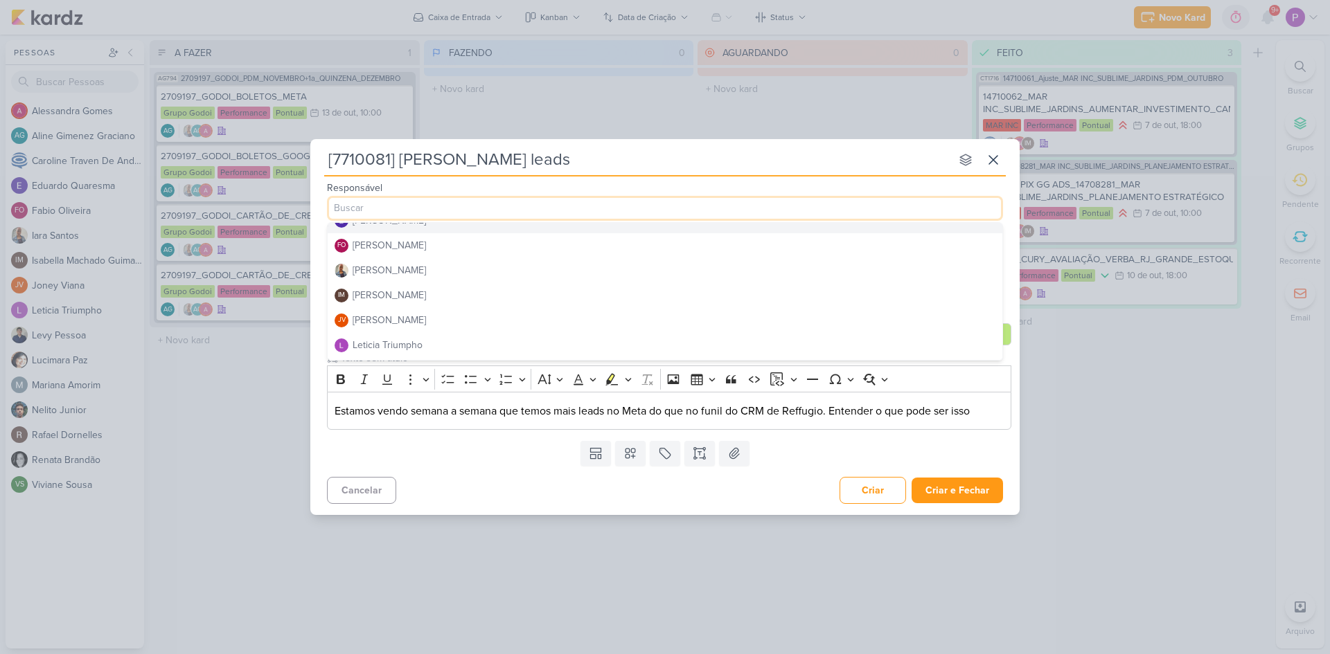
scroll to position [139, 0]
click at [416, 251] on button "[PERSON_NAME]" at bounding box center [665, 246] width 675 height 25
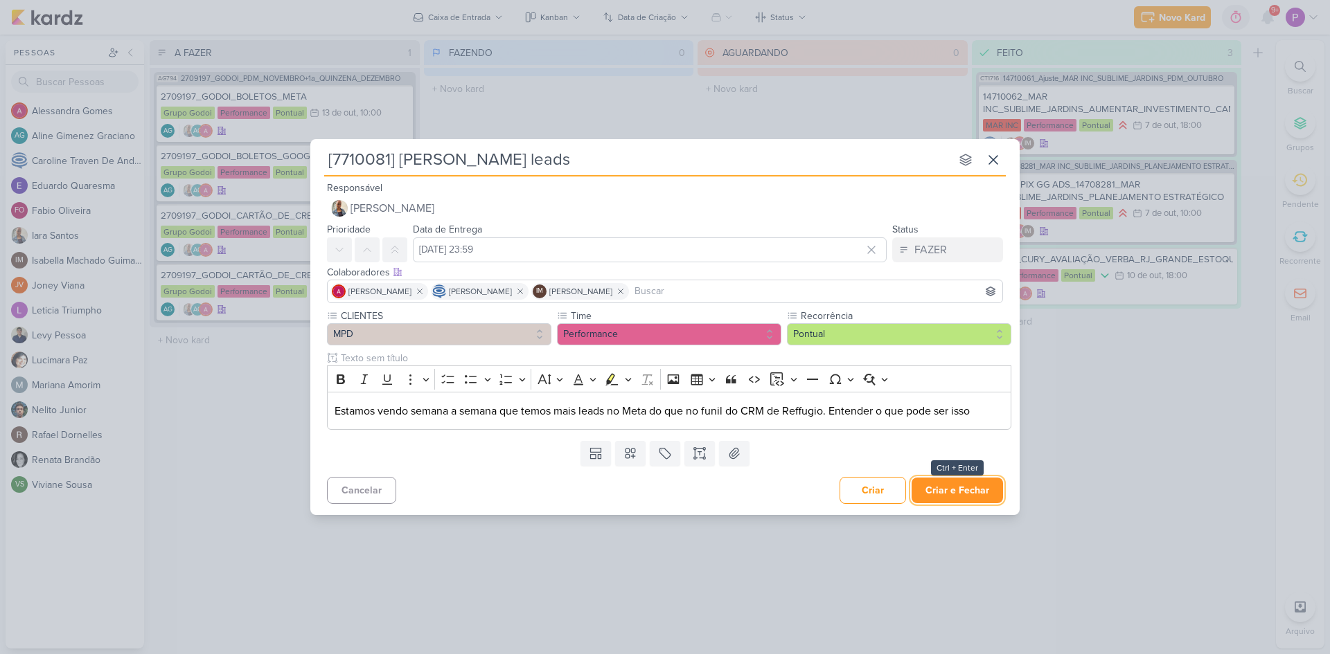
click at [986, 492] on button "Criar e Fechar" at bounding box center [956, 491] width 91 height 26
